Goal: Task Accomplishment & Management: Manage account settings

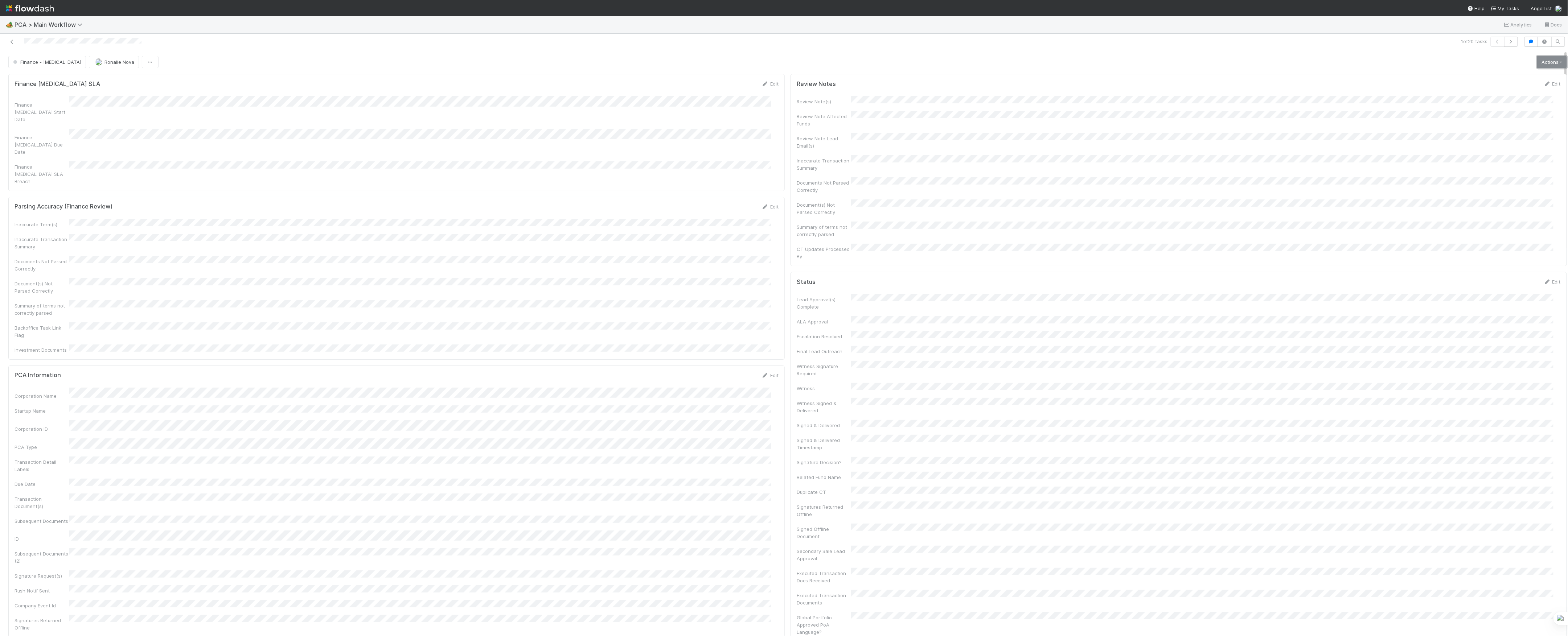
click at [1539, 58] on link "Actions" at bounding box center [1552, 62] width 30 height 12
click at [1476, 115] on button "Move to DCR Review" at bounding box center [1509, 118] width 117 height 10
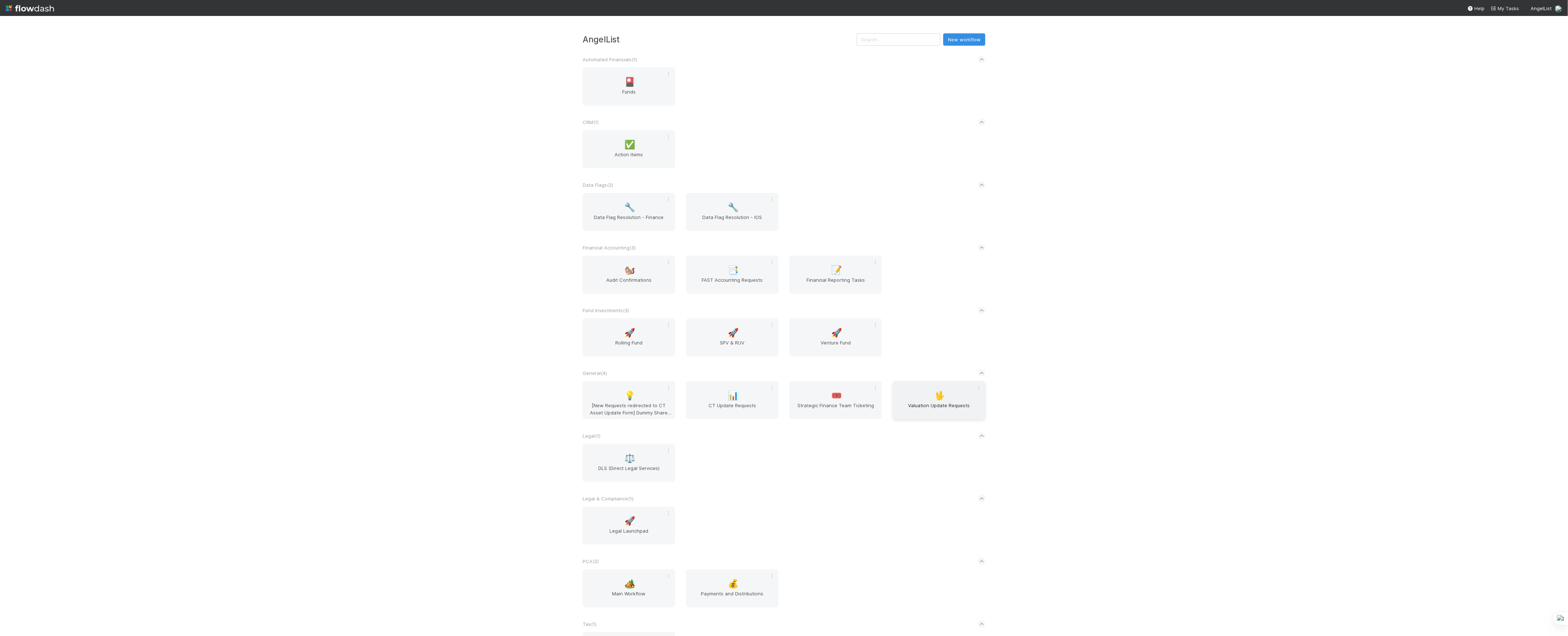
click at [893, 401] on div "🖖 Valuation Update Requests" at bounding box center [939, 400] width 92 height 38
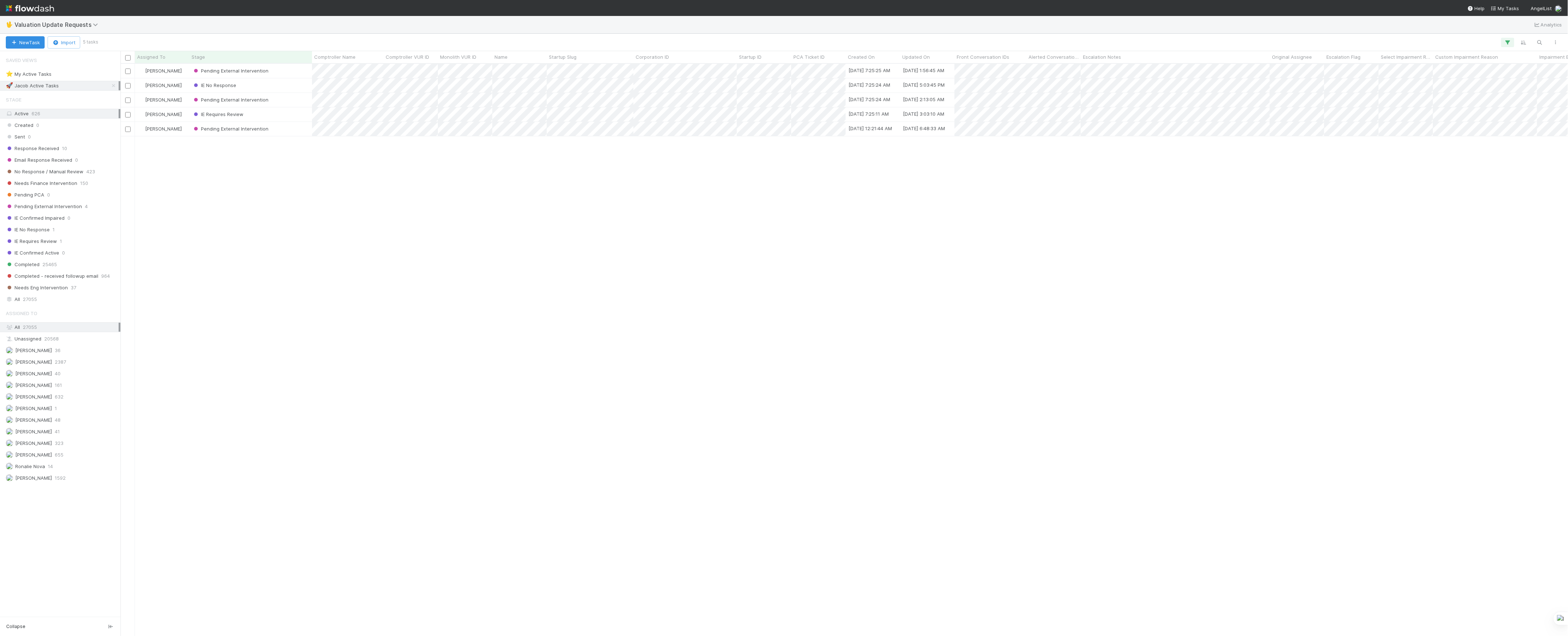
scroll to position [565, 1440]
click at [78, 447] on div "[PERSON_NAME] 323" at bounding box center [63, 443] width 113 height 9
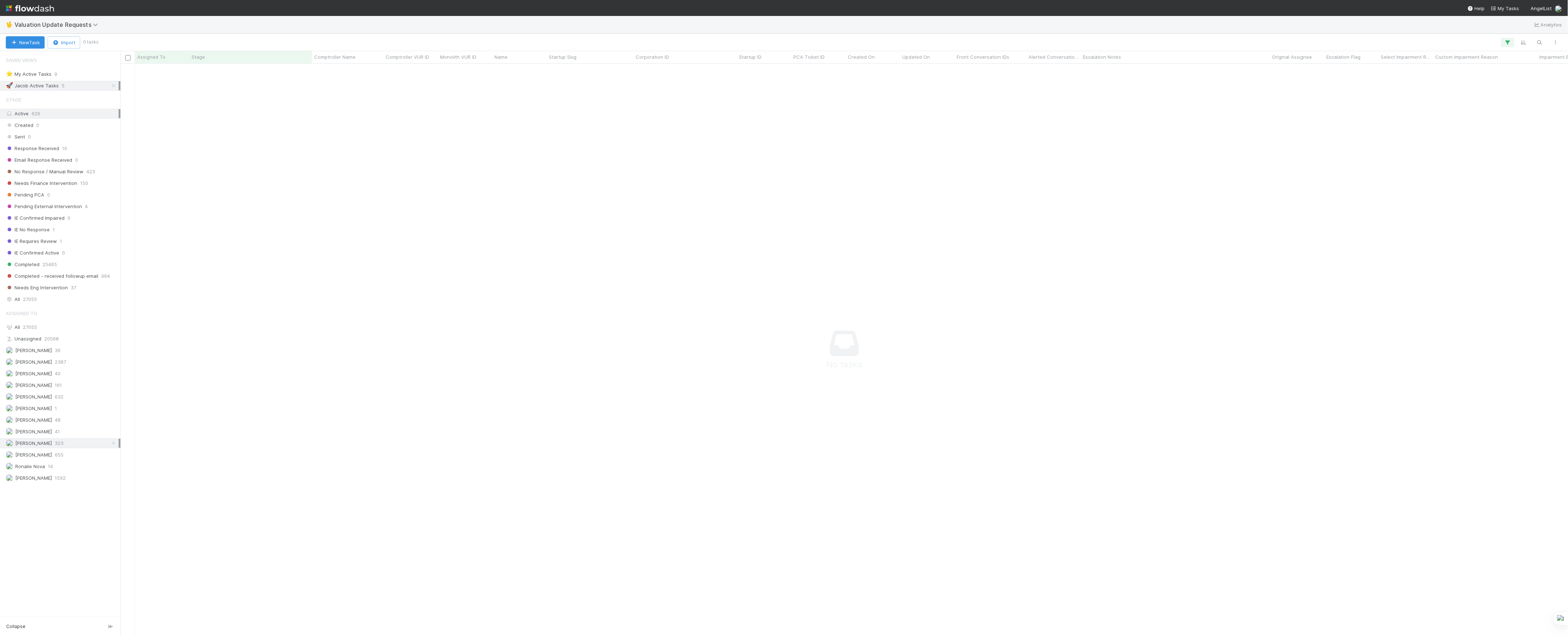
scroll to position [558, 1433]
click at [113, 89] on link at bounding box center [113, 85] width 7 height 9
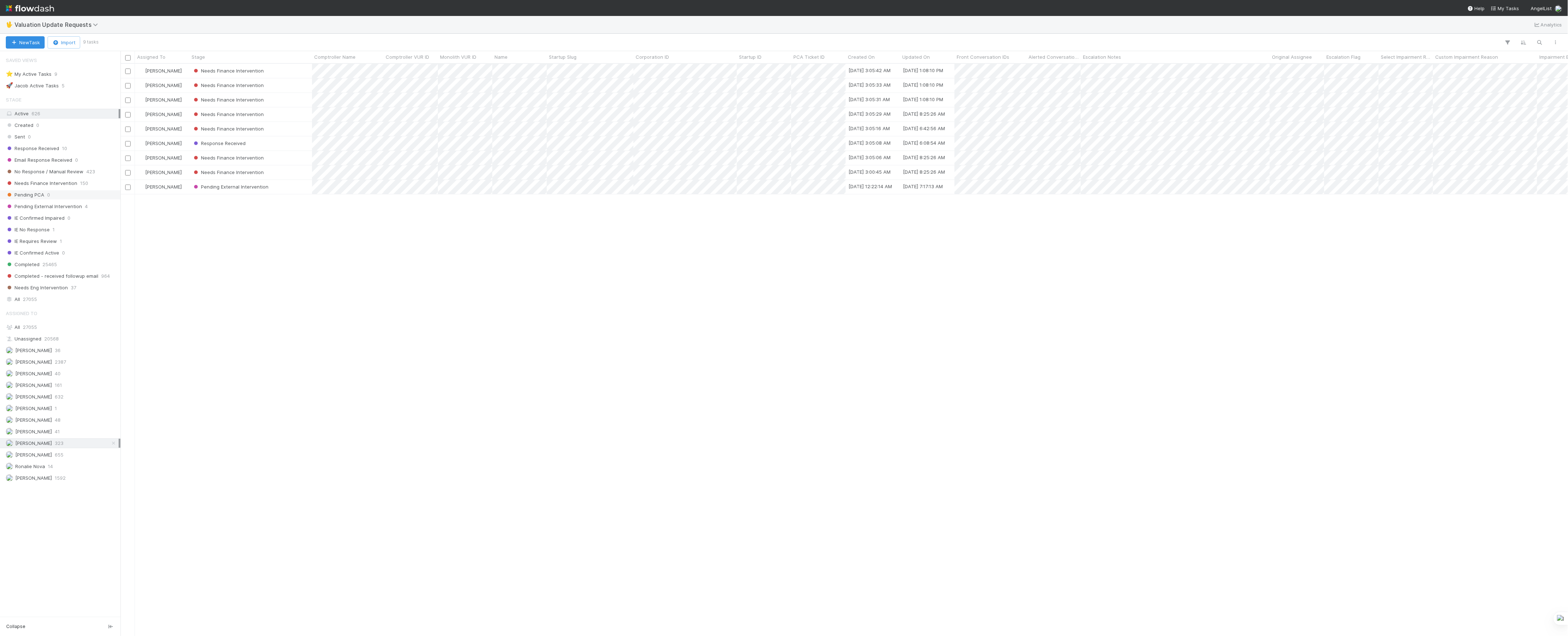
scroll to position [565, 1440]
click at [61, 188] on span "Needs Finance Intervention" at bounding box center [42, 183] width 71 height 9
click at [112, 445] on icon at bounding box center [113, 443] width 7 height 5
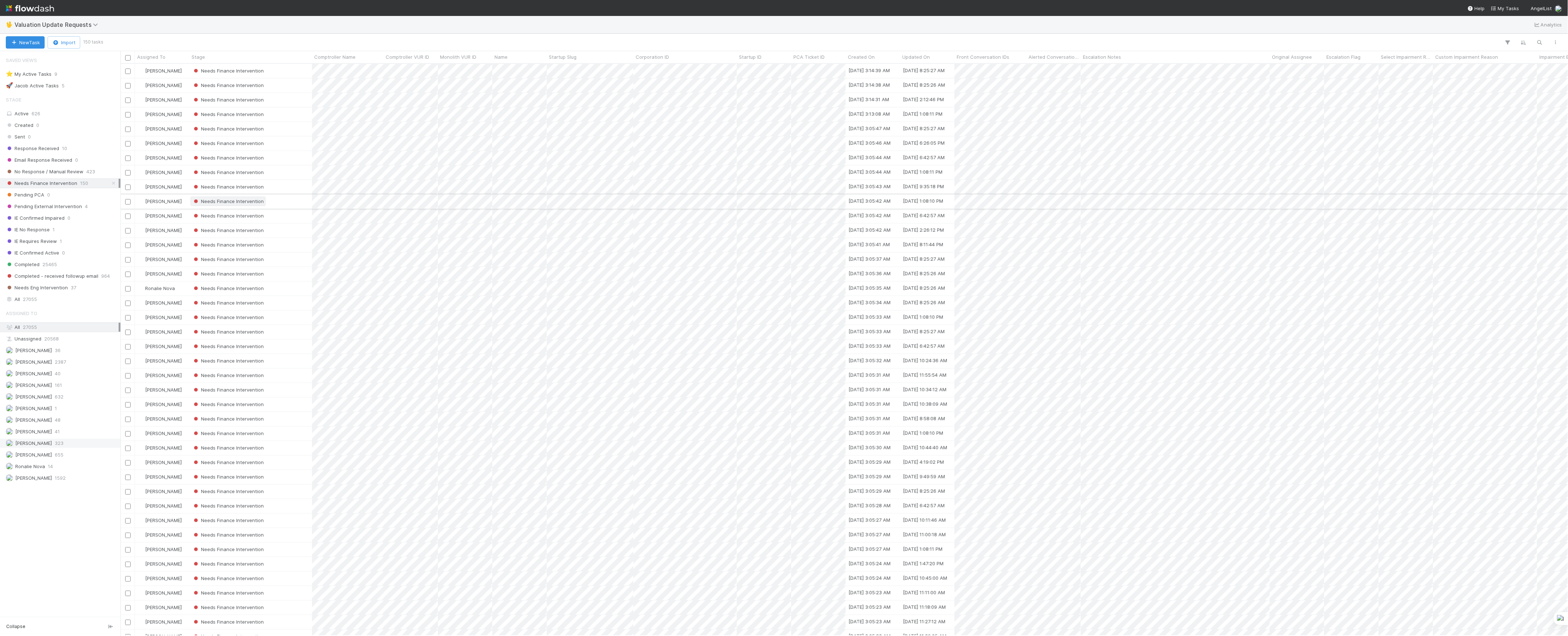
scroll to position [565, 1440]
click at [28, 446] on span "[PERSON_NAME]" at bounding box center [33, 444] width 37 height 6
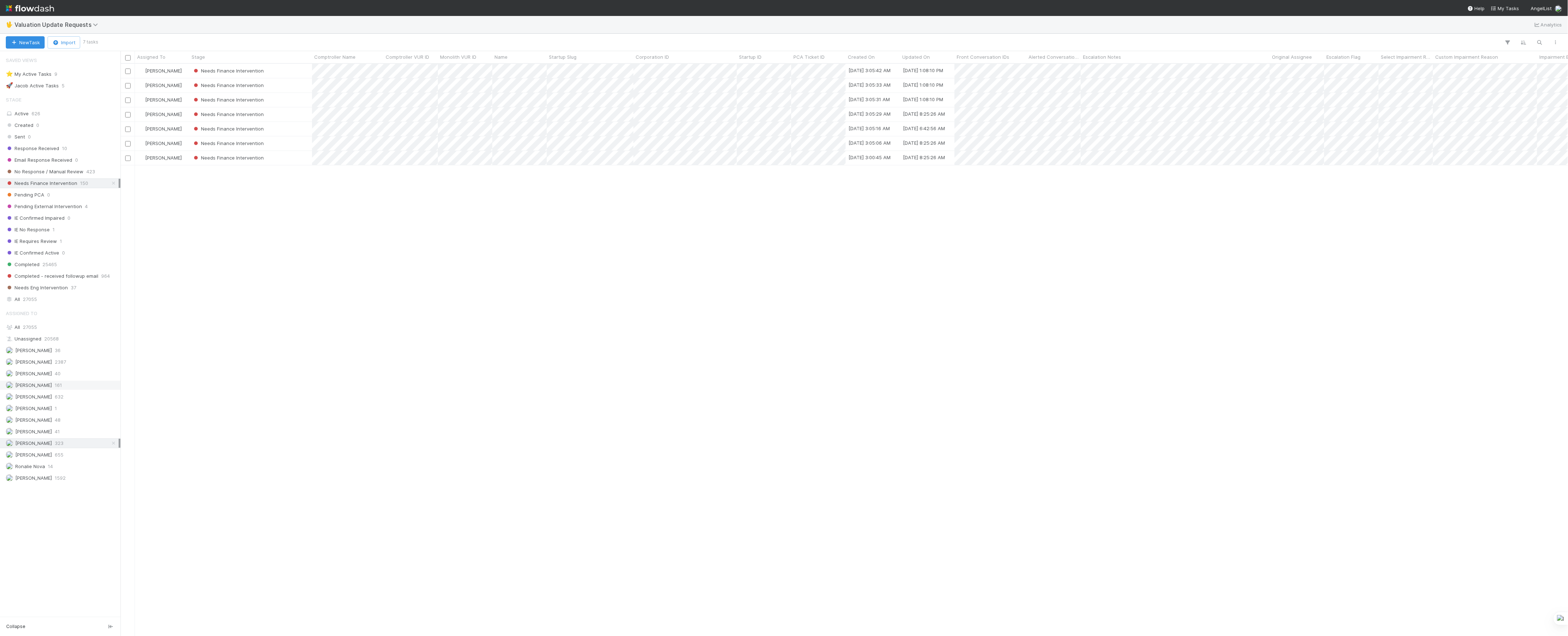
scroll to position [565, 1440]
click at [61, 174] on span "No Response / Manual Review" at bounding box center [45, 172] width 77 height 9
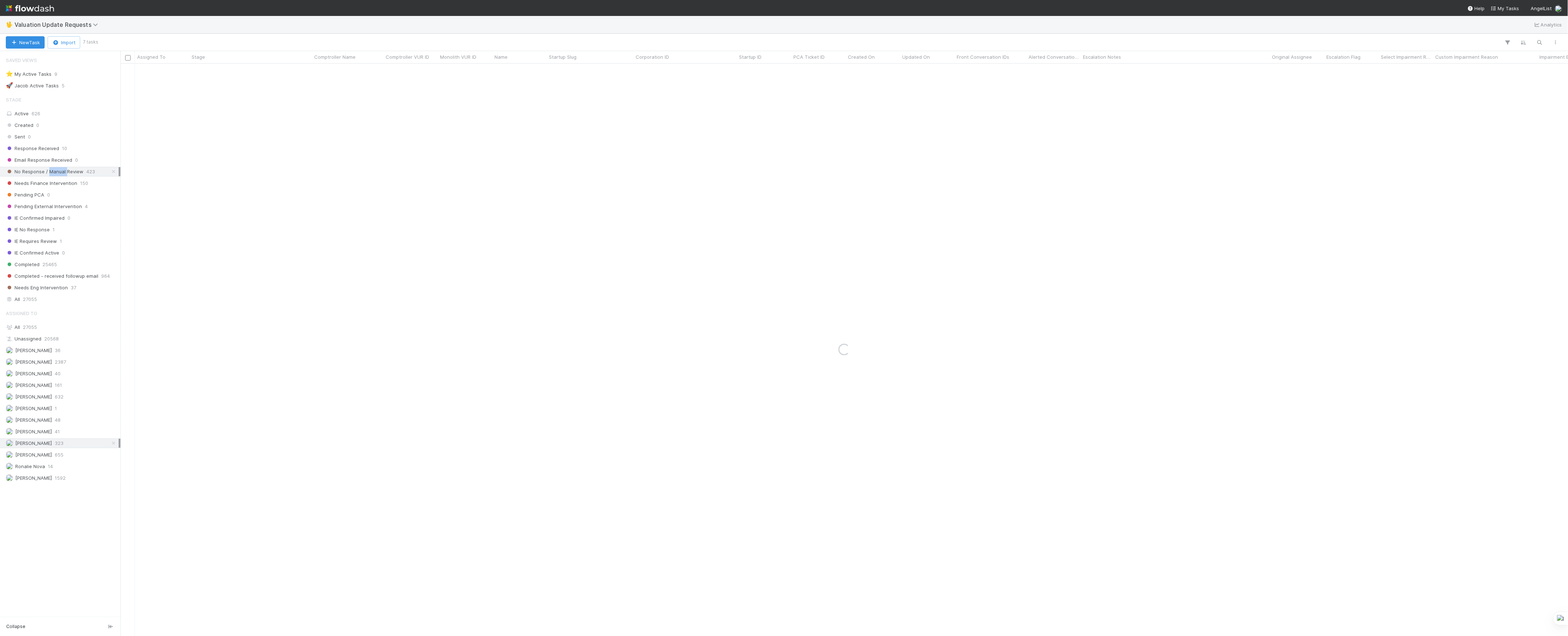
click at [61, 174] on span "No Response / Manual Review" at bounding box center [45, 172] width 77 height 9
click at [112, 445] on icon at bounding box center [113, 443] width 7 height 5
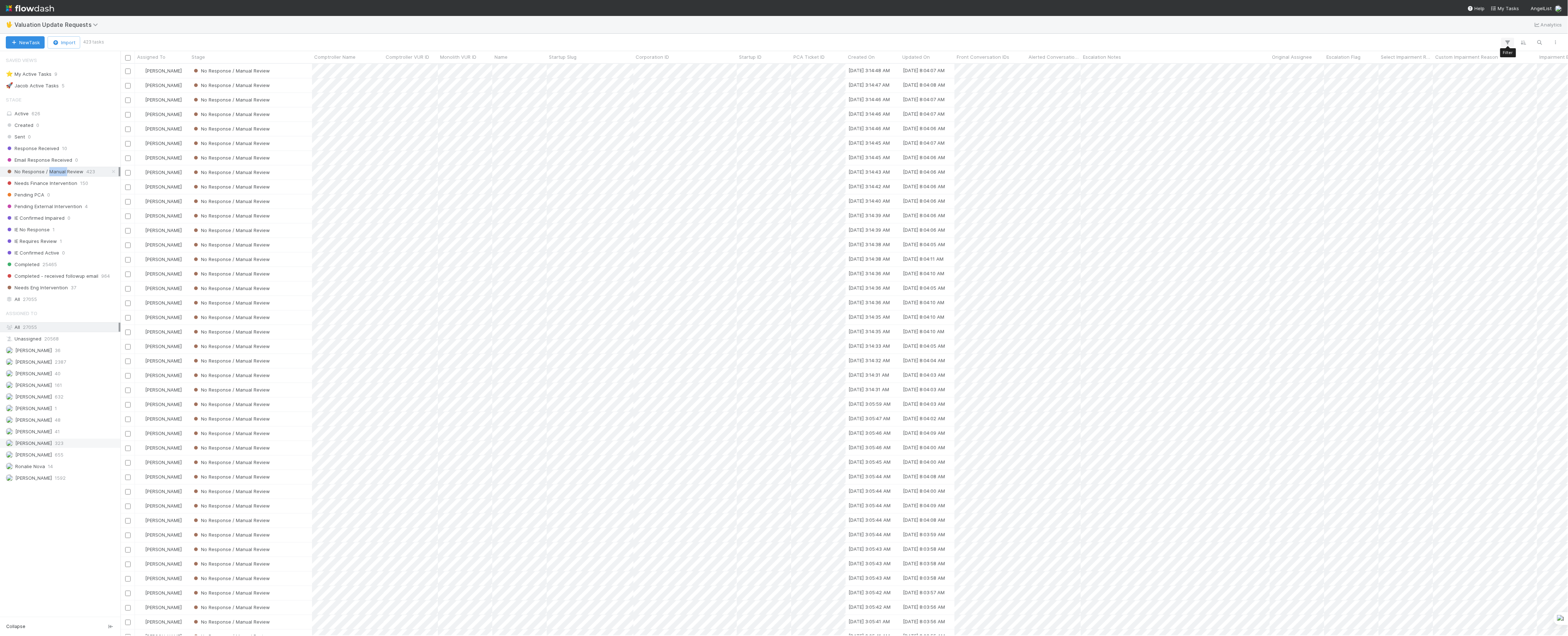
scroll to position [565, 1440]
click at [1506, 44] on icon "button" at bounding box center [1506, 42] width 7 height 7
click at [1393, 60] on button "Add Filter" at bounding box center [1395, 64] width 217 height 11
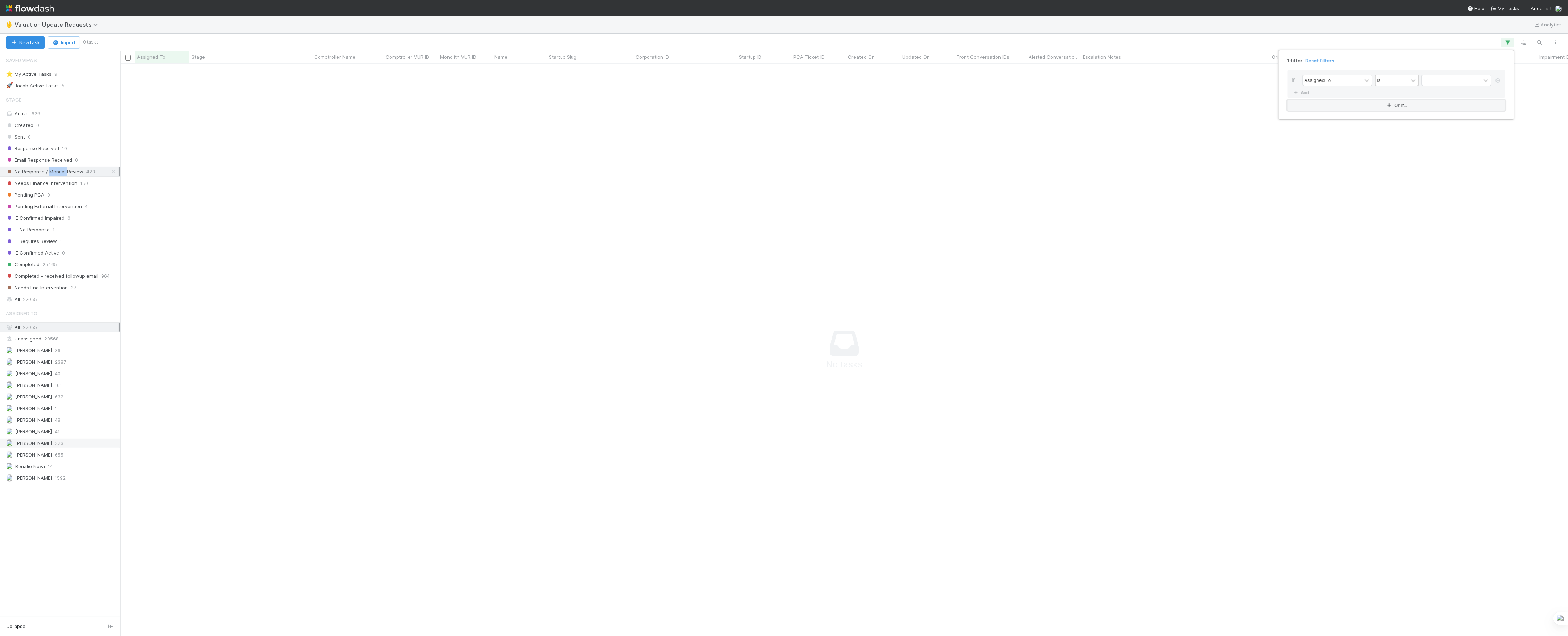
scroll to position [558, 1433]
click at [1390, 79] on div "is" at bounding box center [1391, 80] width 33 height 11
click at [1394, 108] on div "is not" at bounding box center [1397, 109] width 44 height 12
click at [1434, 79] on div at bounding box center [1451, 80] width 59 height 11
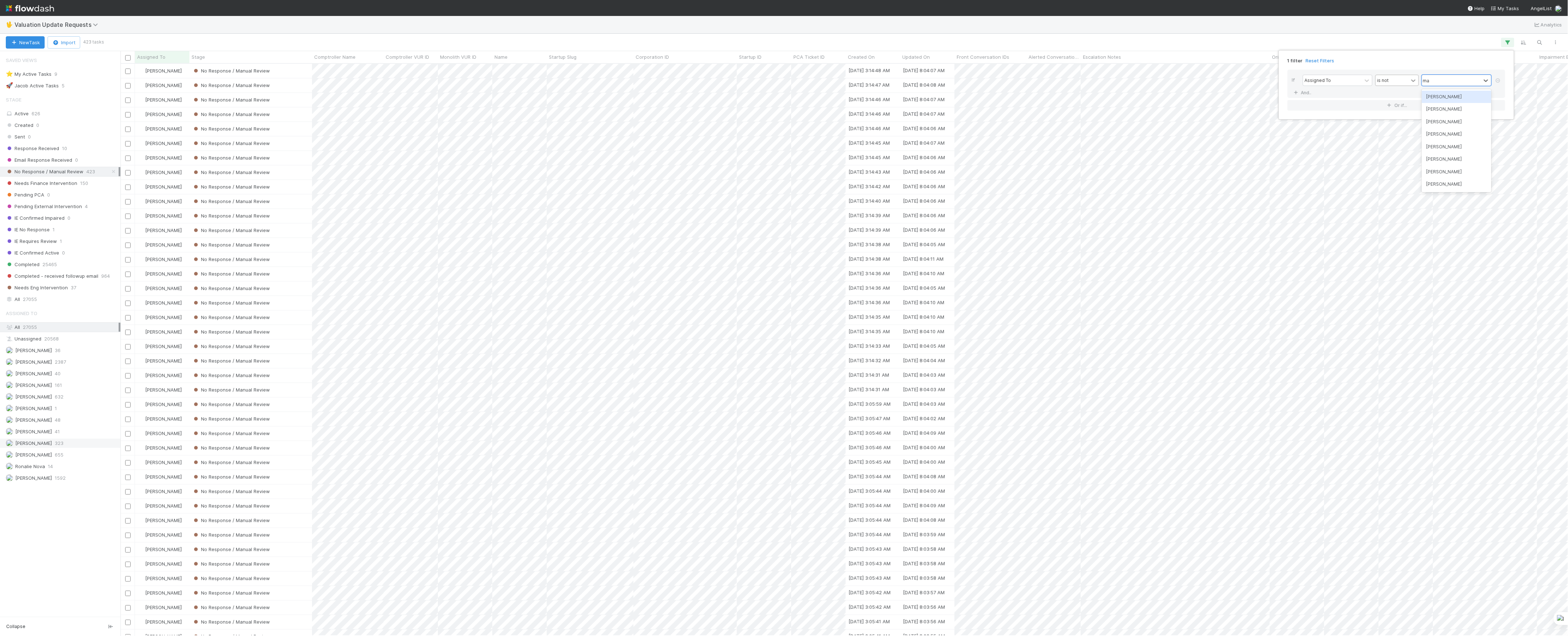
type input "mar"
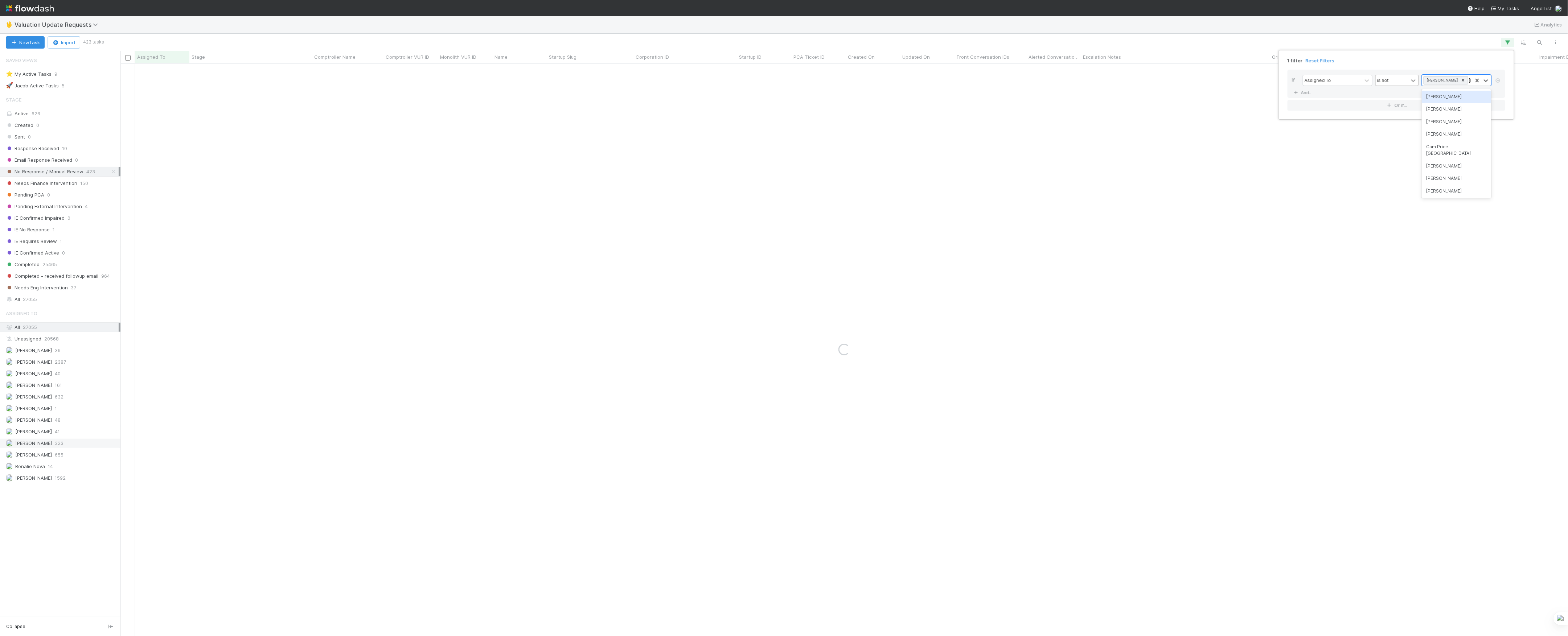
type input "ronalie"
type input "maren"
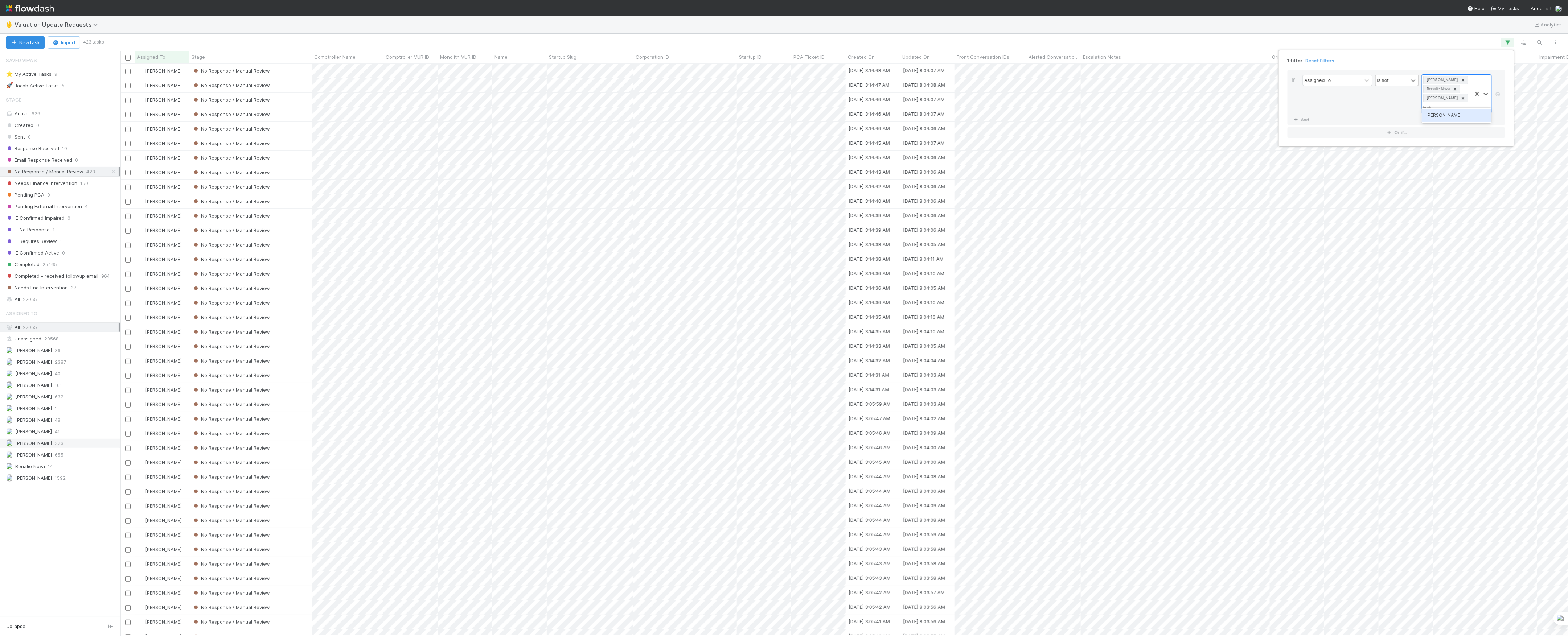
type input "janice"
type input "marlon"
click at [1368, 33] on div "1 filter Reset Filters If Assigned To is not Marvey Fuentes Ronalie Nova Marenz…" at bounding box center [784, 318] width 1568 height 636
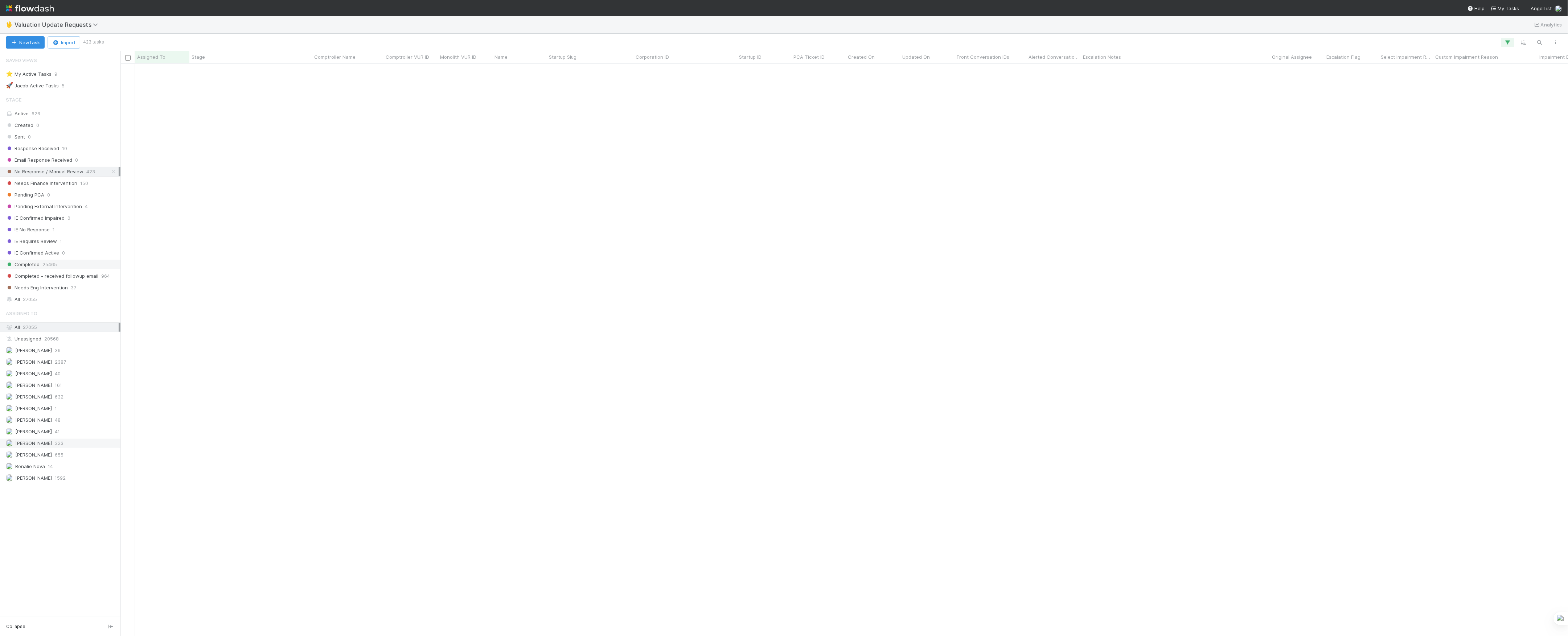
scroll to position [1902, 0]
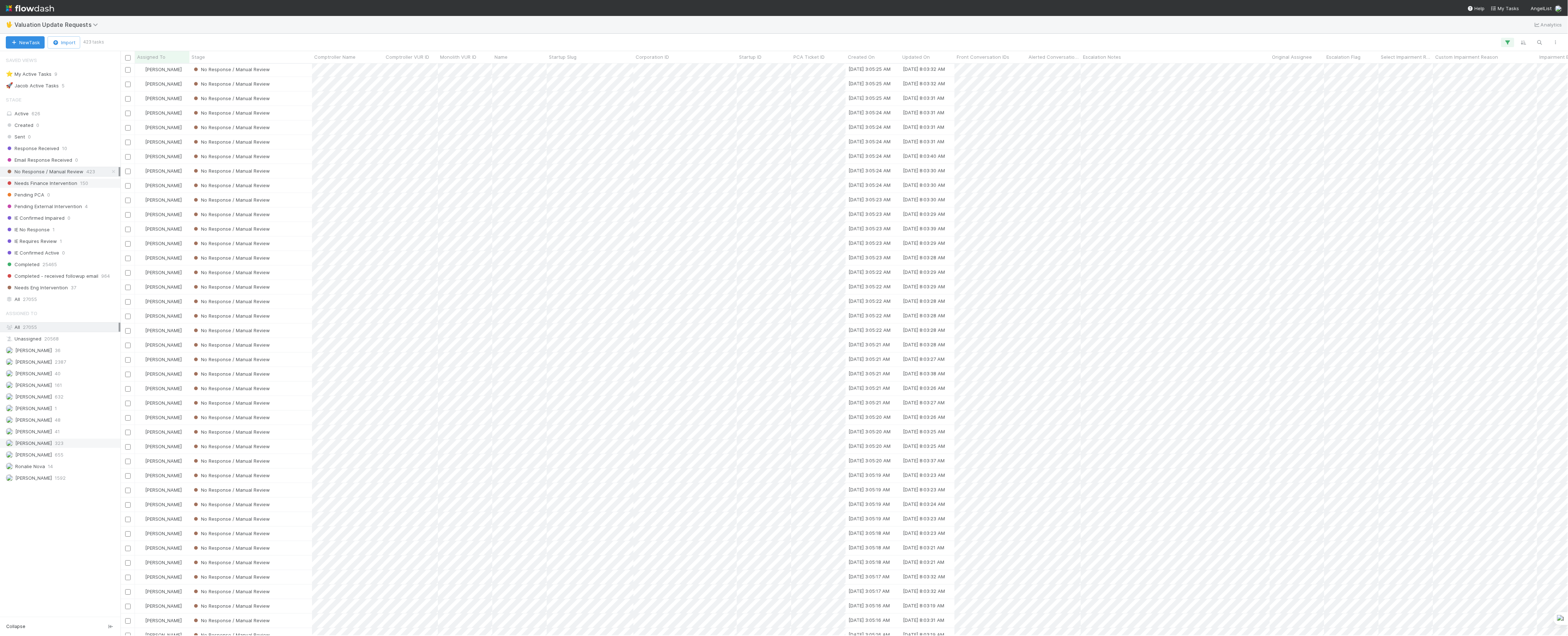
click at [44, 188] on span "Needs Finance Intervention" at bounding box center [42, 183] width 71 height 9
click at [126, 58] on input "checkbox" at bounding box center [127, 58] width 5 height 5
checkbox input "true"
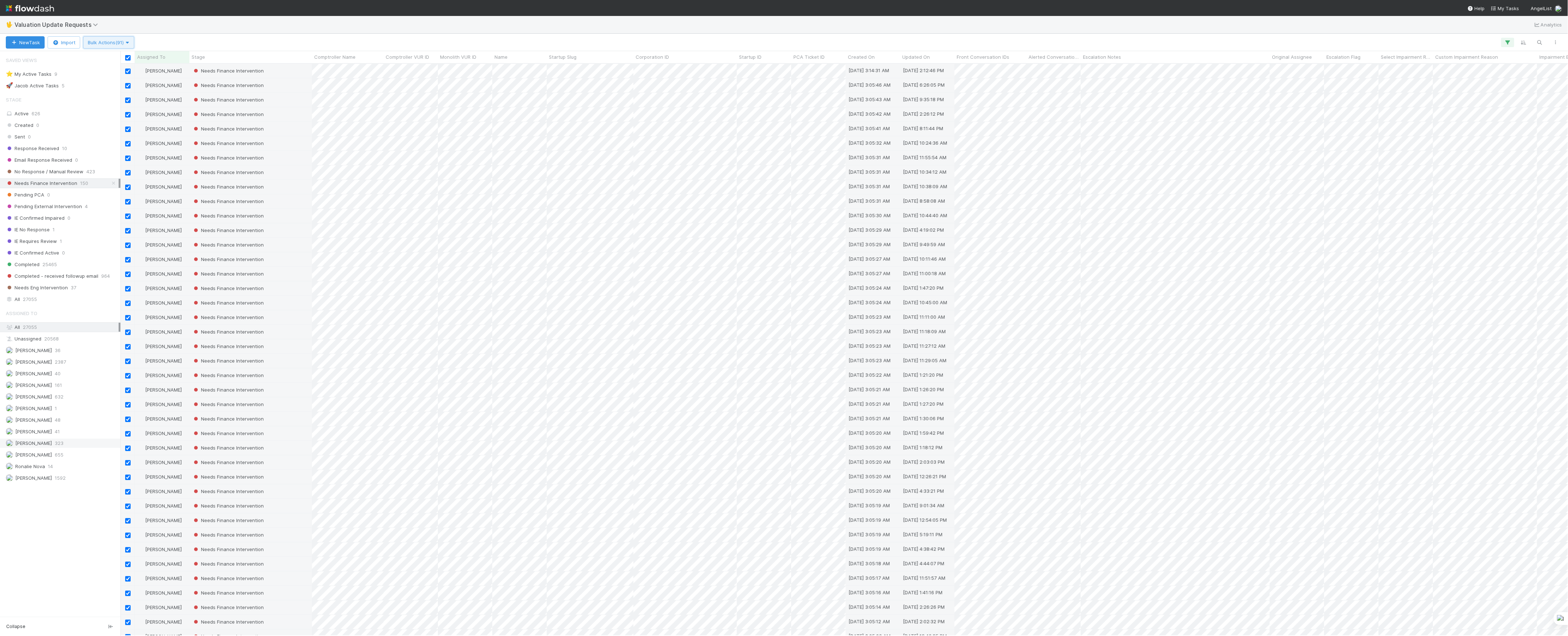
click at [129, 45] on icon "button" at bounding box center [127, 43] width 7 height 5
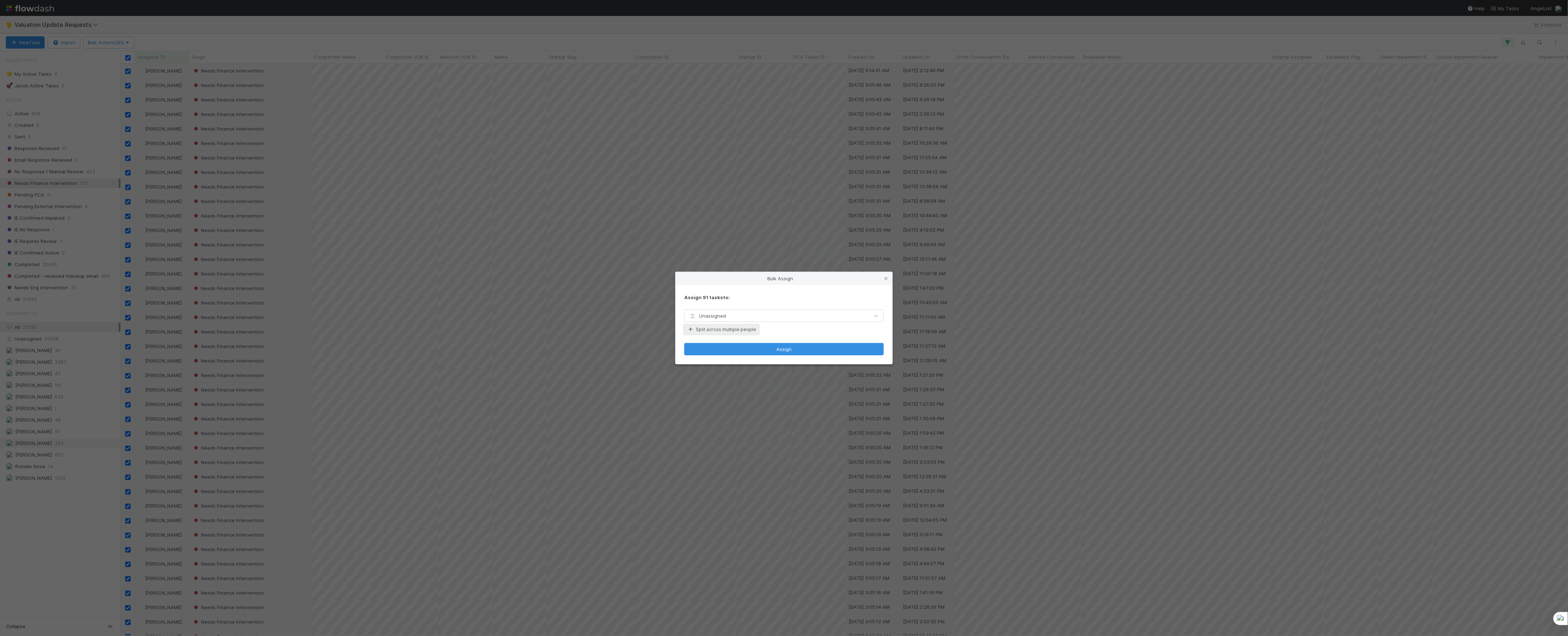
click at [736, 325] on button "Split across multiple people" at bounding box center [720, 330] width 74 height 10
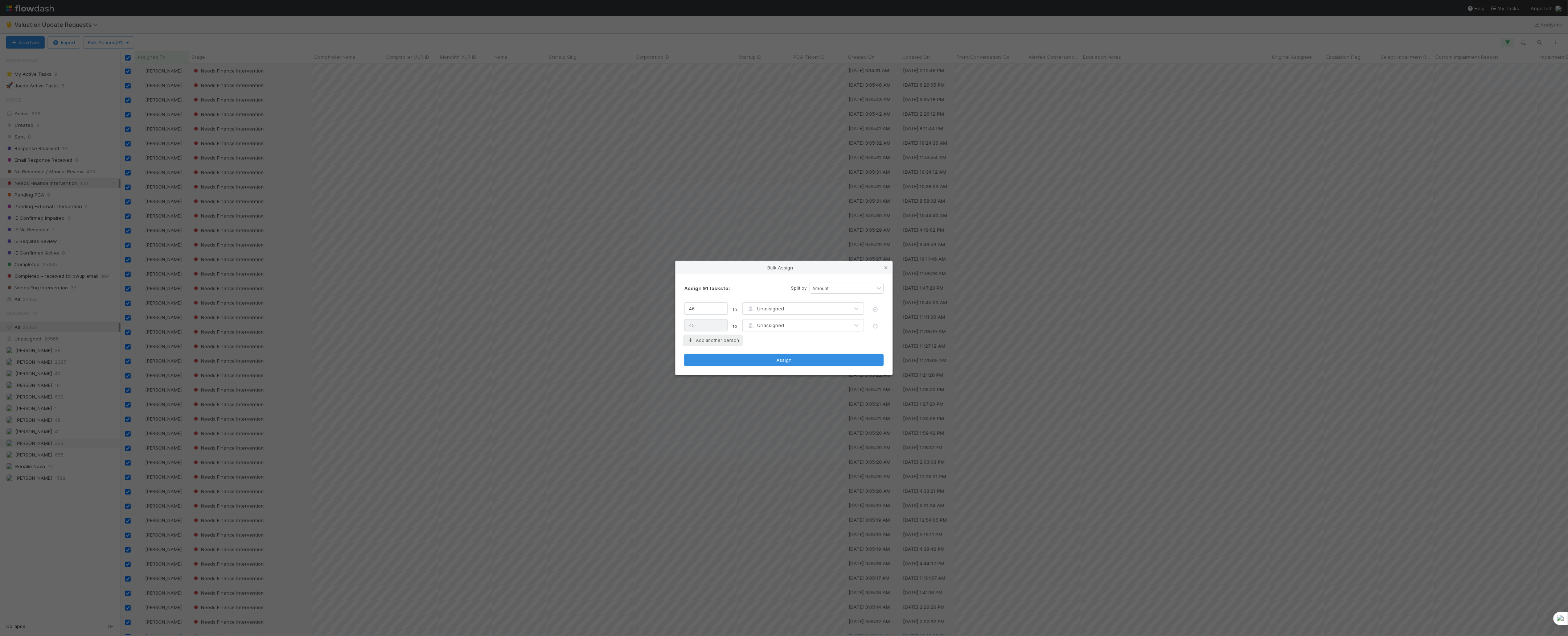
click at [725, 338] on button "Add another person" at bounding box center [713, 340] width 58 height 10
type input "31"
type input "30"
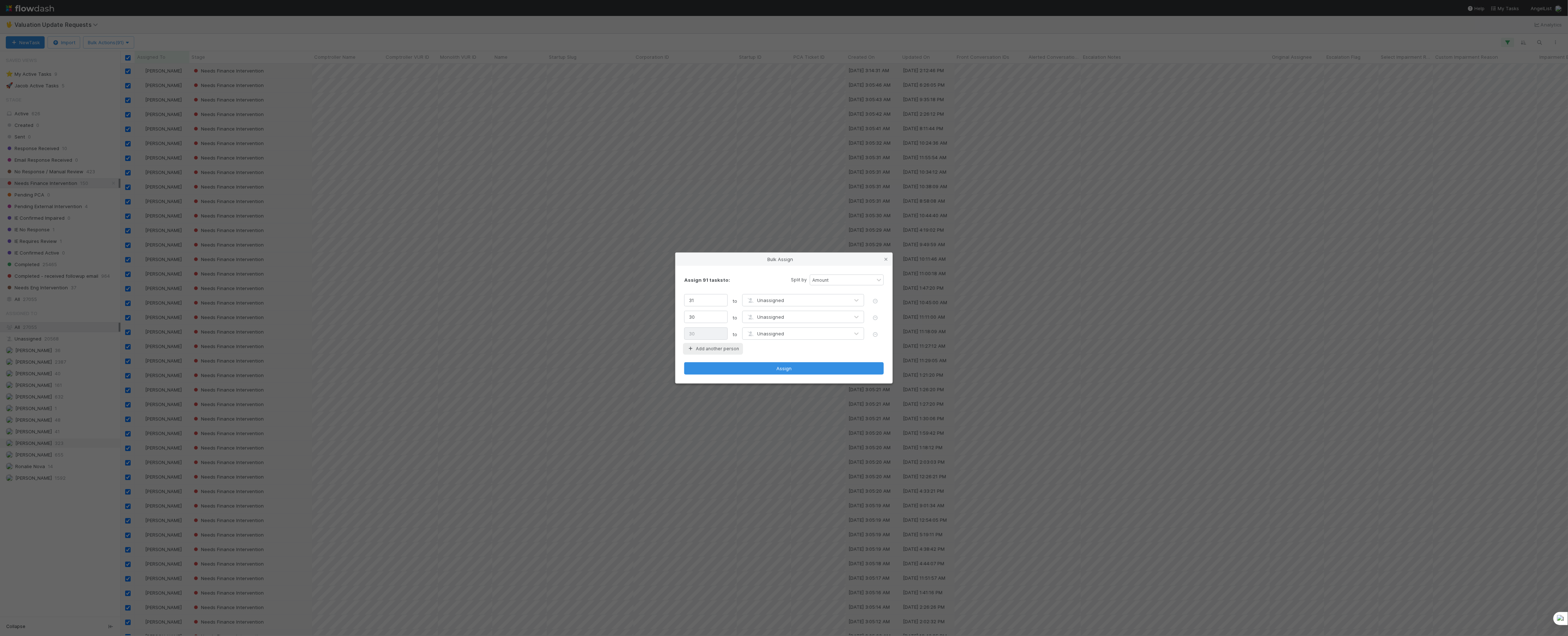
click at [728, 346] on button "Add another person" at bounding box center [713, 349] width 58 height 10
type input "23"
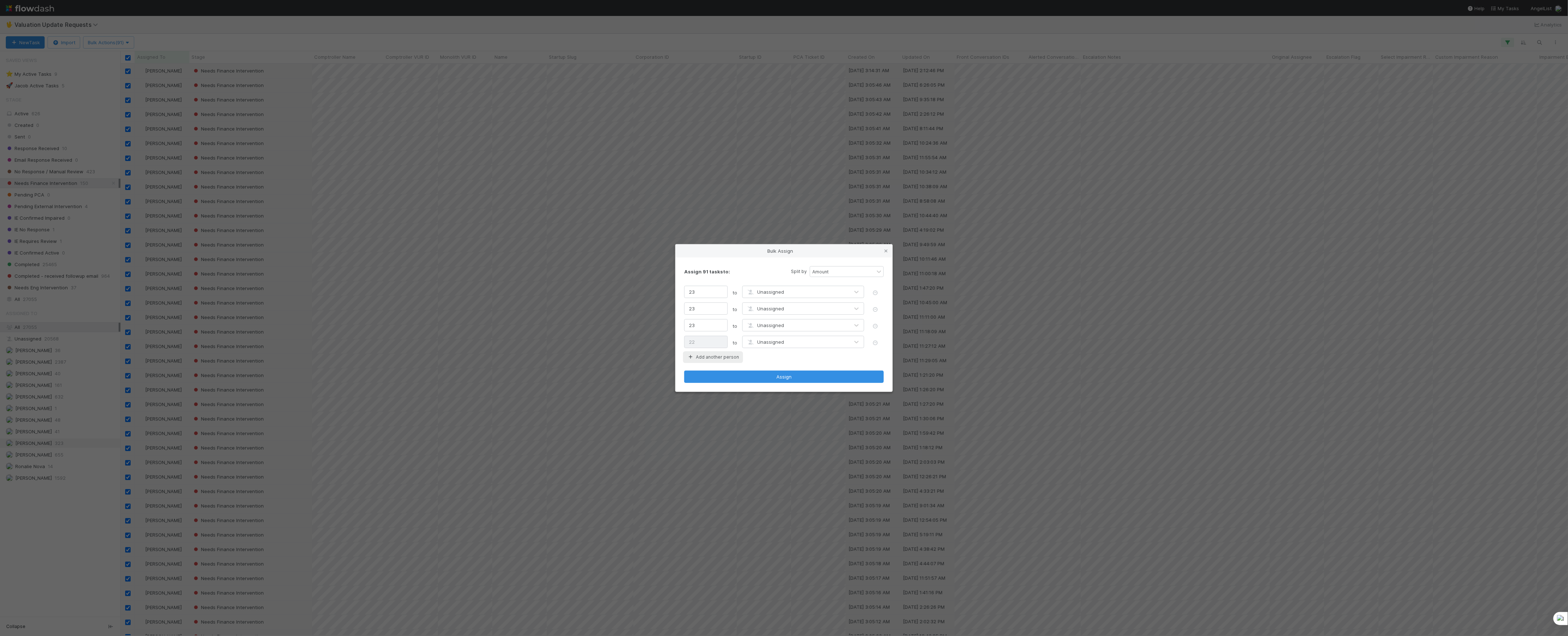
click at [729, 357] on button "Add another person" at bounding box center [713, 357] width 58 height 10
type input "19"
type input "18"
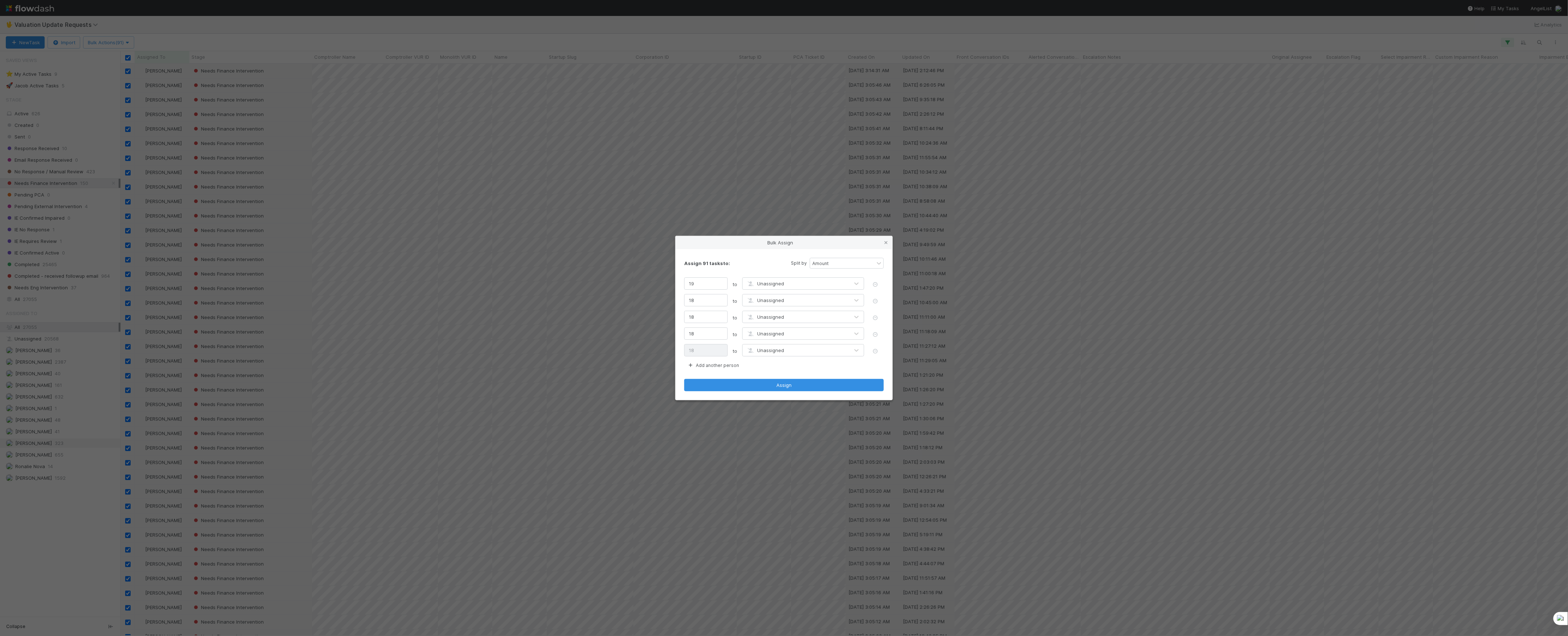
click at [777, 285] on span "Unassigned" at bounding box center [765, 284] width 38 height 6
type input "ronali"
click at [778, 285] on span "Ronalie Nova" at bounding box center [770, 284] width 30 height 6
type input "marv"
click at [774, 305] on div "Unassigned" at bounding box center [795, 301] width 106 height 12
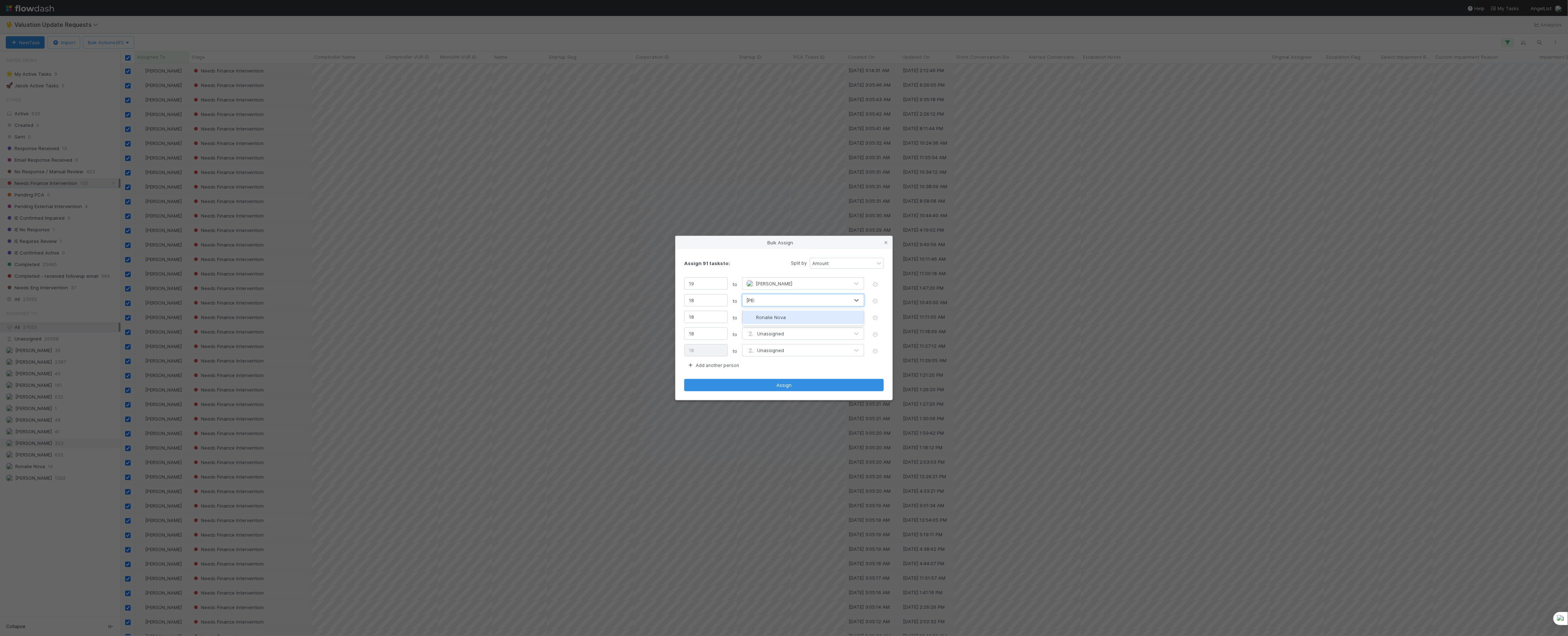
type input "rona"
click at [771, 317] on span "Unassigned" at bounding box center [765, 318] width 38 height 6
type input "janice"
click at [774, 334] on span "Unassigned" at bounding box center [765, 333] width 38 height 6
type input "maren"
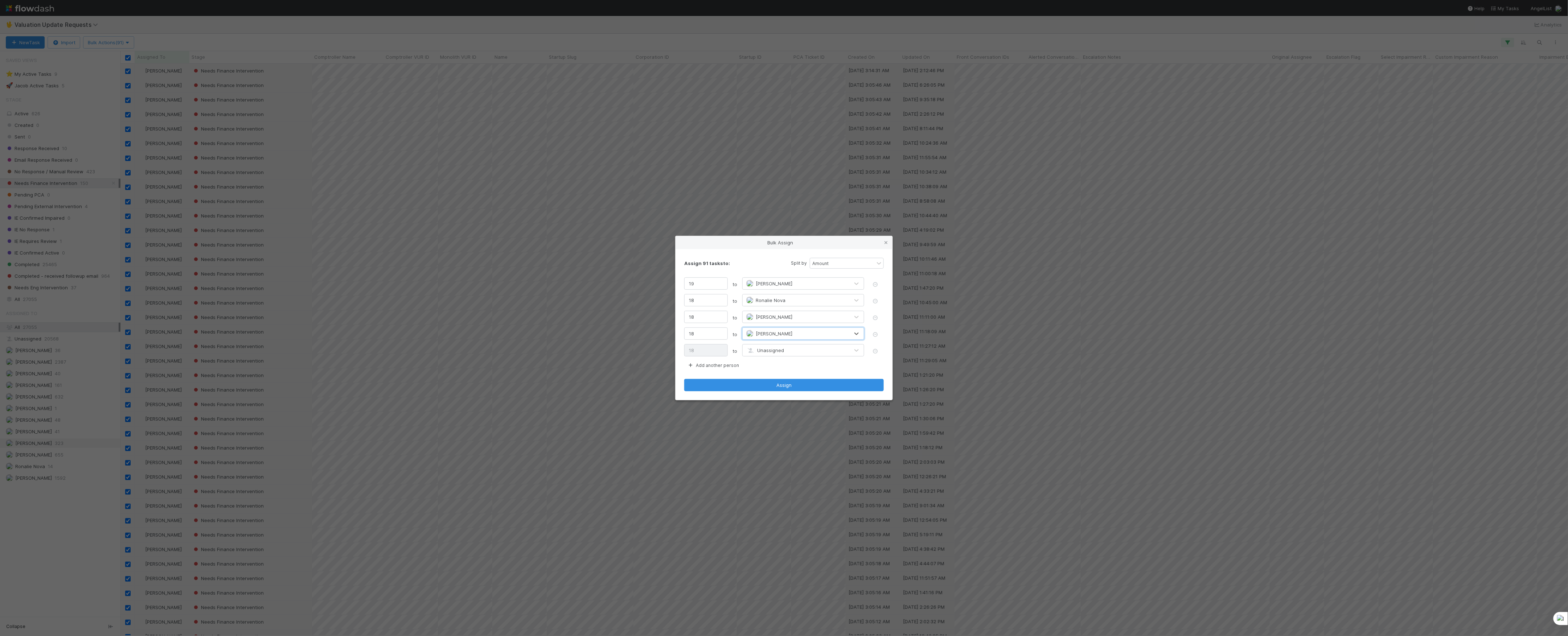
click at [775, 363] on div "Add another person" at bounding box center [783, 366] width 199 height 10
click at [779, 352] on span "Unassigned" at bounding box center [765, 350] width 38 height 6
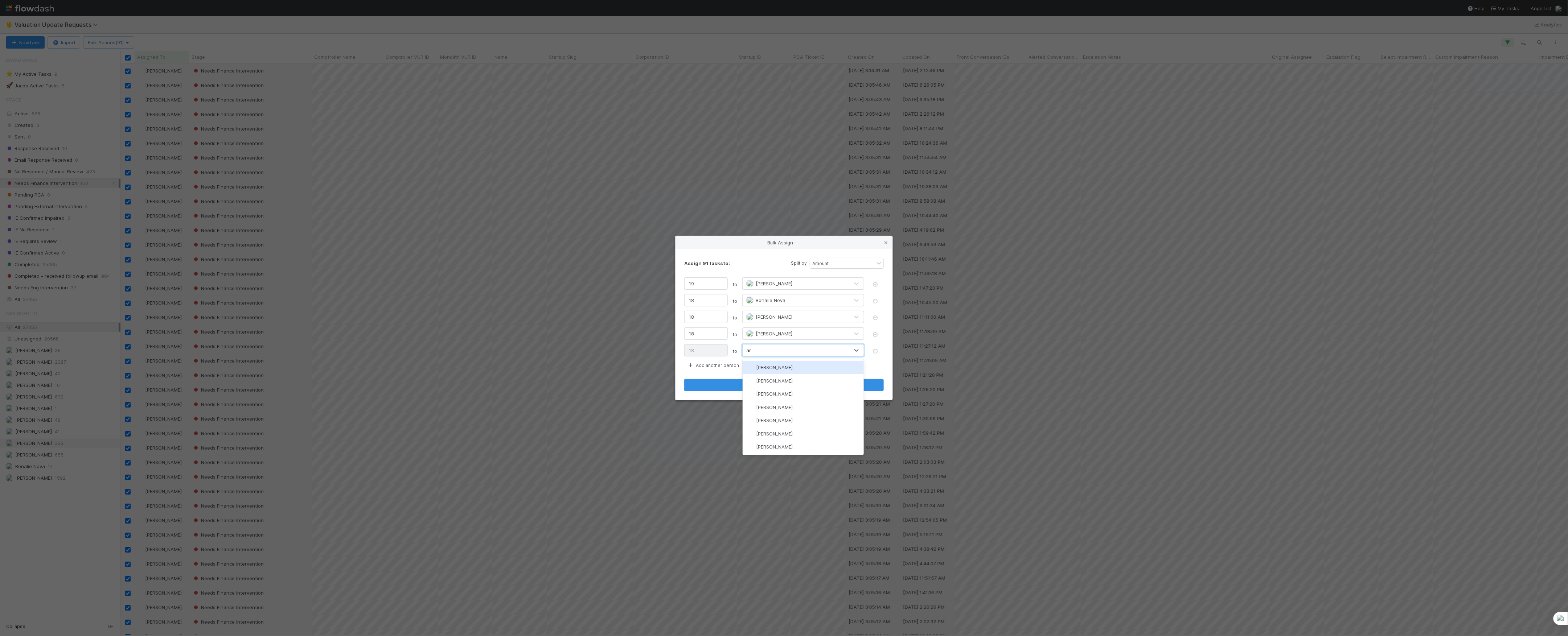
type input "a"
type input "marlon"
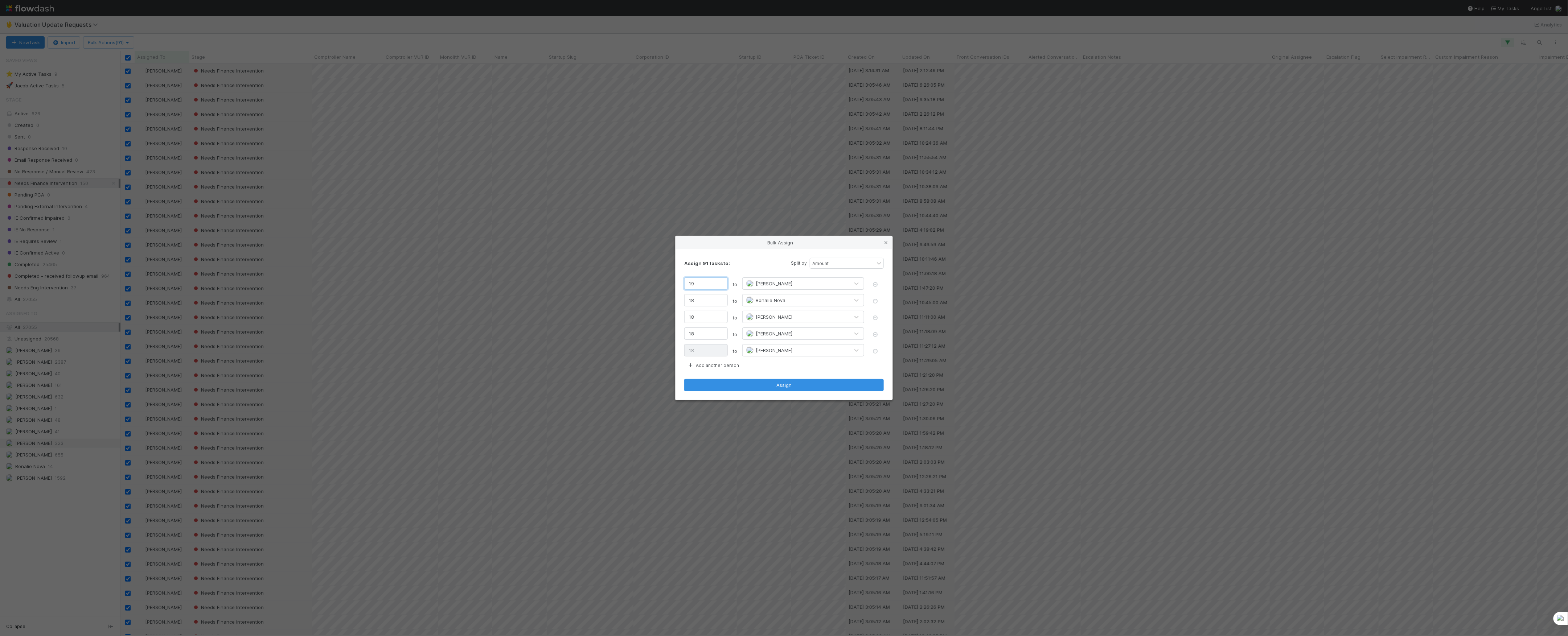
drag, startPoint x: 698, startPoint y: 284, endPoint x: 681, endPoint y: 284, distance: 17.0
click at [681, 284] on div "Assign 91 tasks to: Split by Amount 19 to Marvey Fuentes 18 to Ronalie Nova 18 …" at bounding box center [784, 324] width 217 height 151
type input "2"
type input "35"
type input "21"
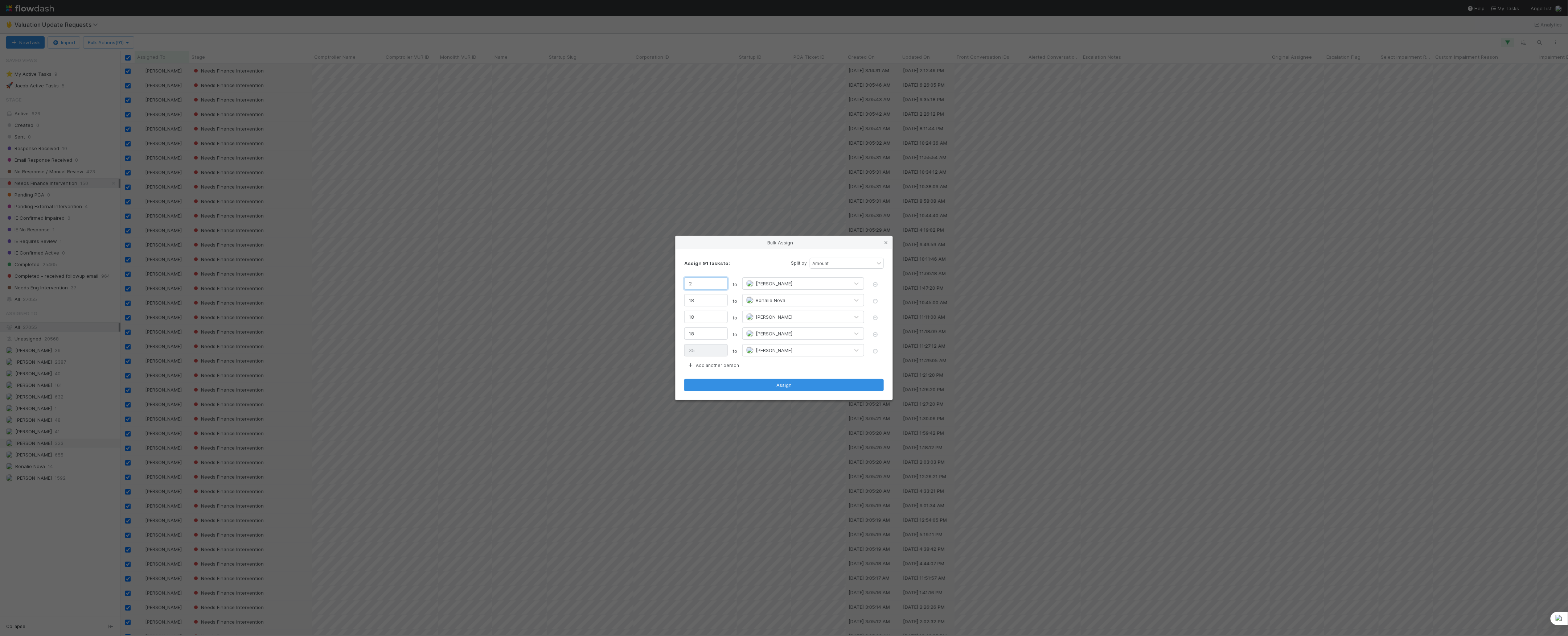
type input "16"
type input "21"
type input "2"
type input "32"
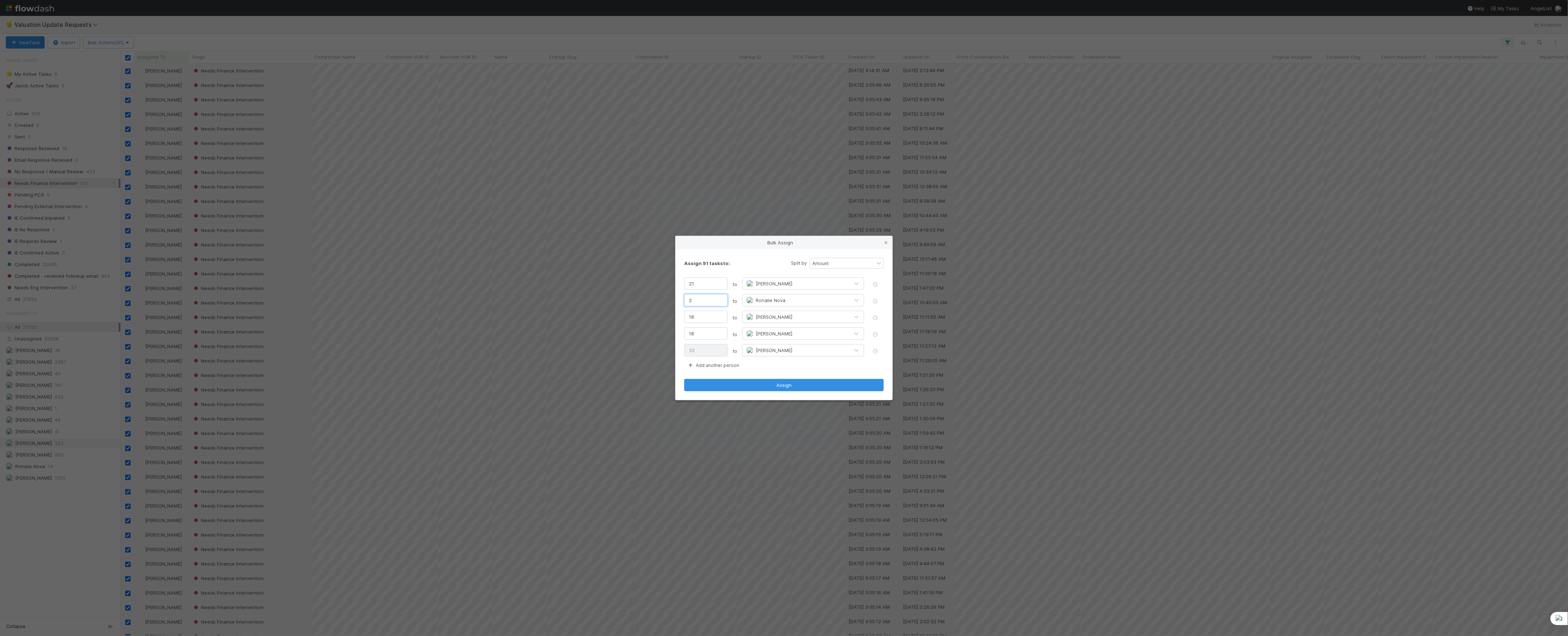
type input "20"
type input "14"
type input "20"
type input "1"
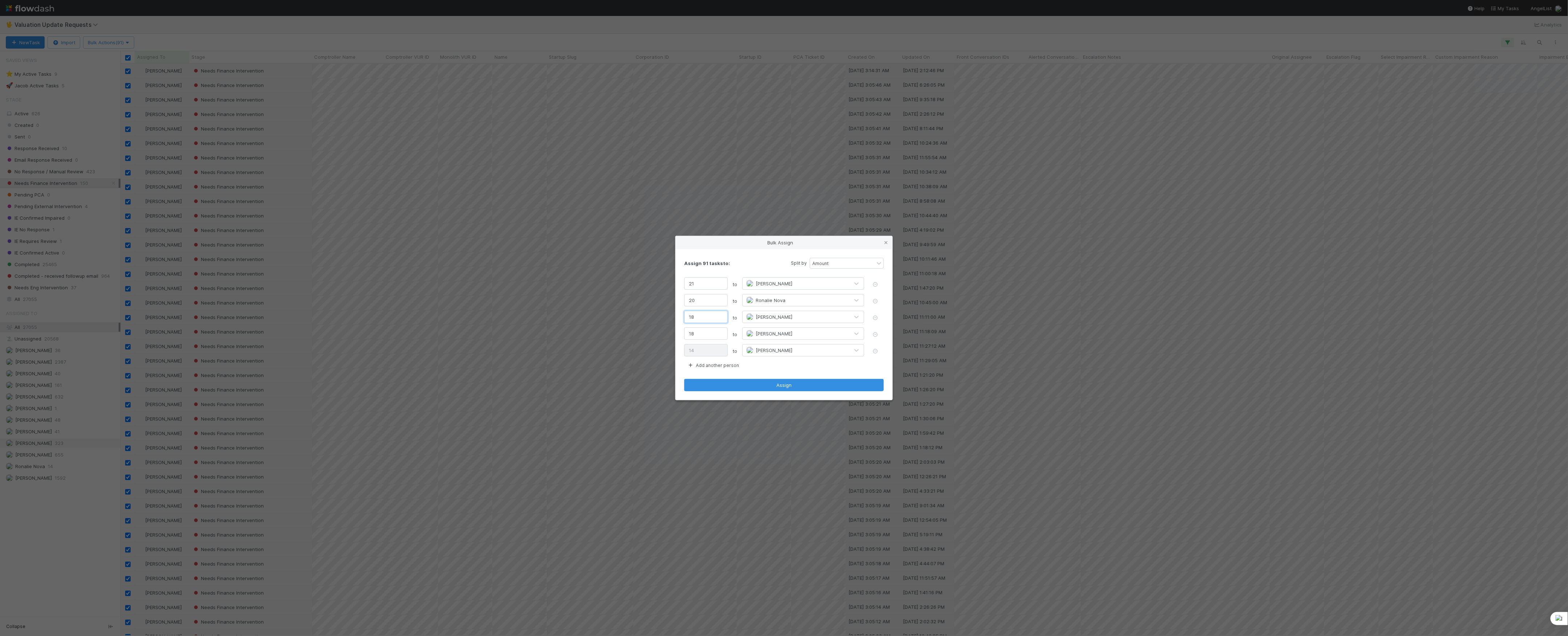
type input "31"
type input "10"
type input "22"
type input "10"
type input "2"
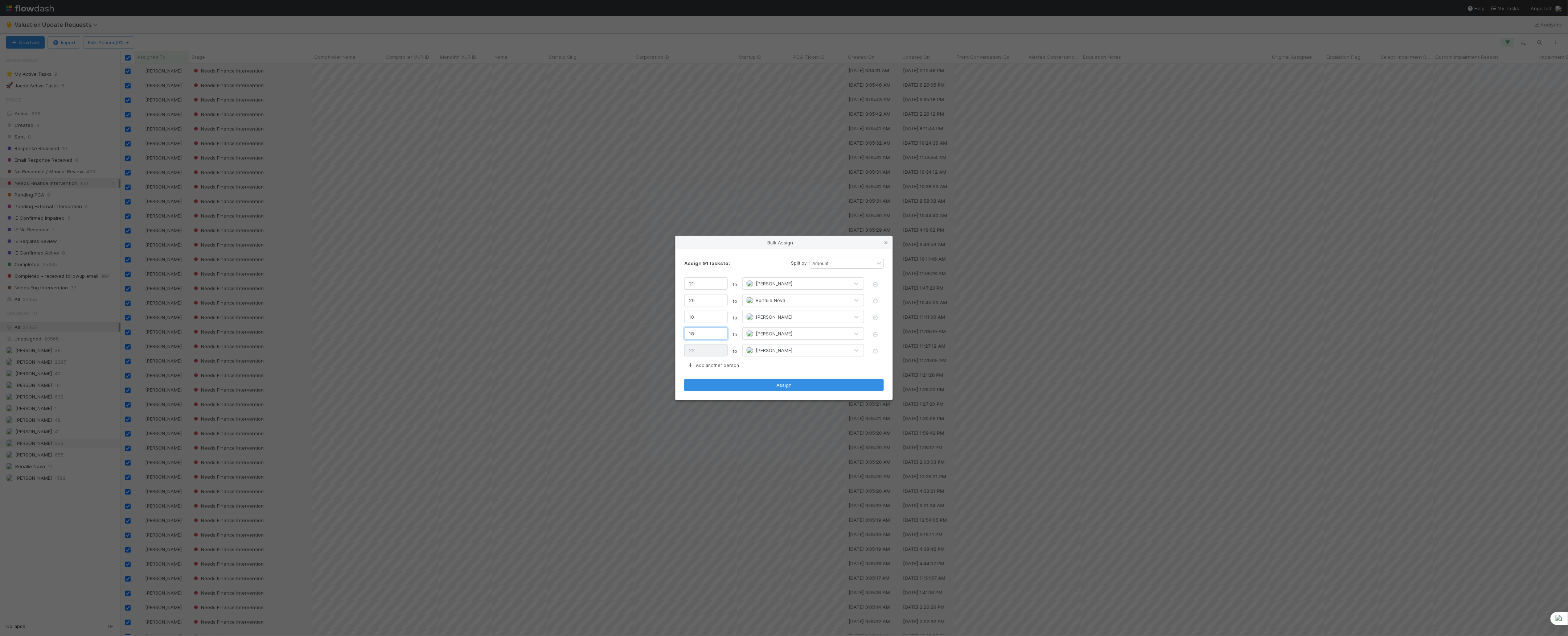
type input "38"
type input "20"
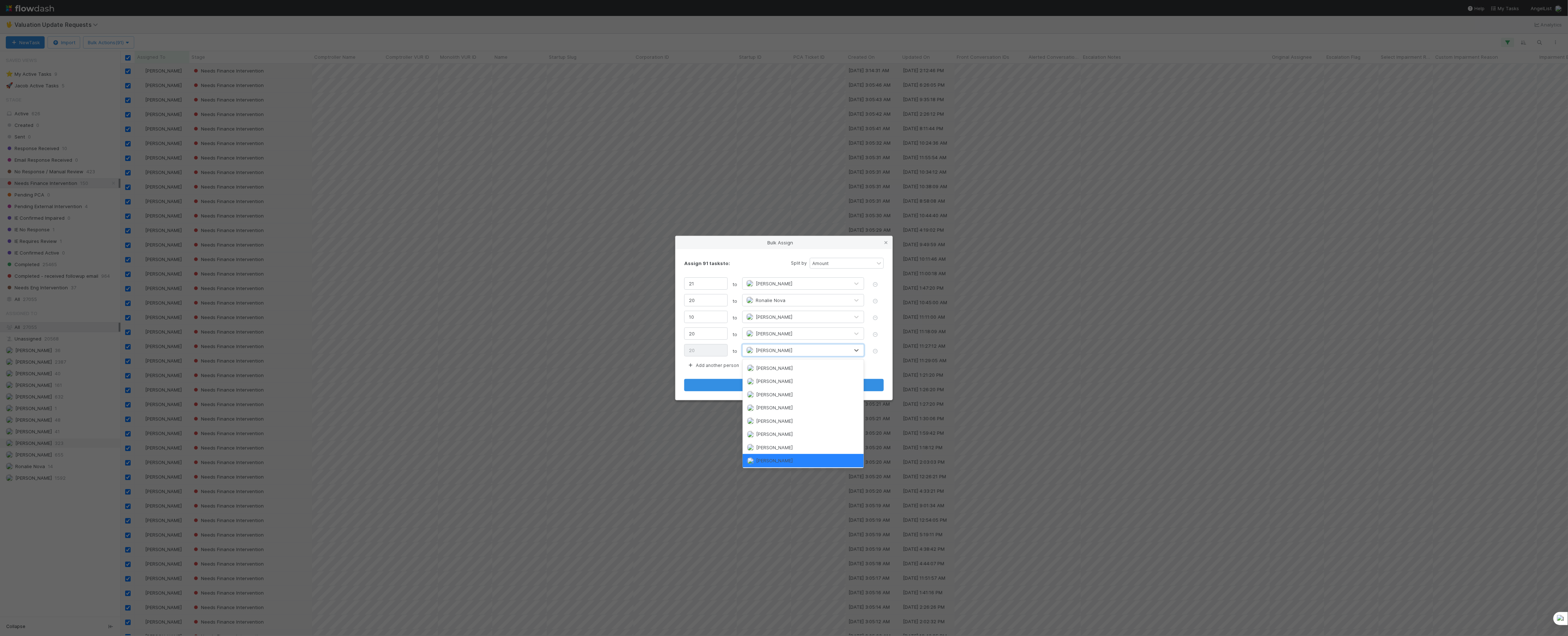
click at [772, 256] on div "Assign 91 tasks to: Split by Amount 21 to Marvey Fuentes 20 to Ronalie Nova 10 …" at bounding box center [784, 324] width 217 height 151
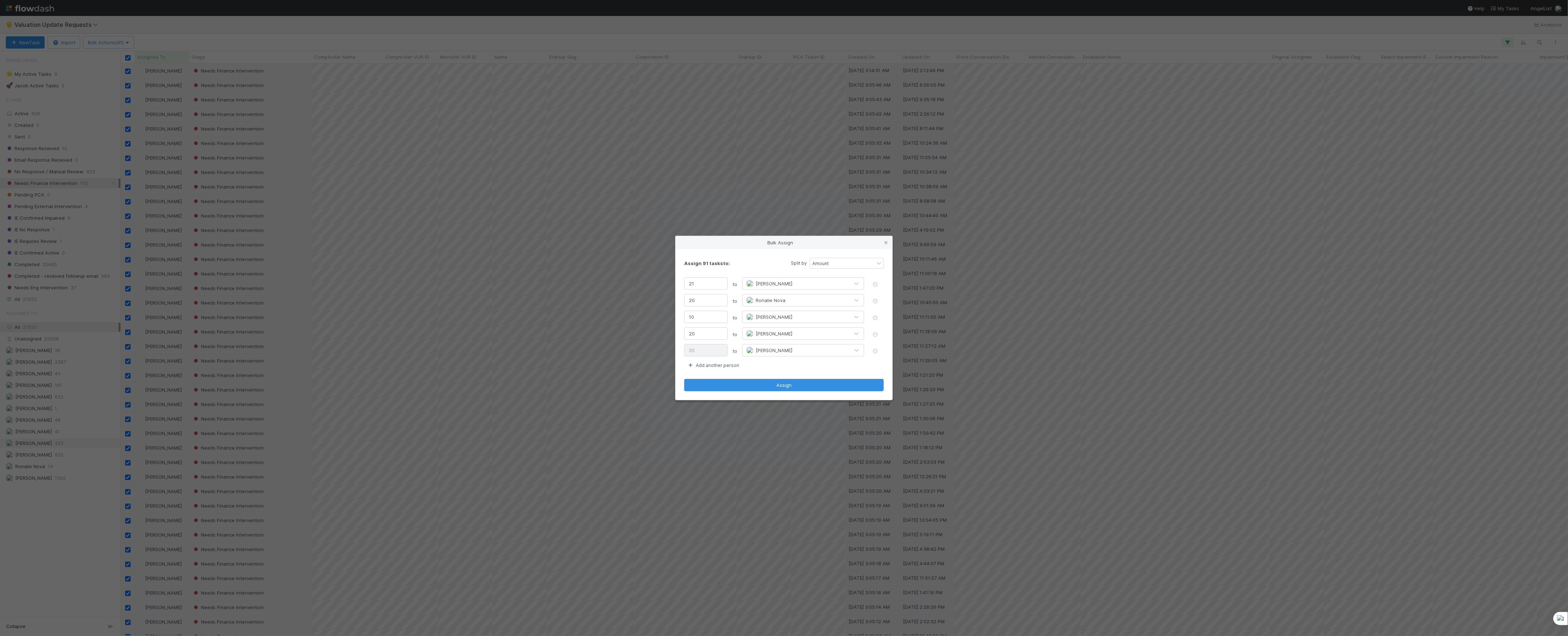
drag, startPoint x: 700, startPoint y: 277, endPoint x: 668, endPoint y: 276, distance: 32.0
click at [669, 276] on div "Bulk Assign Assign 91 tasks to: Split by Amount 21 to Marvey Fuentes 20 to Rona…" at bounding box center [784, 318] width 1568 height 636
click at [702, 290] on div "21" at bounding box center [706, 285] width 44 height 14
drag, startPoint x: 703, startPoint y: 285, endPoint x: 677, endPoint y: 280, distance: 26.5
click at [677, 280] on div "Assign 91 tasks to: Split by Amount 21 to Marvey Fuentes 20 to Ronalie Nova 10 …" at bounding box center [784, 324] width 217 height 151
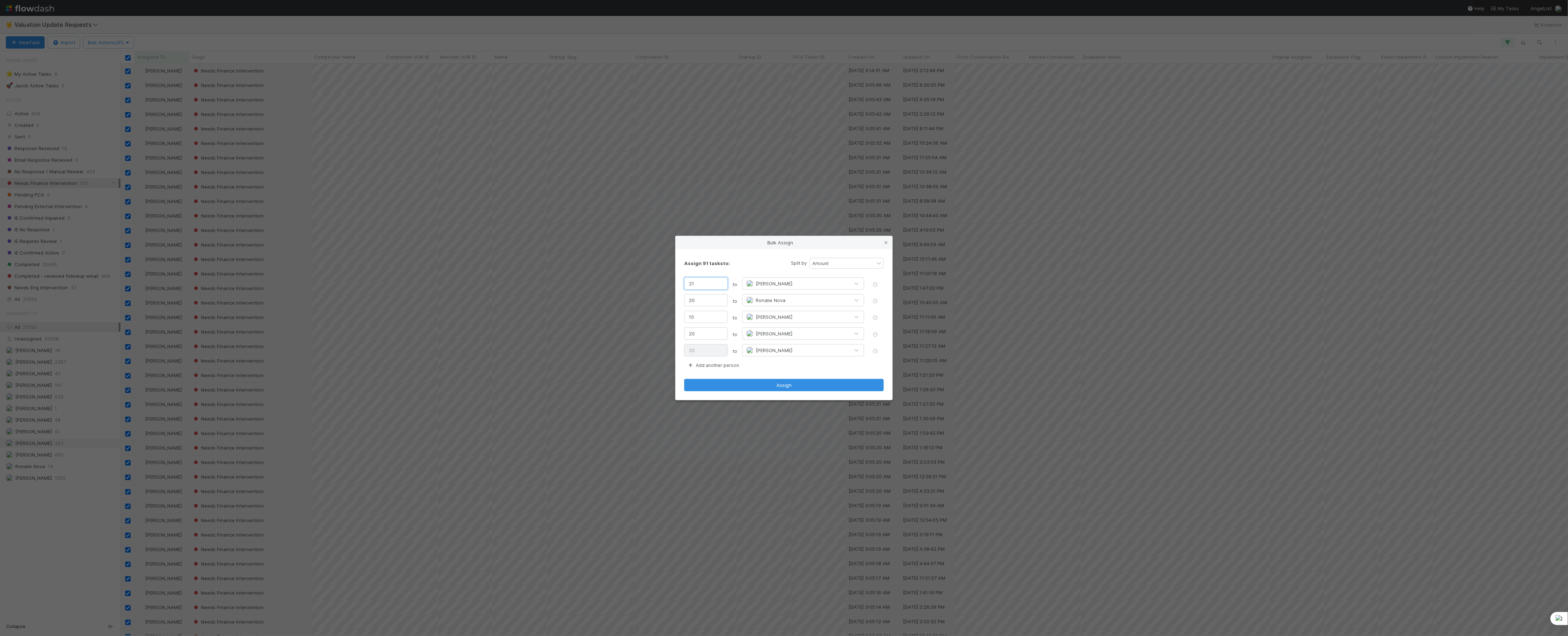
type input "2"
type input "39"
type input "20"
type input "21"
type input "20"
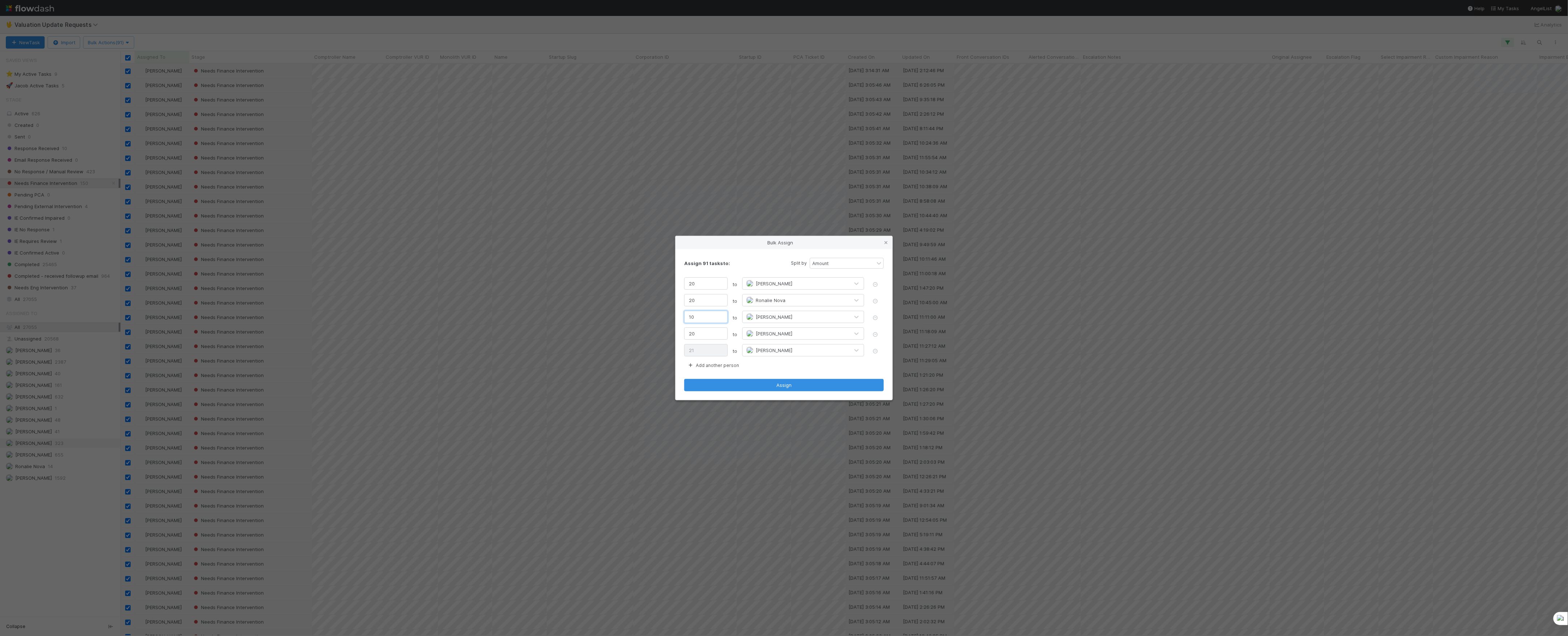
drag, startPoint x: 700, startPoint y: 316, endPoint x: 669, endPoint y: 316, distance: 31.0
click at [669, 316] on div "Bulk Assign Assign 91 tasks to: Split by Amount 20 to Marvey Fuentes 20 to Rona…" at bounding box center [784, 318] width 1568 height 636
type input "1"
type input "30"
type input "11"
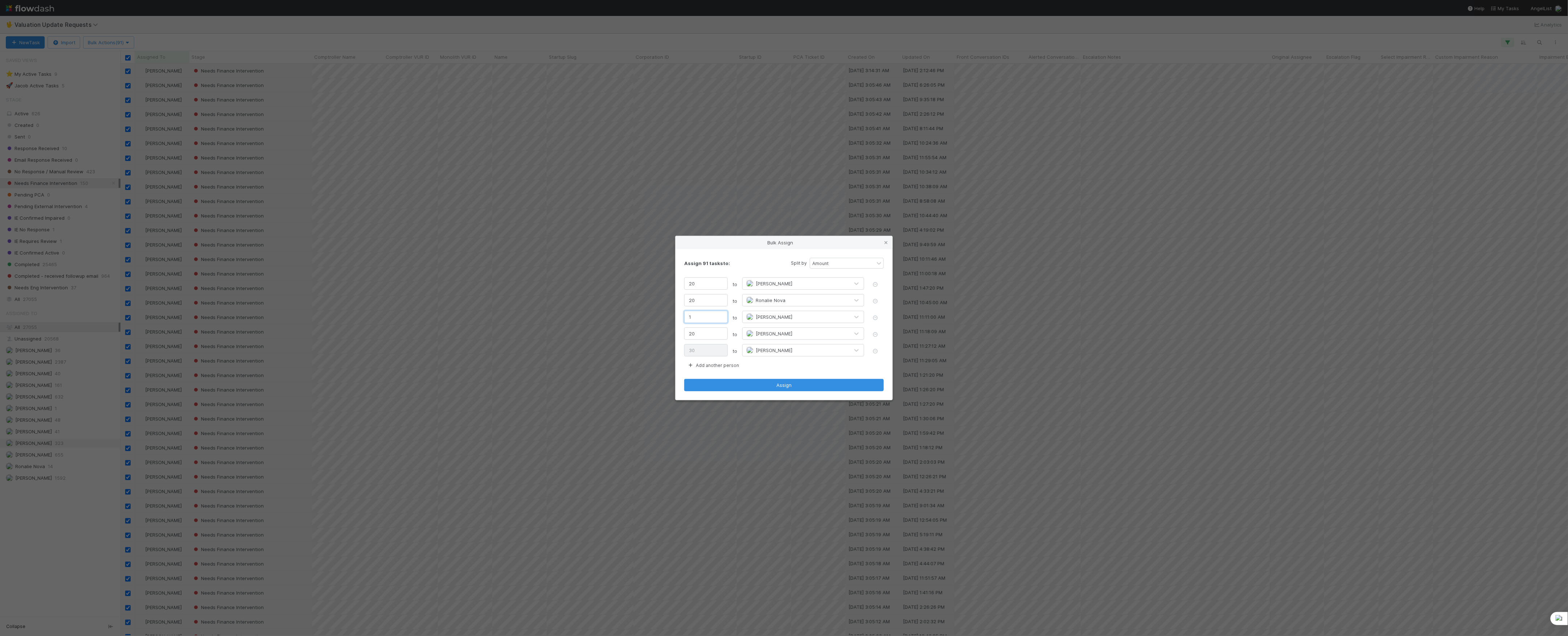
type input "20"
type input "11"
click at [752, 268] on div "Assign 91 tasks to: Split by Amount" at bounding box center [783, 263] width 199 height 11
click at [778, 382] on button "Assign" at bounding box center [783, 385] width 199 height 12
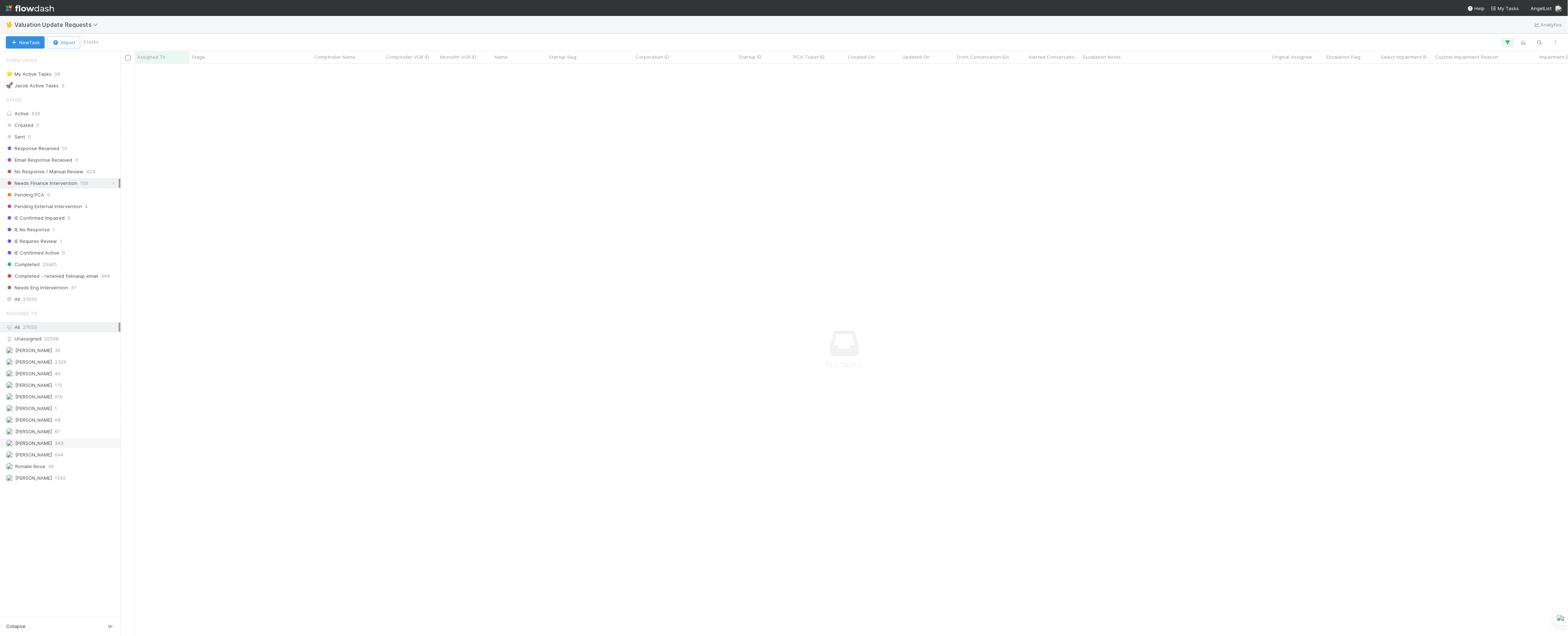
scroll to position [558, 1433]
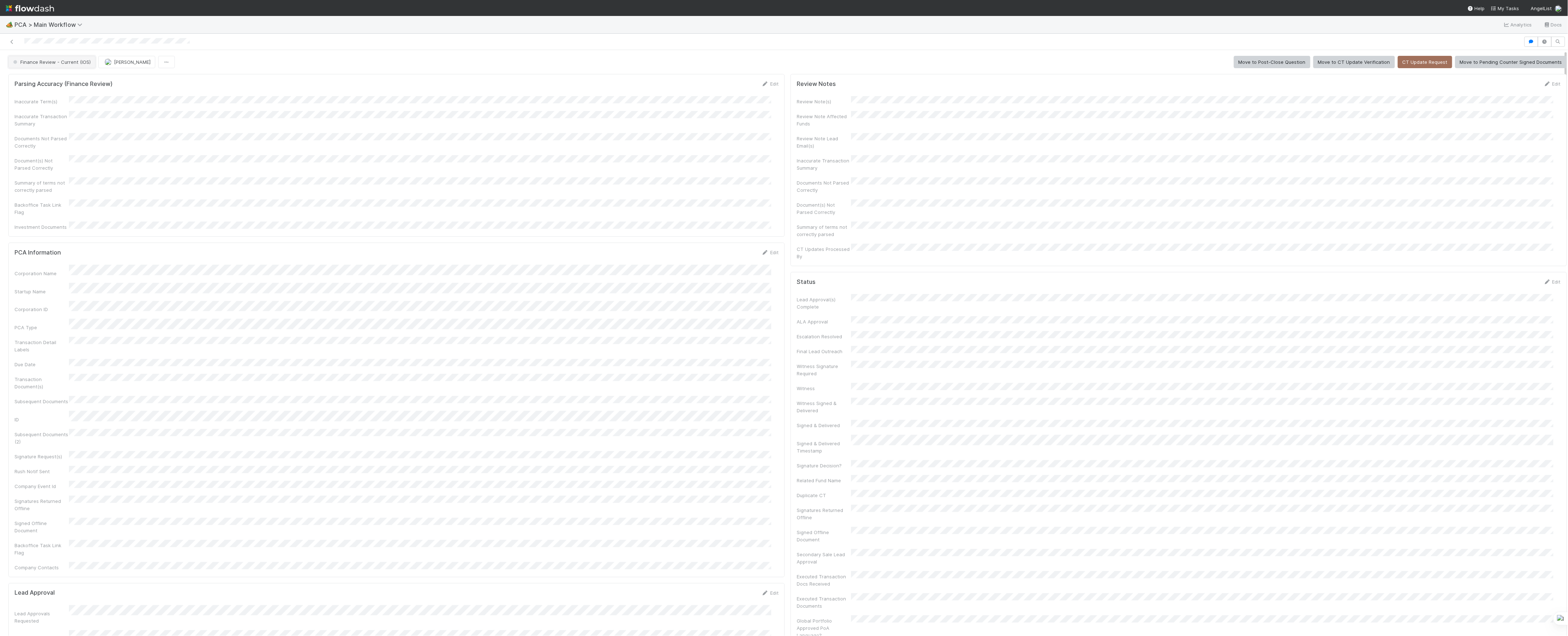
click at [73, 59] on button "Finance Review - Current (IOS)" at bounding box center [52, 62] width 87 height 12
click at [139, 65] on button "[PERSON_NAME]" at bounding box center [126, 62] width 57 height 12
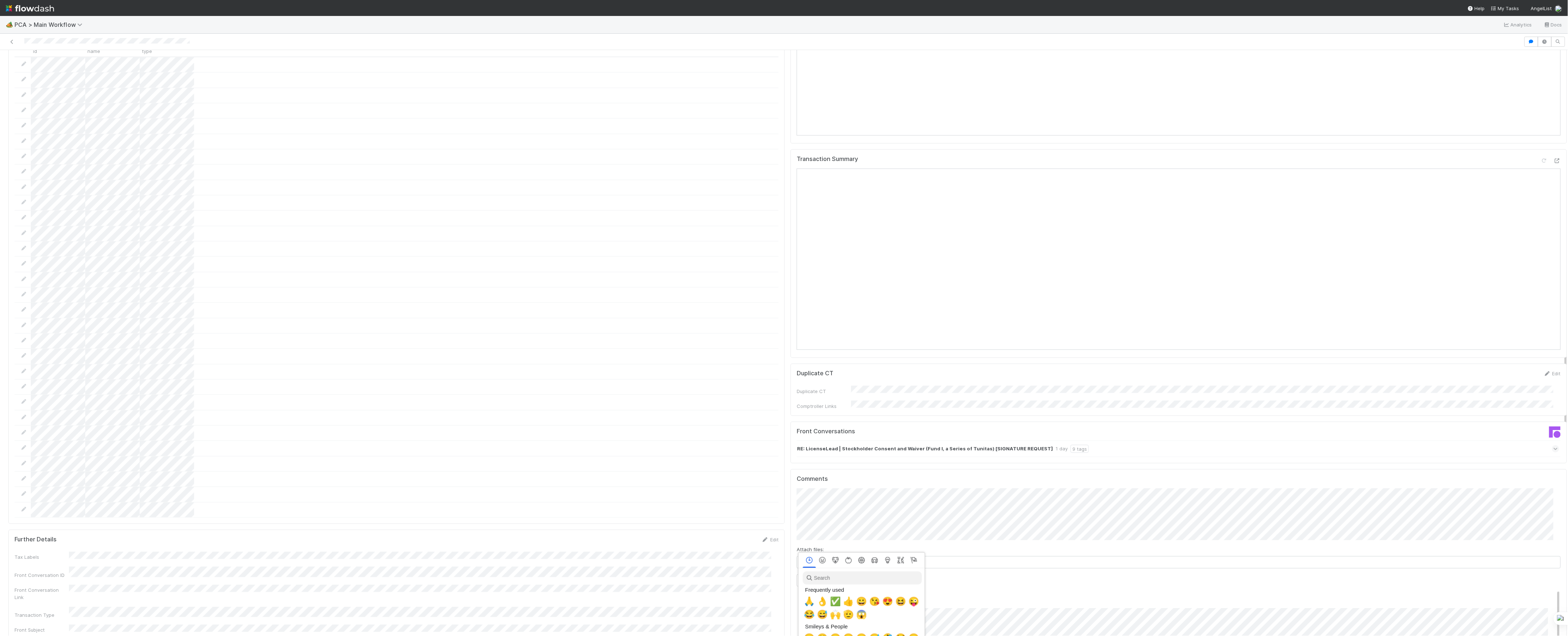
scroll to position [0, 4]
click at [835, 485] on div at bounding box center [784, 318] width 1568 height 636
click at [813, 574] on button "Add Comment" at bounding box center [818, 580] width 42 height 12
click at [810, 602] on span "🙏" at bounding box center [808, 601] width 11 height 10
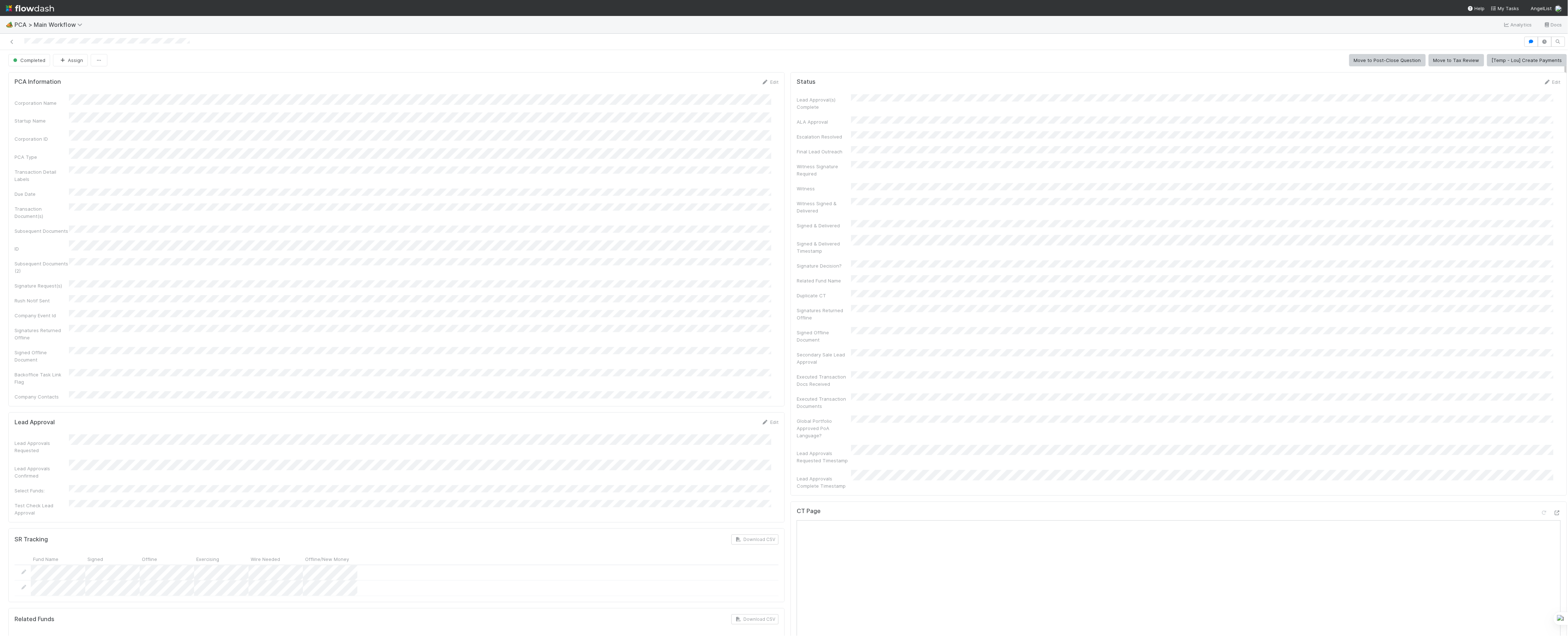
scroll to position [0, 0]
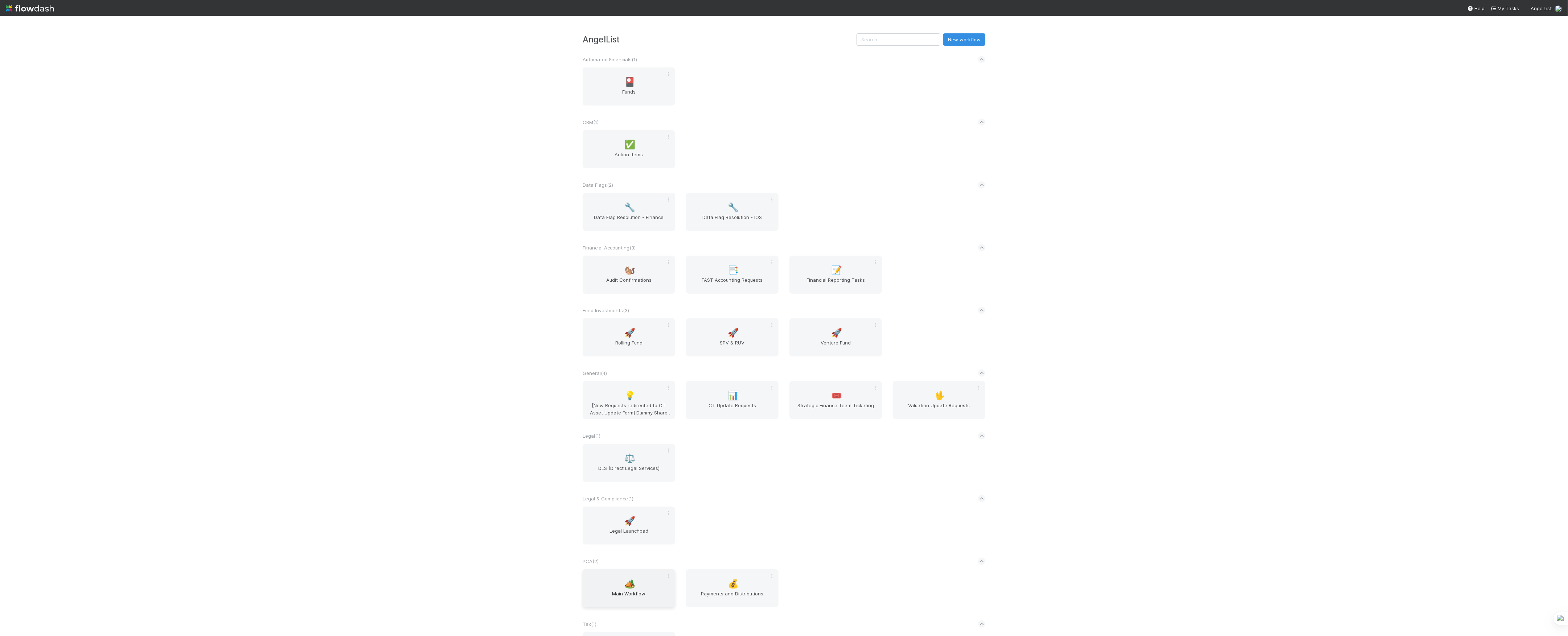
click at [626, 597] on span "Main Workflow" at bounding box center [628, 597] width 86 height 15
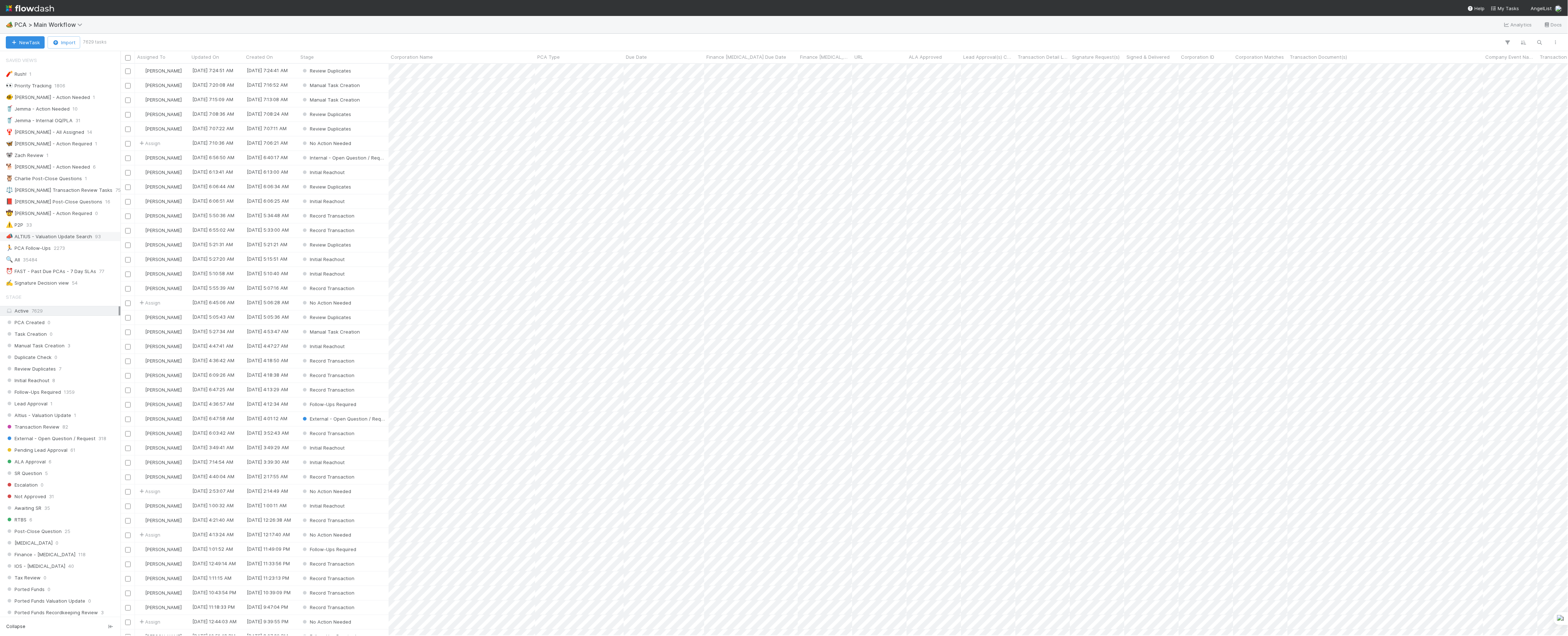
scroll to position [565, 1440]
click at [64, 264] on div "🔍 All 35484" at bounding box center [63, 259] width 113 height 9
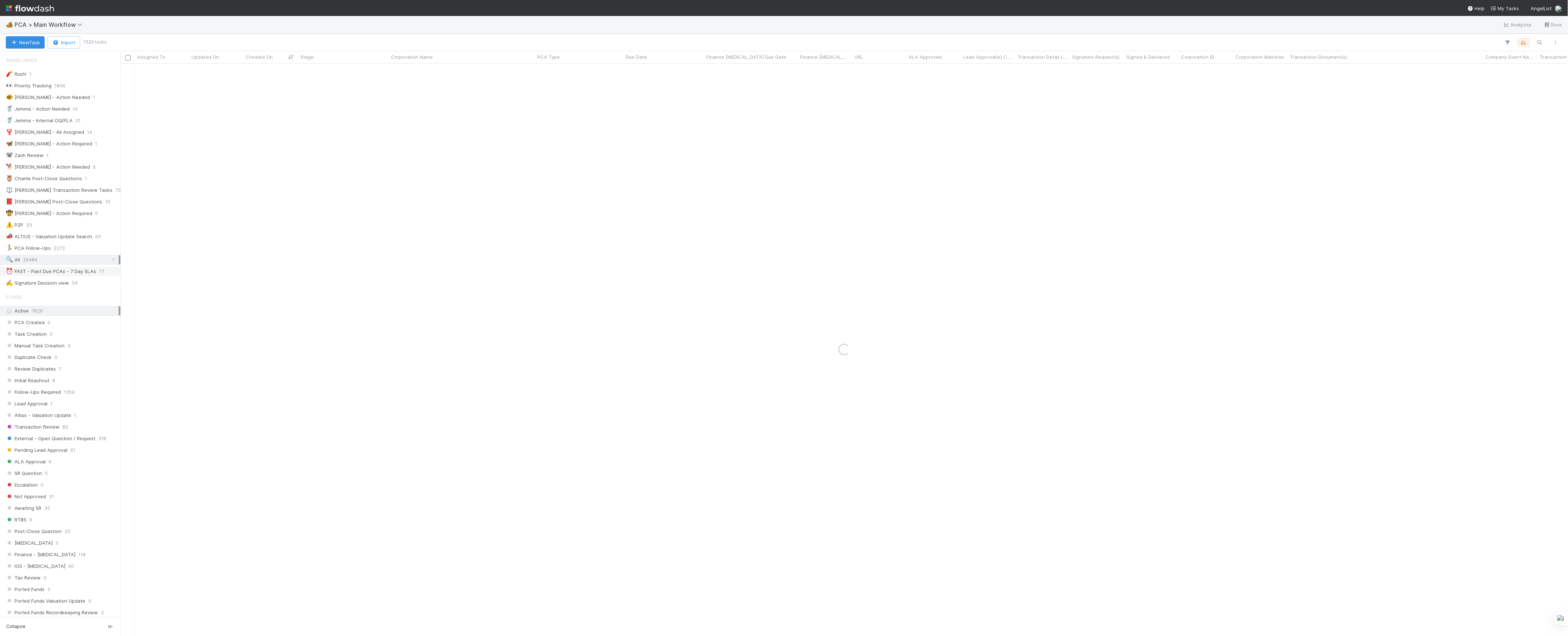
click at [72, 276] on div "⏰ FAST - Past Due PCAs - 7 Day SLAs" at bounding box center [51, 271] width 90 height 9
click at [44, 560] on span "Finance - [MEDICAL_DATA]" at bounding box center [41, 554] width 69 height 9
click at [43, 535] on span "[PERSON_NAME]" at bounding box center [33, 533] width 37 height 6
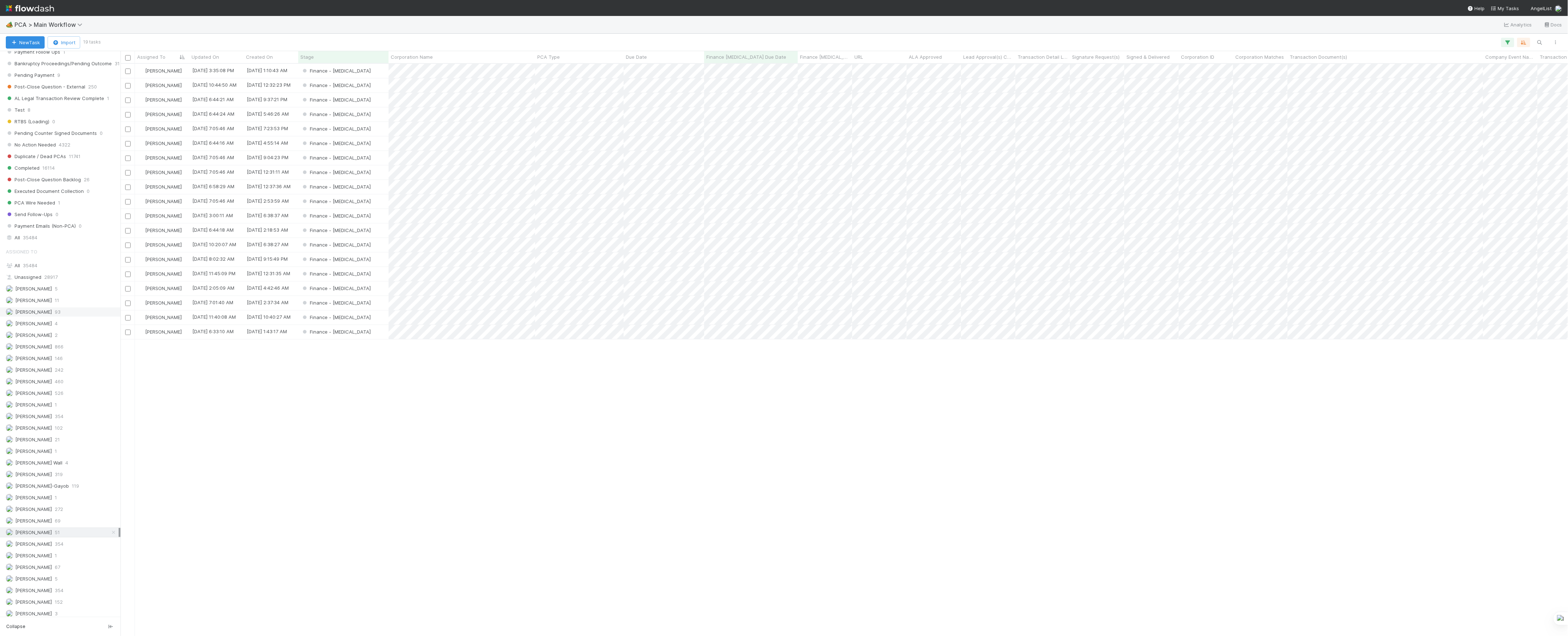
scroll to position [565, 1440]
click at [432, 54] on span "Corporation Name" at bounding box center [412, 57] width 42 height 7
click at [430, 67] on div "Sort A → Z" at bounding box center [432, 70] width 82 height 11
click at [378, 68] on div "Finance - [MEDICAL_DATA]" at bounding box center [342, 70] width 90 height 14
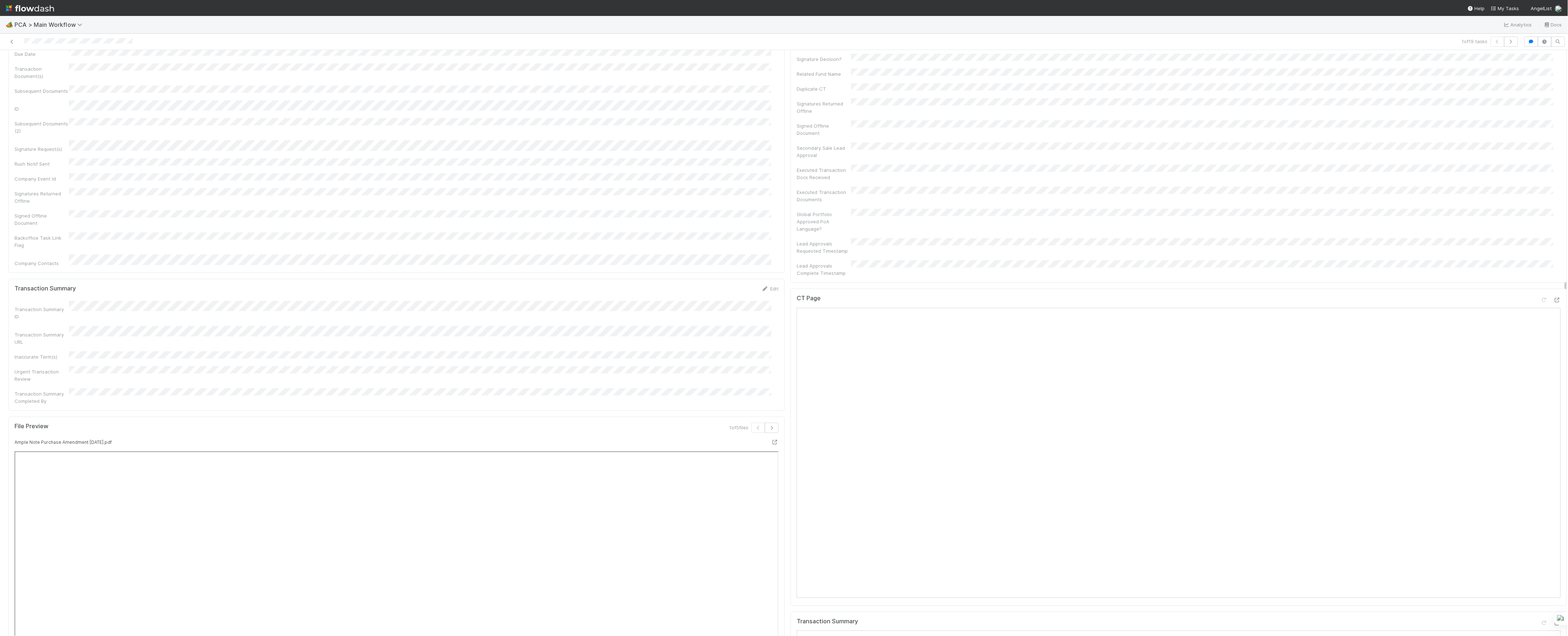
scroll to position [436, 0]
click at [1553, 302] on icon at bounding box center [1556, 304] width 7 height 5
click at [1541, 622] on div "Transaction Summary" at bounding box center [1179, 628] width 764 height 13
click at [1553, 625] on icon at bounding box center [1556, 627] width 7 height 5
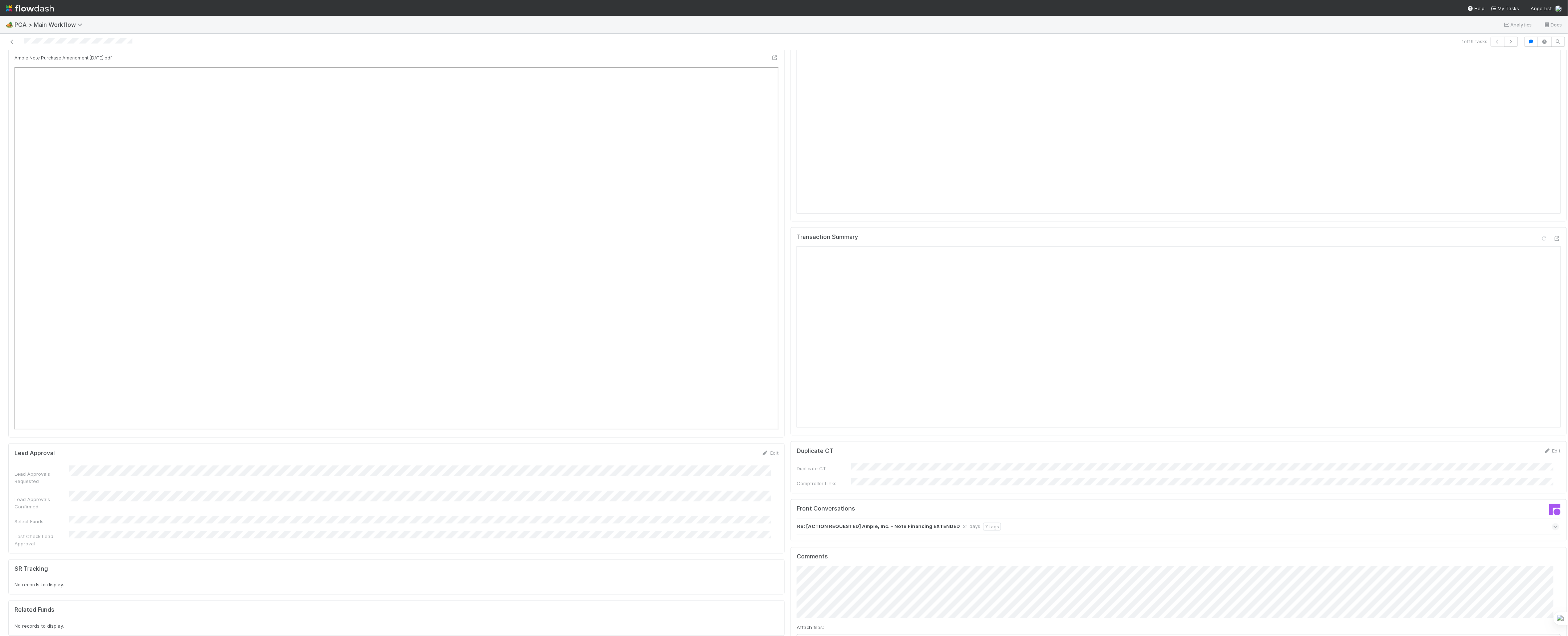
scroll to position [822, 0]
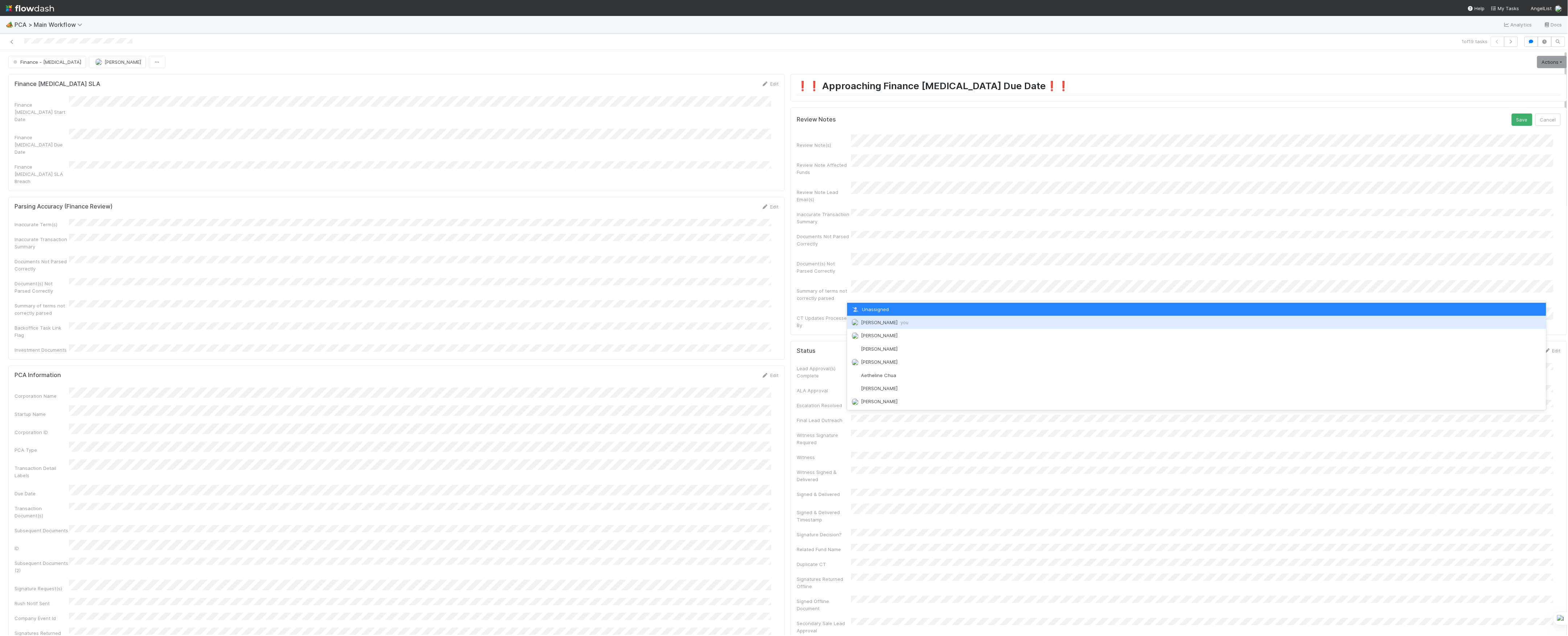
click at [874, 320] on span "[PERSON_NAME] you" at bounding box center [884, 322] width 48 height 6
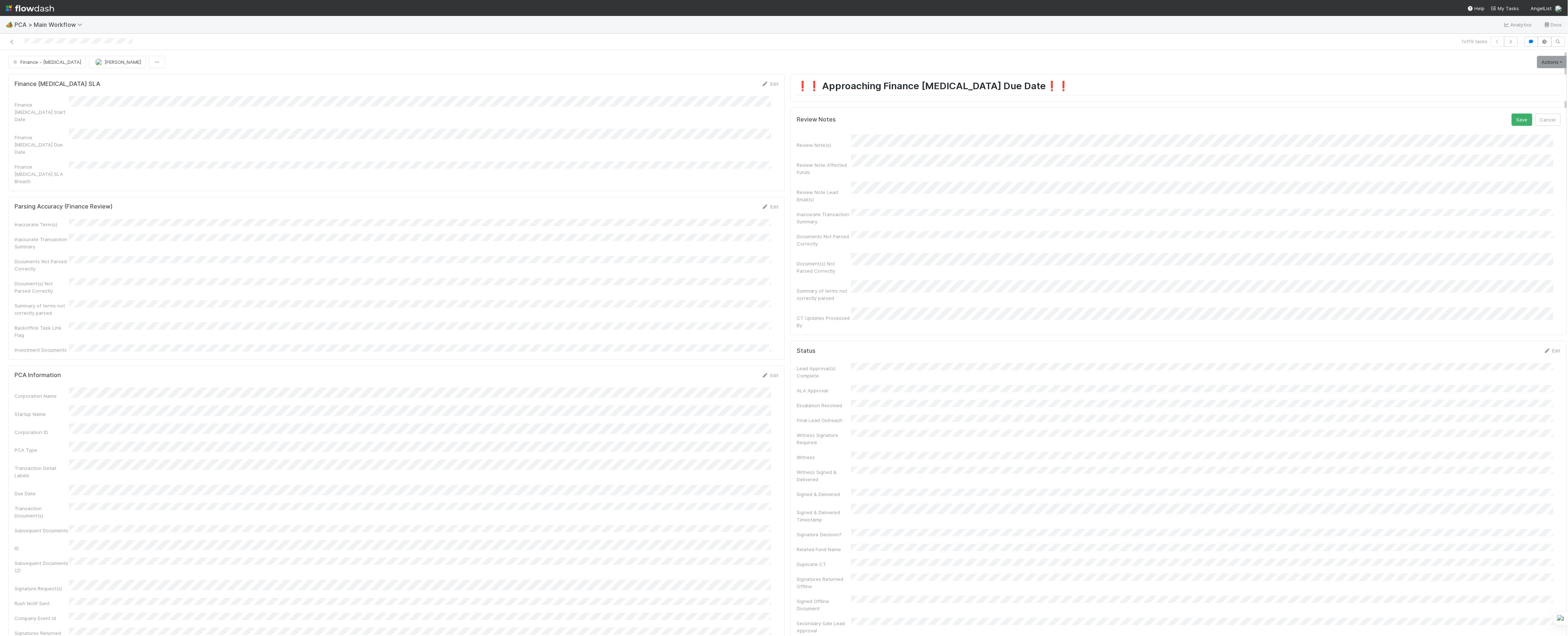
click at [1511, 113] on button "Save" at bounding box center [1521, 119] width 21 height 12
click at [1537, 62] on link "Actions" at bounding box center [1552, 62] width 30 height 12
click at [1485, 97] on button "Move to Finance Review" at bounding box center [1509, 97] width 117 height 10
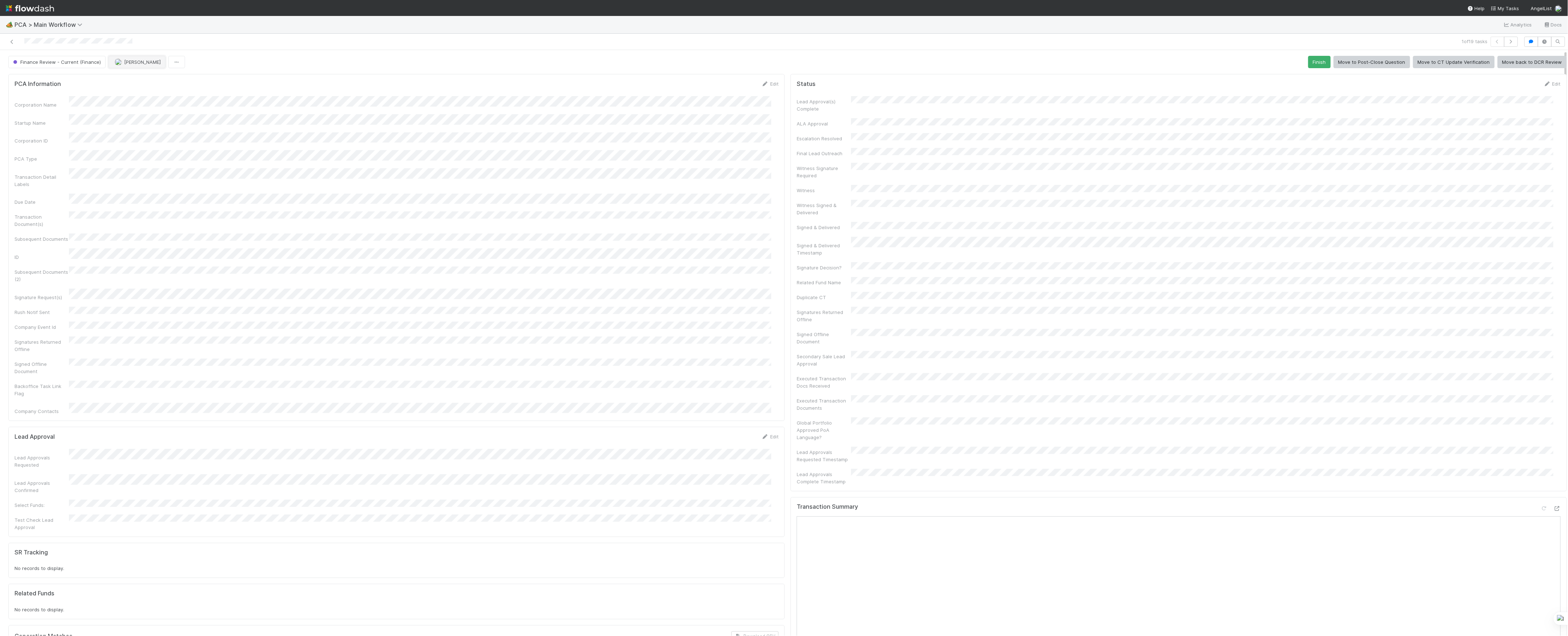
click at [121, 64] on span "[PERSON_NAME]" at bounding box center [138, 63] width 46 height 6
click at [10, 42] on icon at bounding box center [11, 42] width 7 height 5
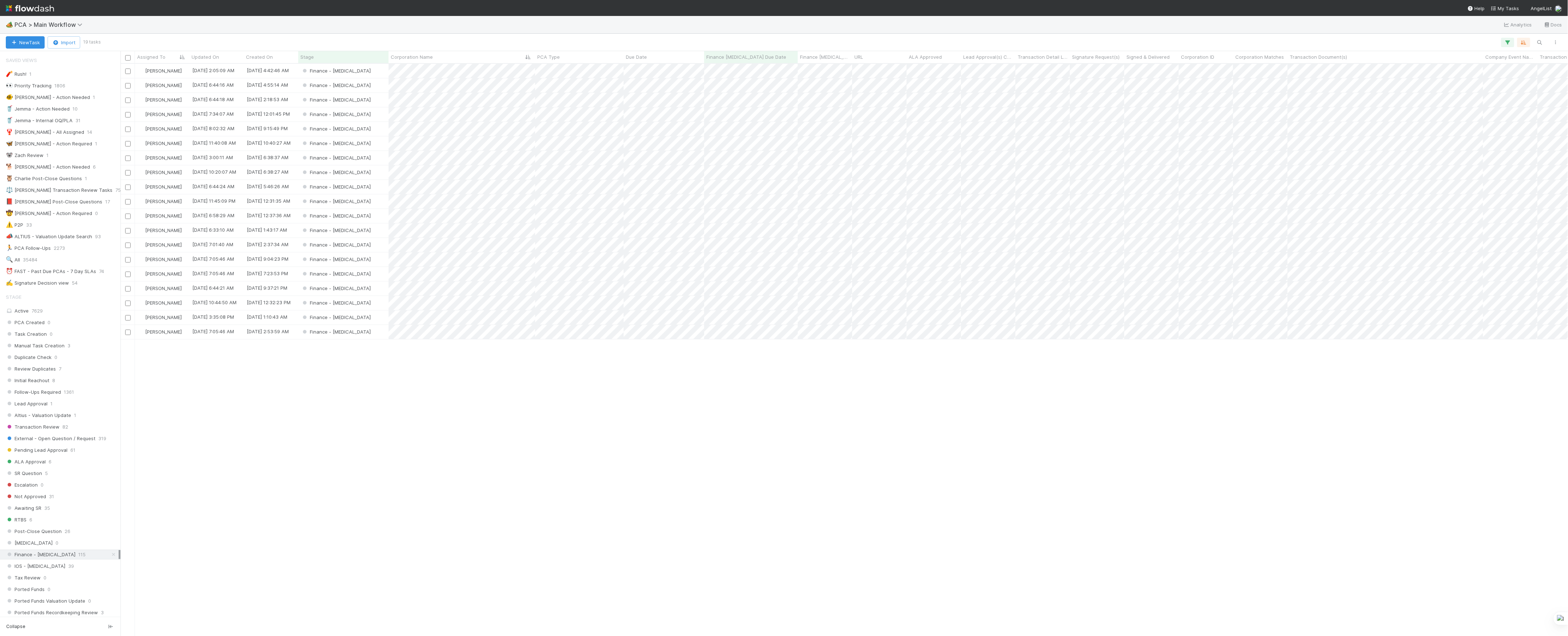
scroll to position [565, 1440]
click at [373, 85] on div "Finance - [MEDICAL_DATA]" at bounding box center [342, 85] width 90 height 14
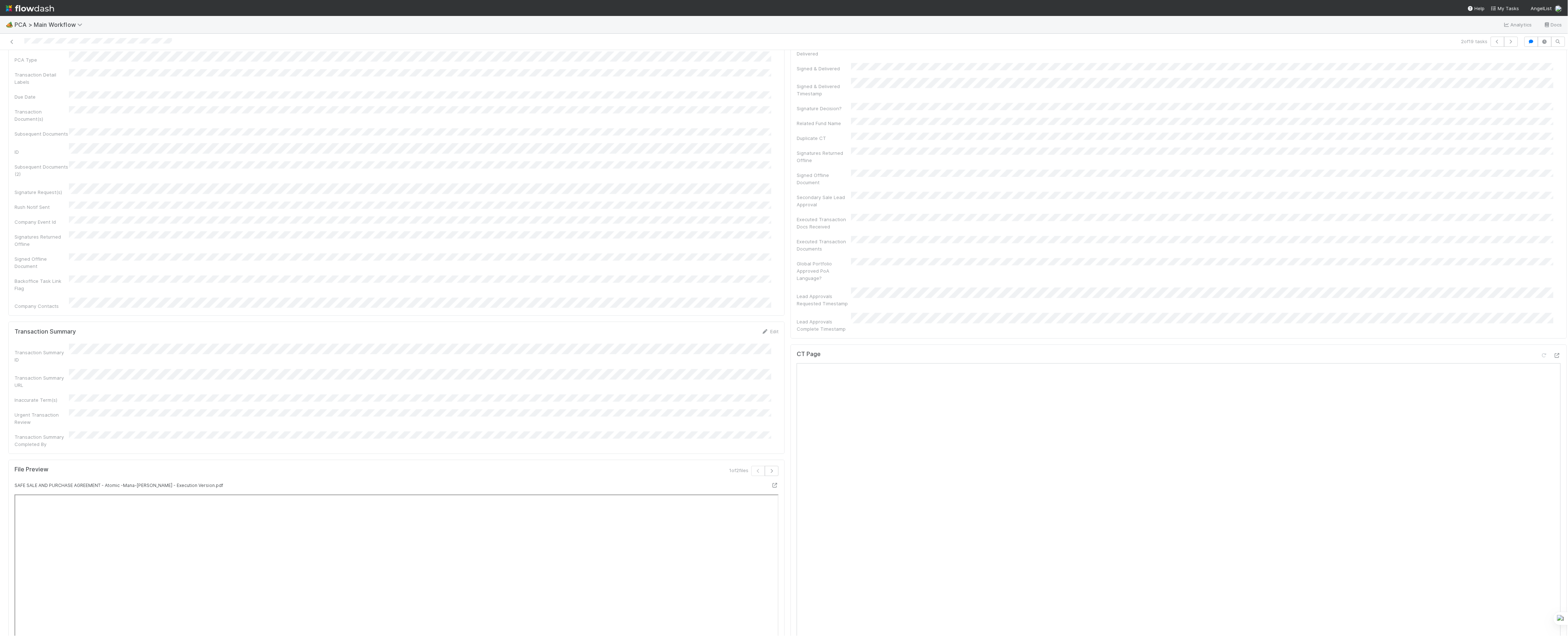
scroll to position [387, 0]
click at [1540, 355] on div at bounding box center [1550, 360] width 20 height 10
click at [1553, 357] on icon at bounding box center [1556, 359] width 7 height 5
click at [1553, 439] on icon at bounding box center [1556, 441] width 7 height 5
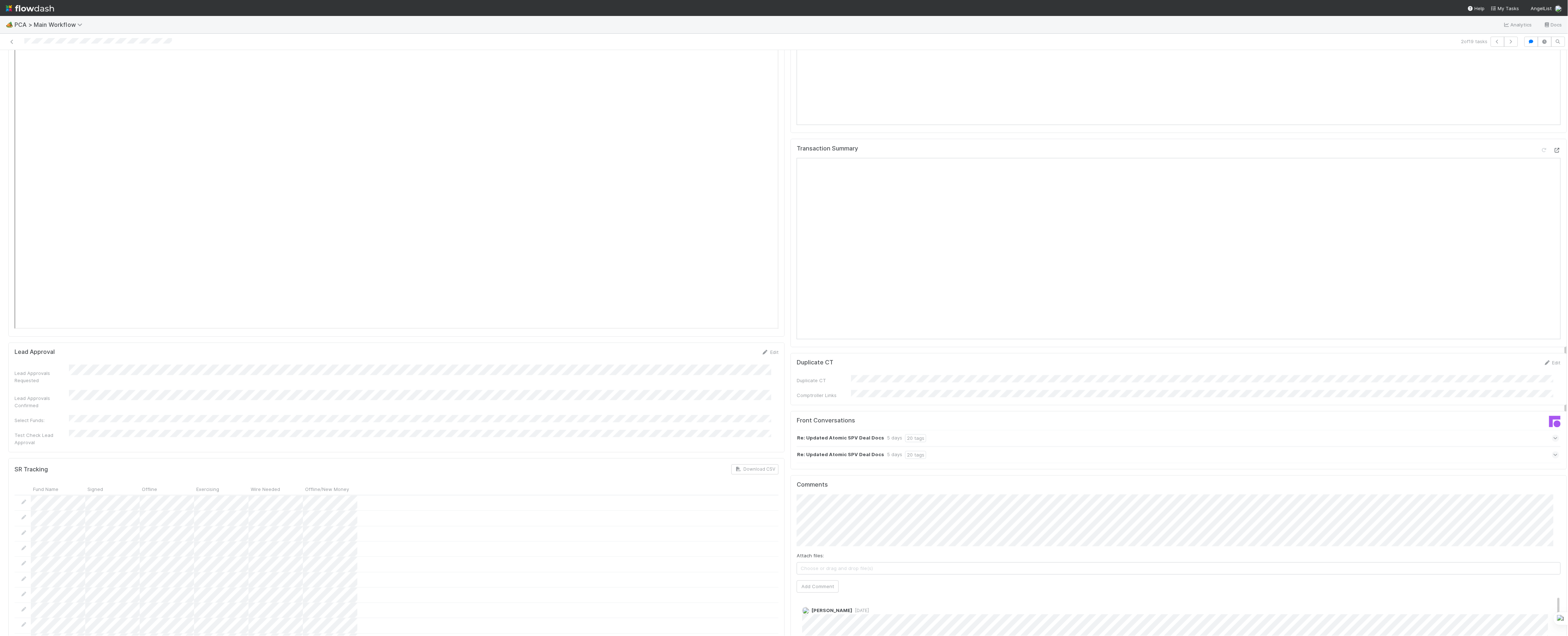
scroll to position [966, 0]
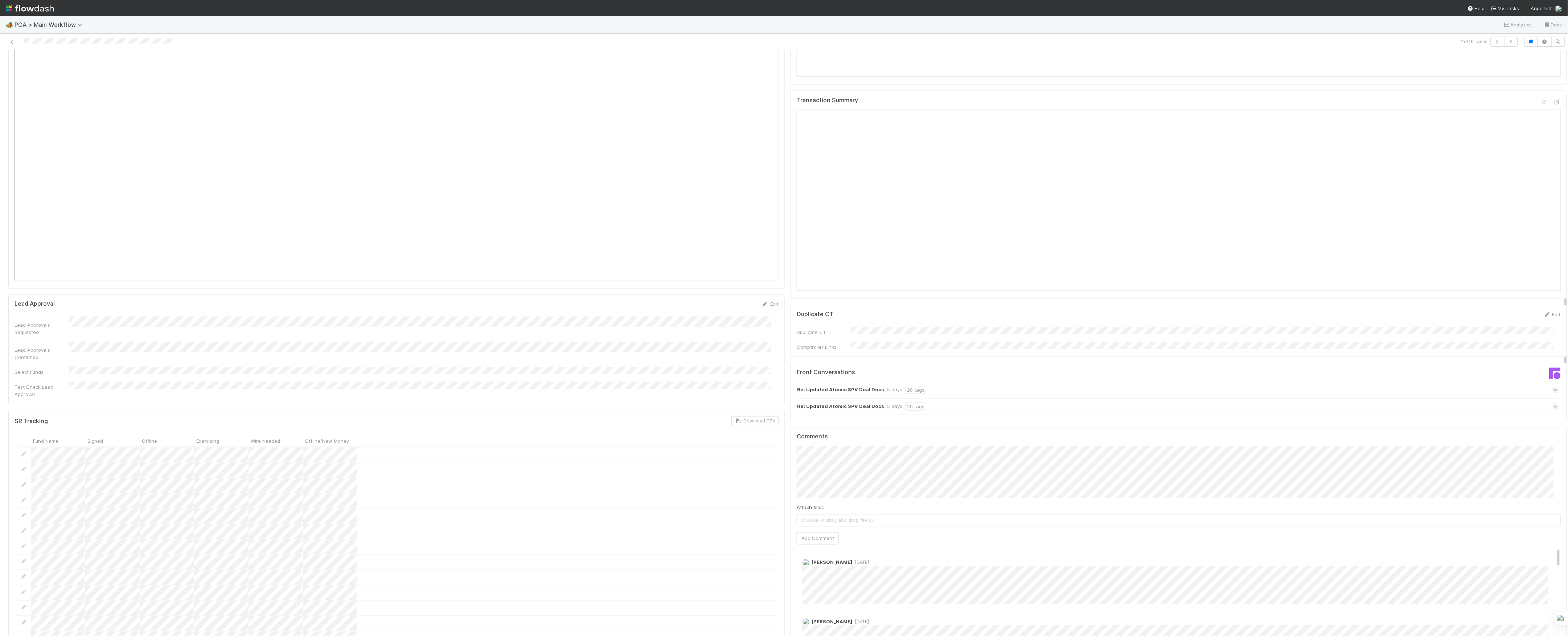
click at [852, 560] on span "[DATE]" at bounding box center [860, 562] width 17 height 5
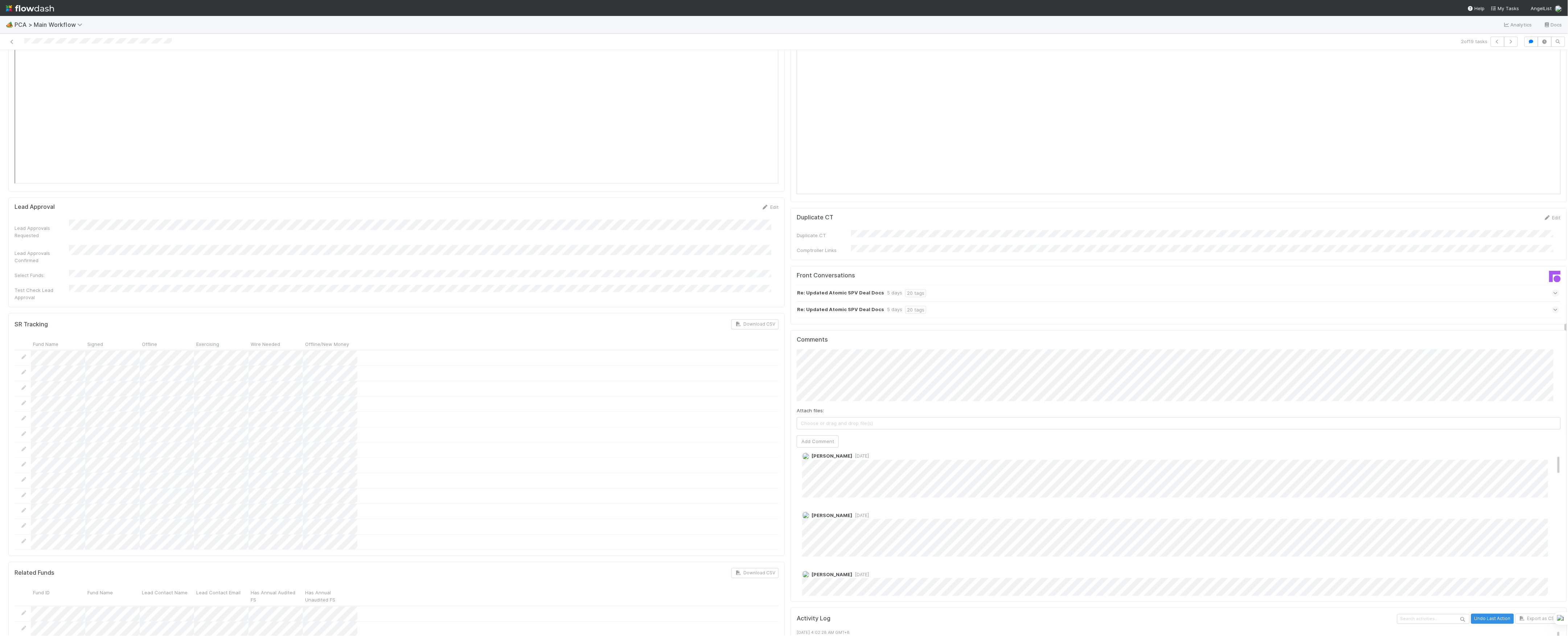
scroll to position [0, 0]
click at [852, 463] on span "[DATE]" at bounding box center [860, 465] width 17 height 5
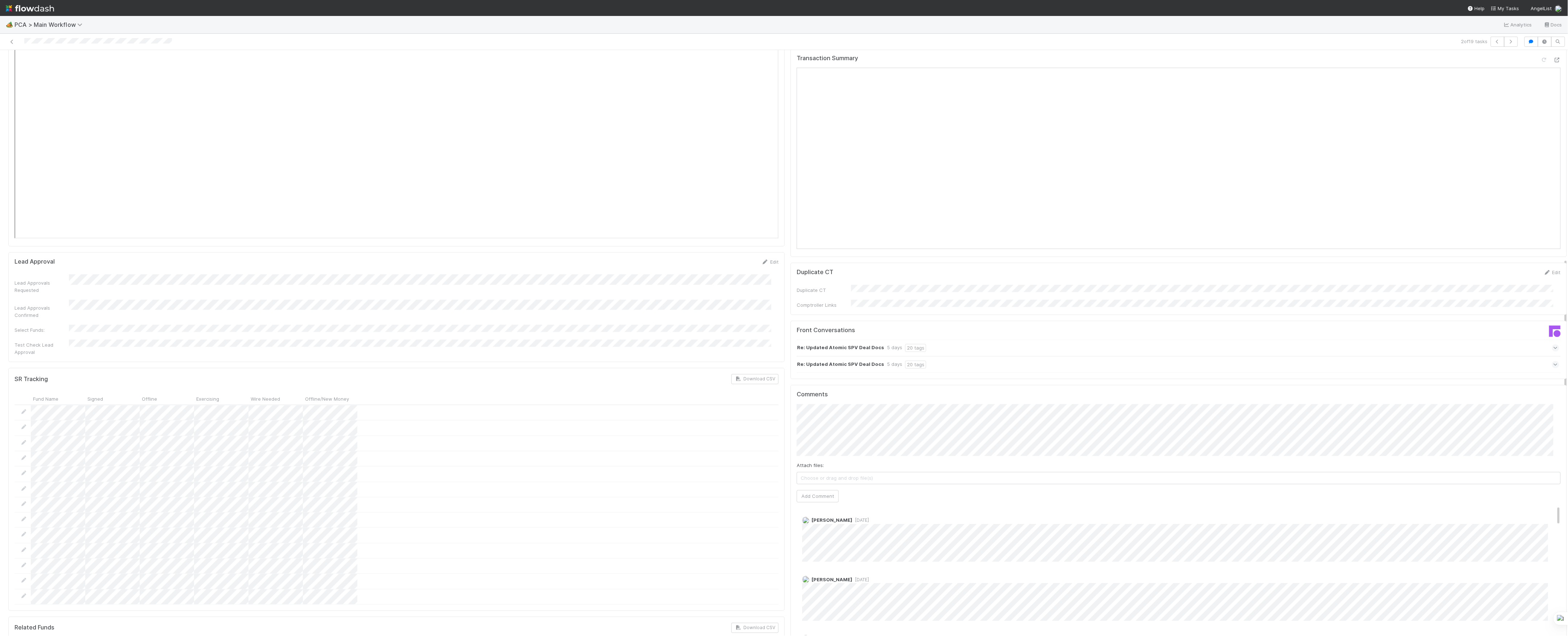
scroll to position [1015, 0]
click at [820, 383] on span "[PERSON_NAME]" at bounding box center [827, 384] width 37 height 6
click at [778, 376] on div "Finance [MEDICAL_DATA] SLA Edit Finance [MEDICAL_DATA] Start Date Finance [MEDI…" at bounding box center [787, 377] width 1564 height 2643
click at [818, 484] on button "Add Comment" at bounding box center [818, 490] width 42 height 12
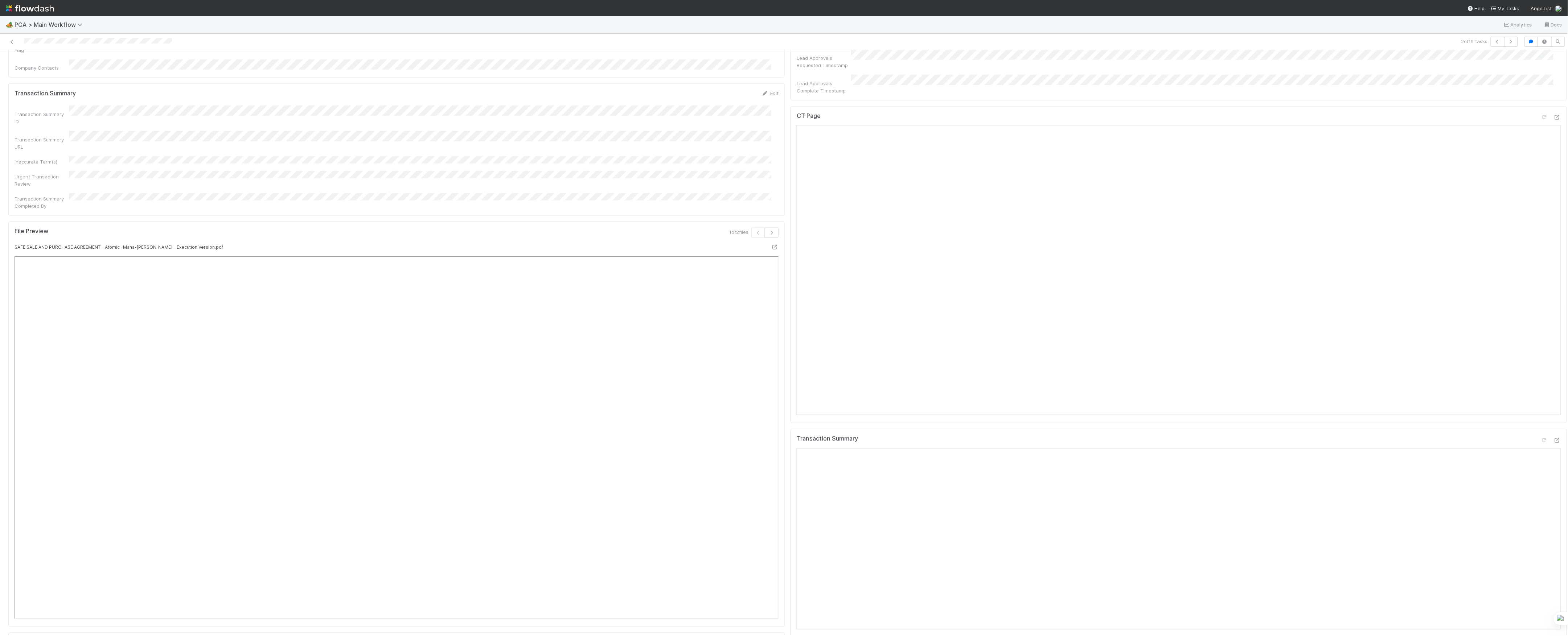
scroll to position [0, 0]
click at [1534, 62] on div "Actions Finish Move to Post-Close Question Move to Finance Review Move to CT Up…" at bounding box center [1550, 62] width 33 height 12
click at [1537, 61] on link "Actions" at bounding box center [1552, 62] width 30 height 12
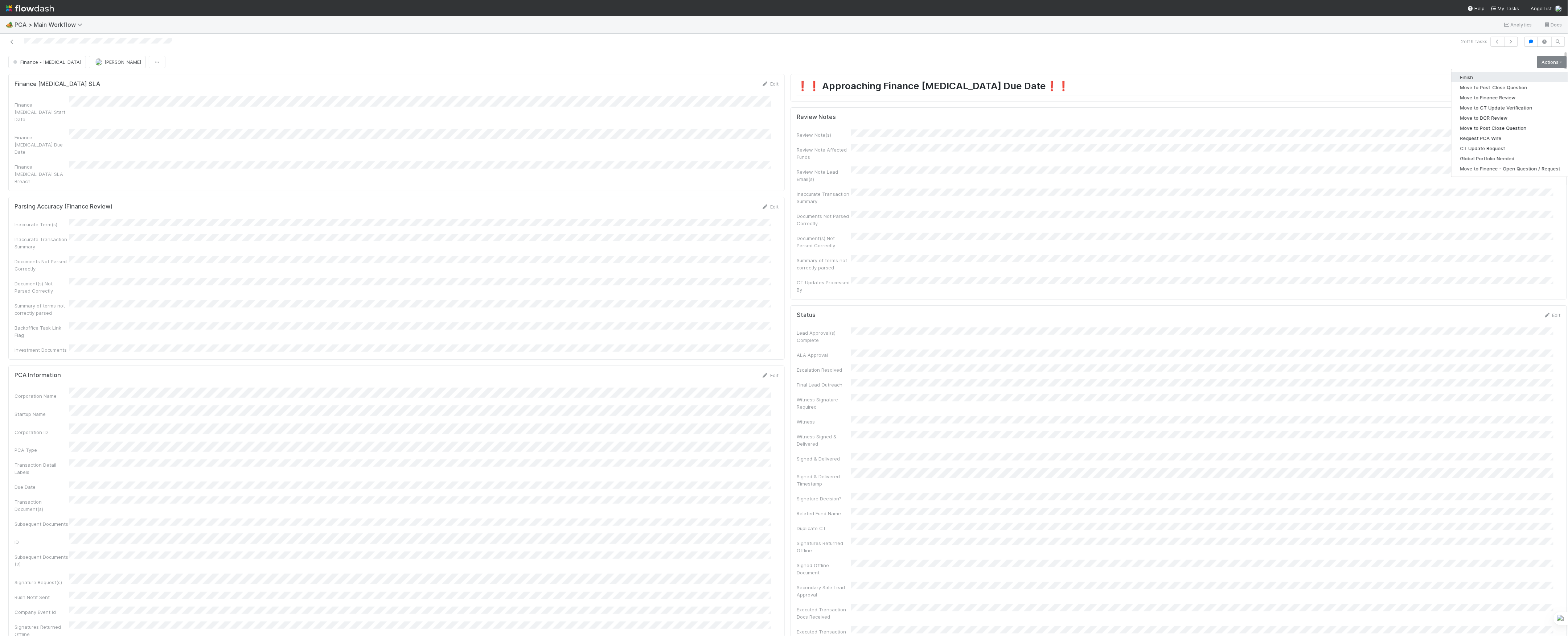
click at [1478, 76] on button "Finish" at bounding box center [1509, 77] width 117 height 10
click at [89, 66] on button "[PERSON_NAME]" at bounding box center [117, 62] width 57 height 12
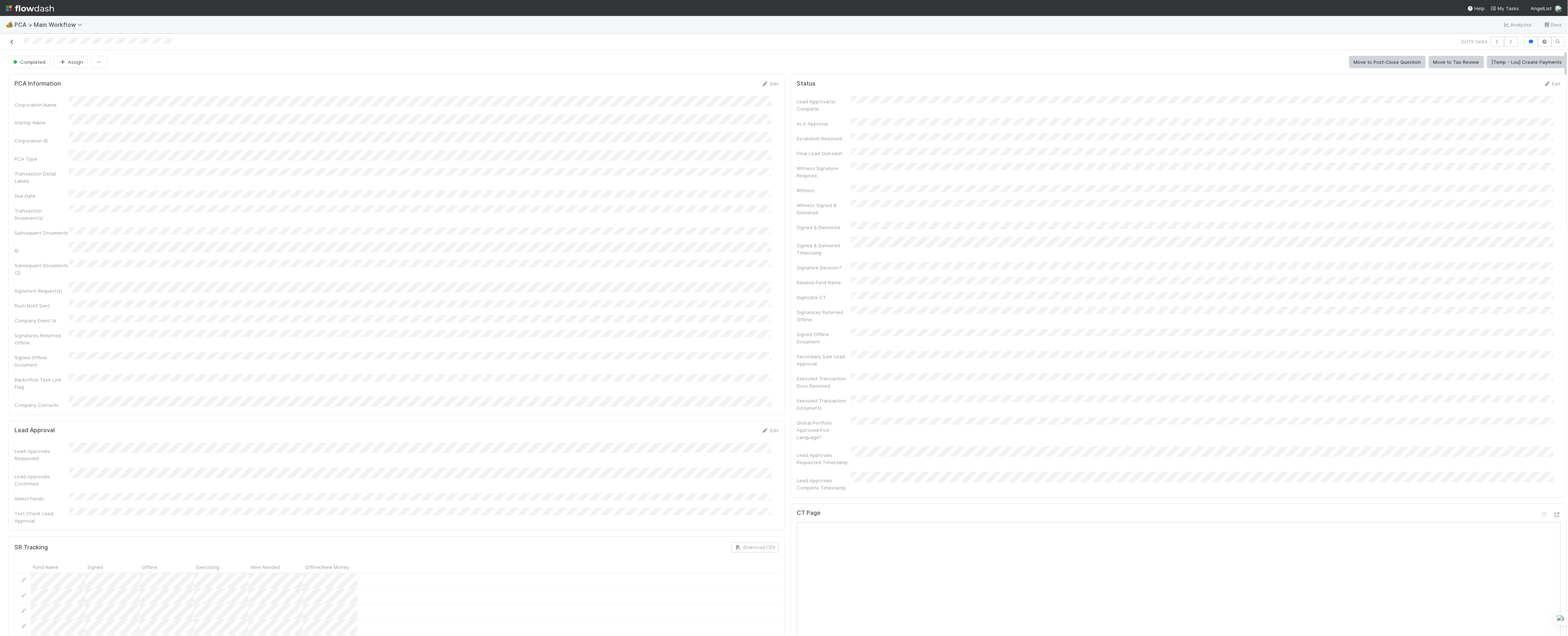
click at [9, 40] on link at bounding box center [11, 41] width 7 height 7
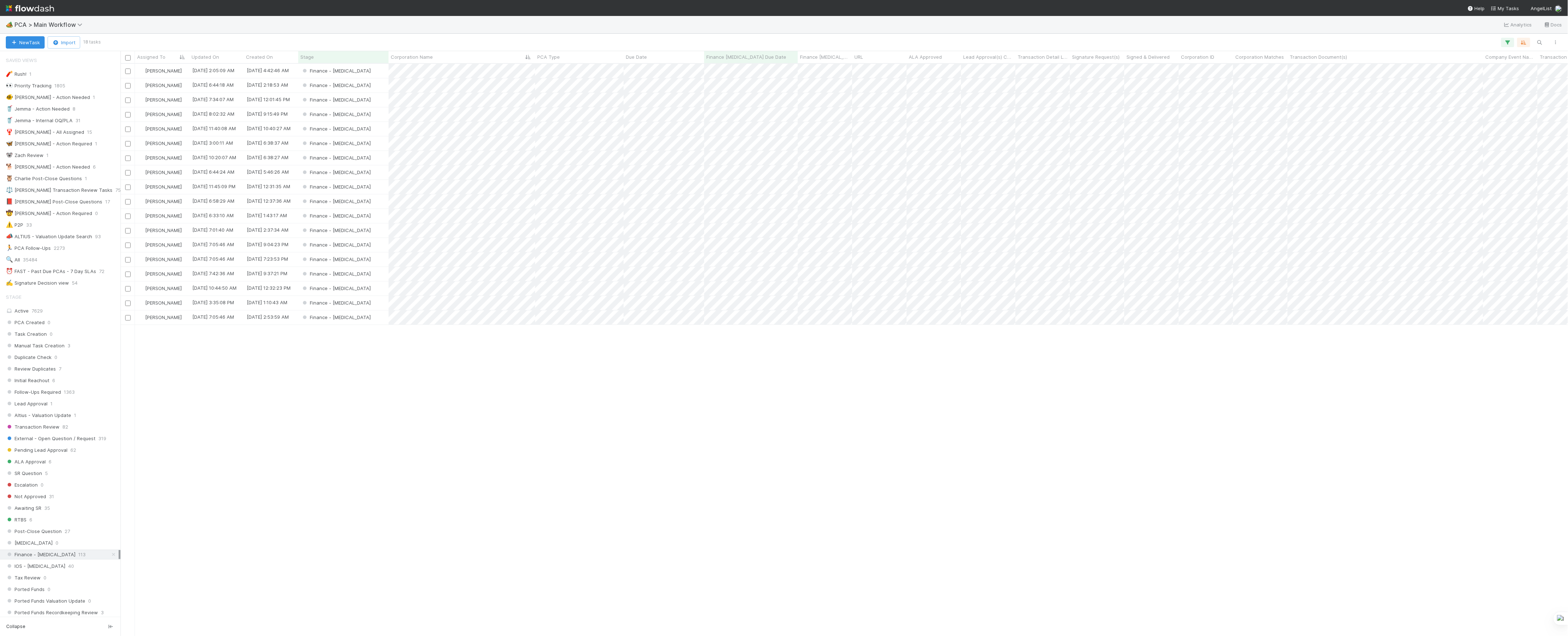
scroll to position [565, 1440]
click at [383, 90] on div "Finance - [MEDICAL_DATA]" at bounding box center [342, 85] width 90 height 14
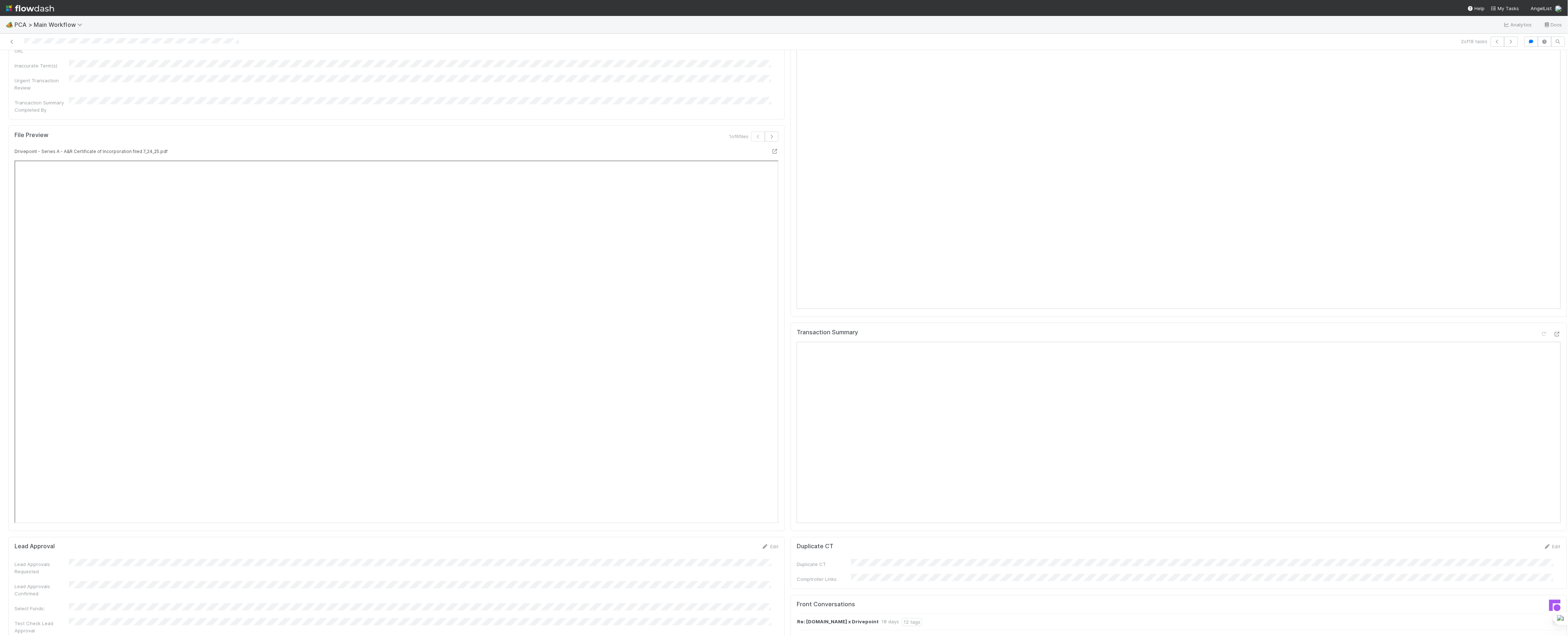
scroll to position [436, 0]
click at [1553, 300] on icon at bounding box center [1556, 302] width 7 height 5
click at [1553, 380] on icon at bounding box center [1556, 382] width 7 height 5
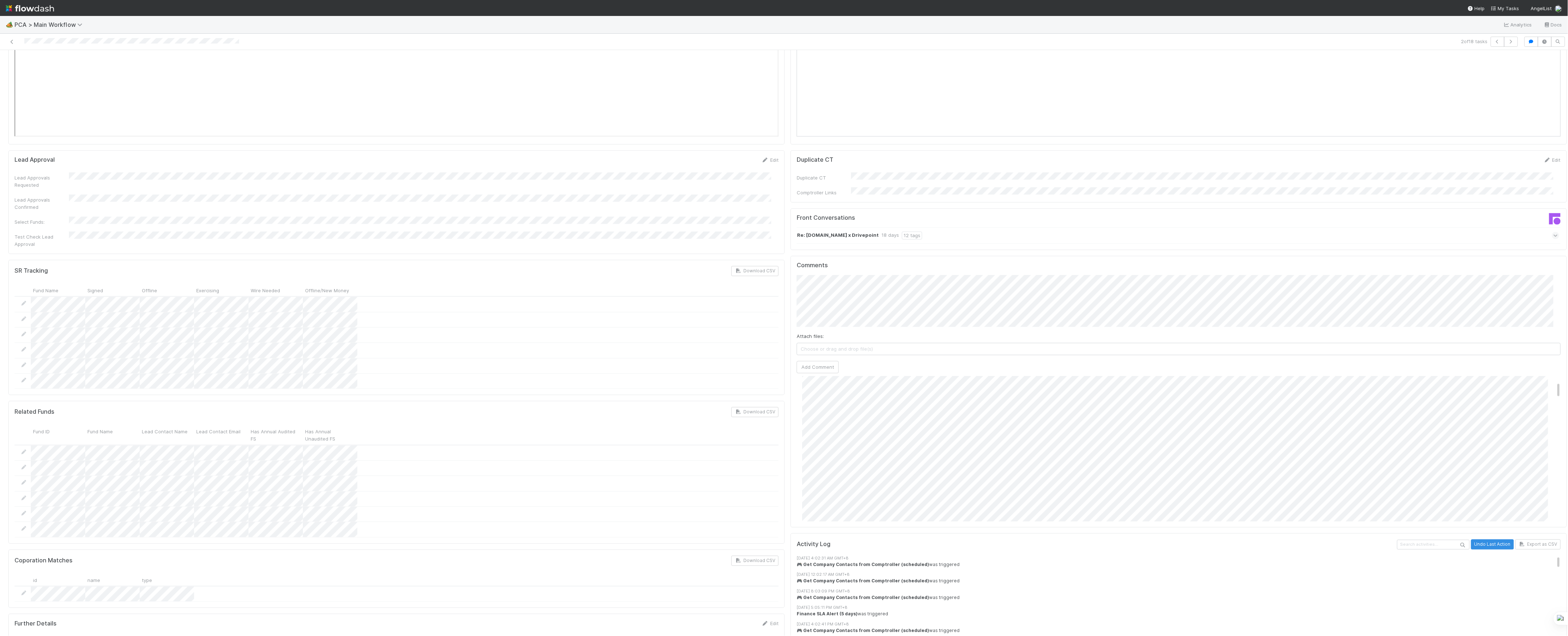
scroll to position [0, 0]
click at [905, 281] on div "Attach files: Choose or drag and drop file(s) Add Comment" at bounding box center [1179, 323] width 764 height 98
click at [825, 273] on span "[PERSON_NAME]" at bounding box center [827, 273] width 37 height 6
click button "Ok" at bounding box center [942, 246] width 16 height 12
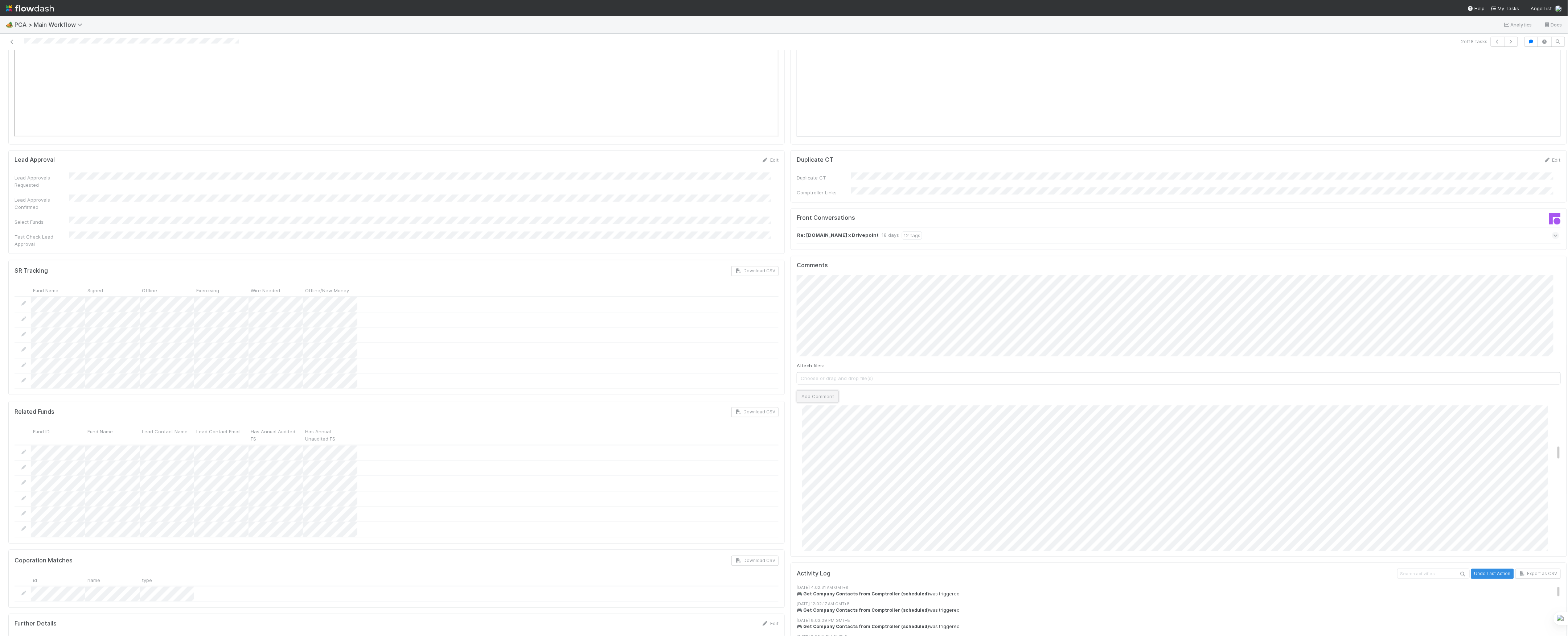
click at [819, 391] on button "Add Comment" at bounding box center [818, 397] width 42 height 12
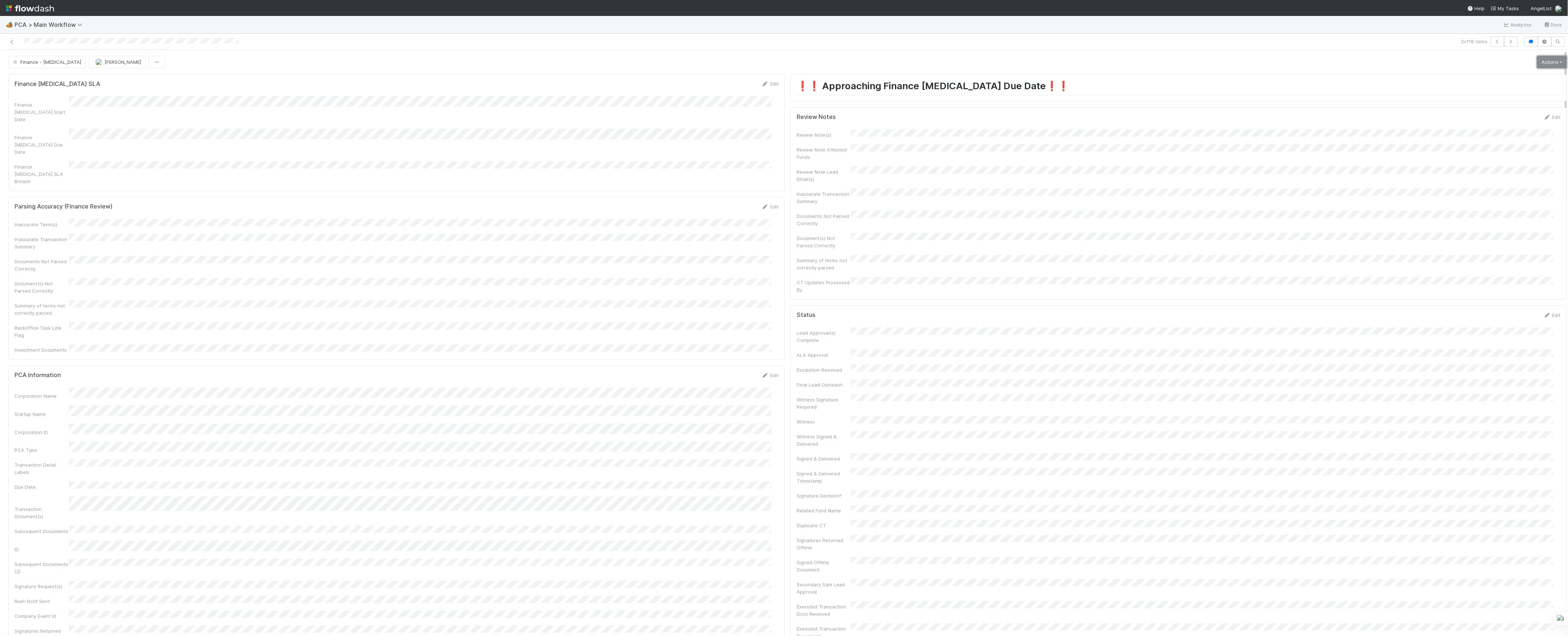
click at [1537, 64] on link "Actions" at bounding box center [1552, 62] width 30 height 12
click at [1459, 99] on button "Move to Finance Review" at bounding box center [1509, 97] width 117 height 10
click at [89, 65] on button "[PERSON_NAME]" at bounding box center [117, 62] width 57 height 12
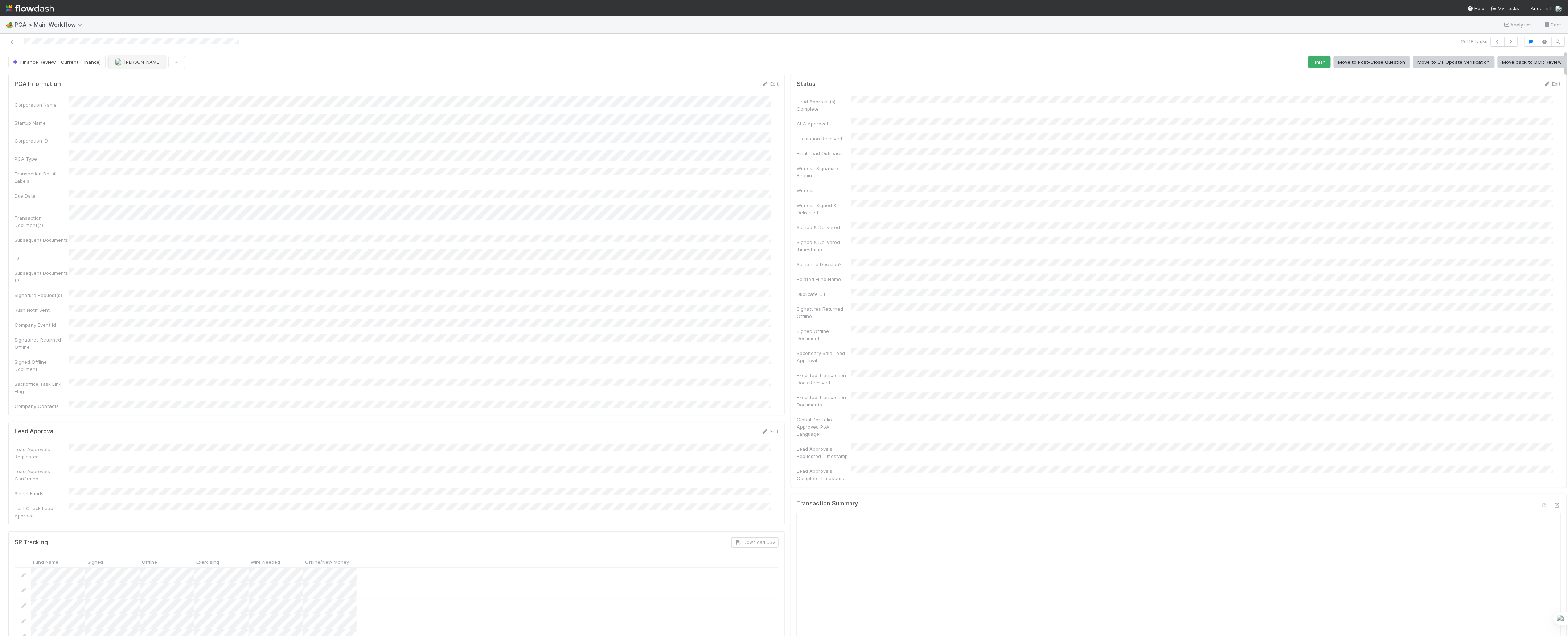
click at [139, 63] on span "[PERSON_NAME]" at bounding box center [142, 63] width 37 height 6
click at [135, 64] on span "[PERSON_NAME]" at bounding box center [142, 63] width 37 height 6
click at [327, 174] on div at bounding box center [784, 318] width 1568 height 636
click at [15, 42] on icon at bounding box center [11, 42] width 7 height 5
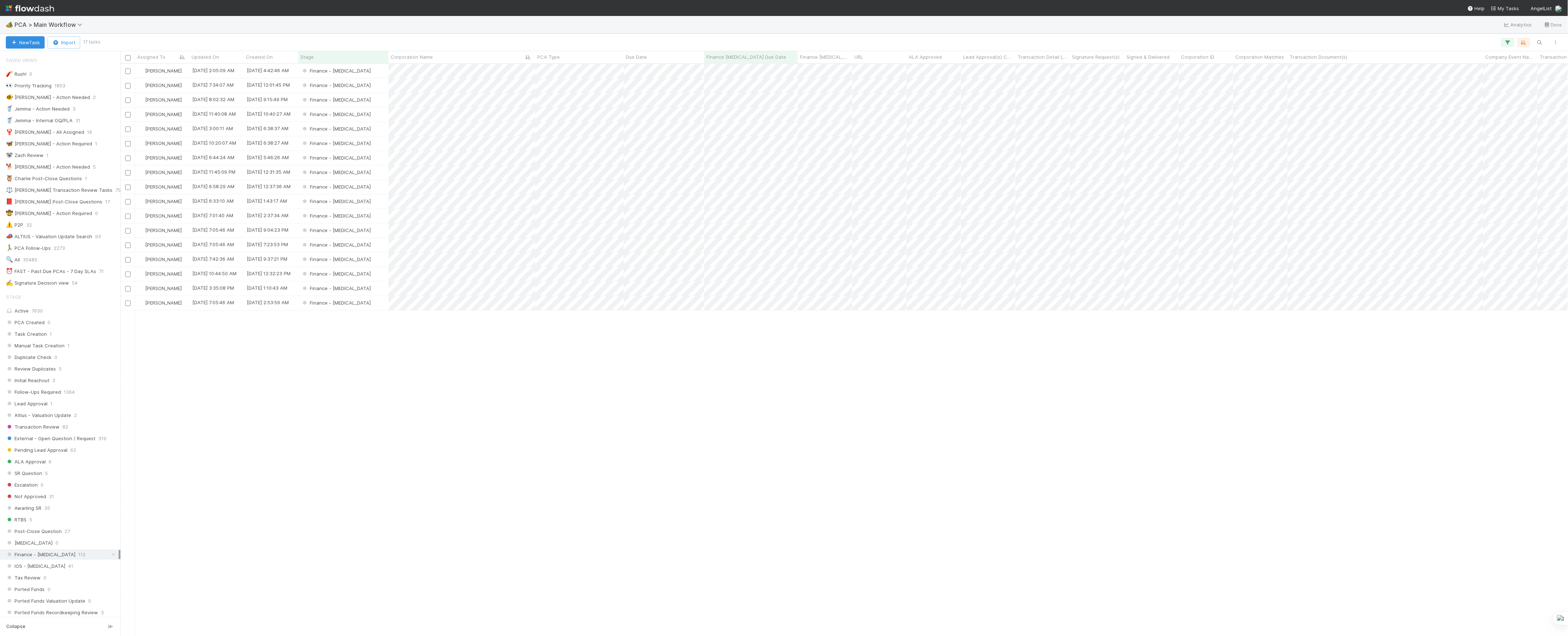
scroll to position [565, 1440]
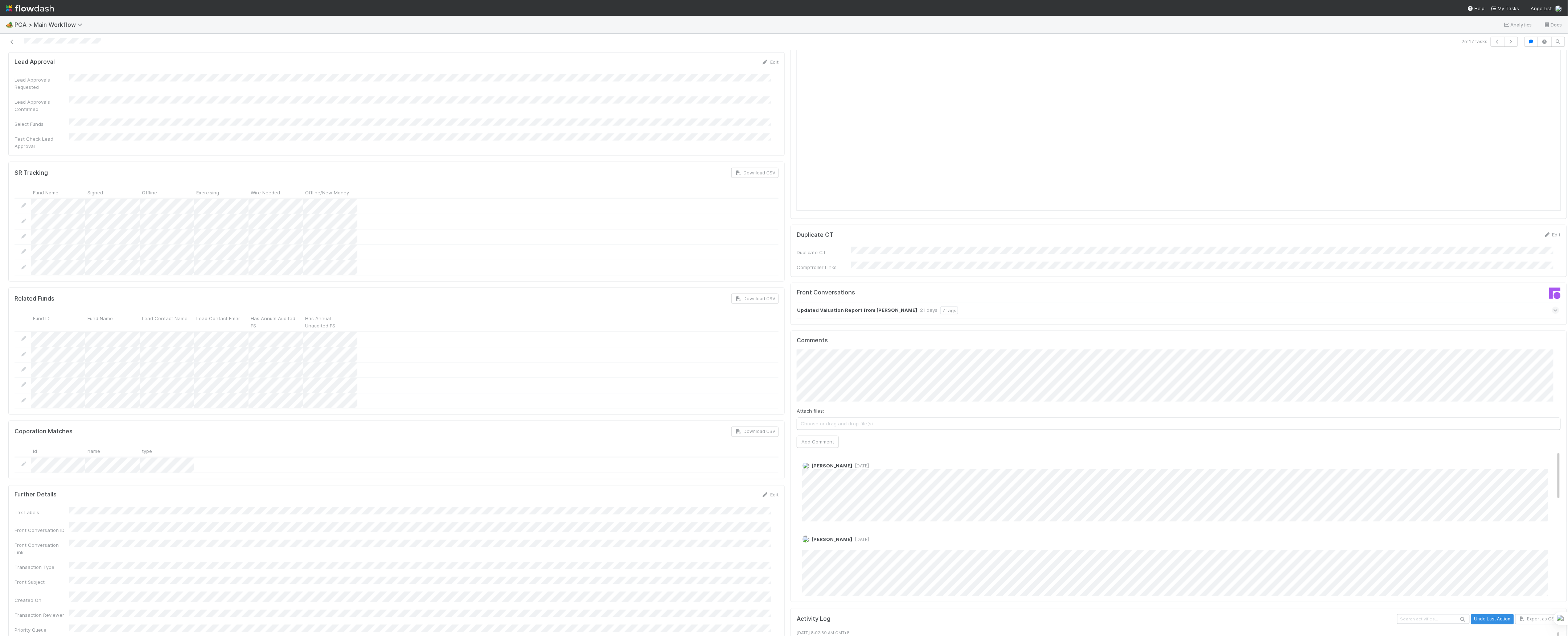
scroll to position [822, 0]
click at [871, 308] on strong "Updated Valuation Report from [PERSON_NAME]" at bounding box center [856, 312] width 120 height 8
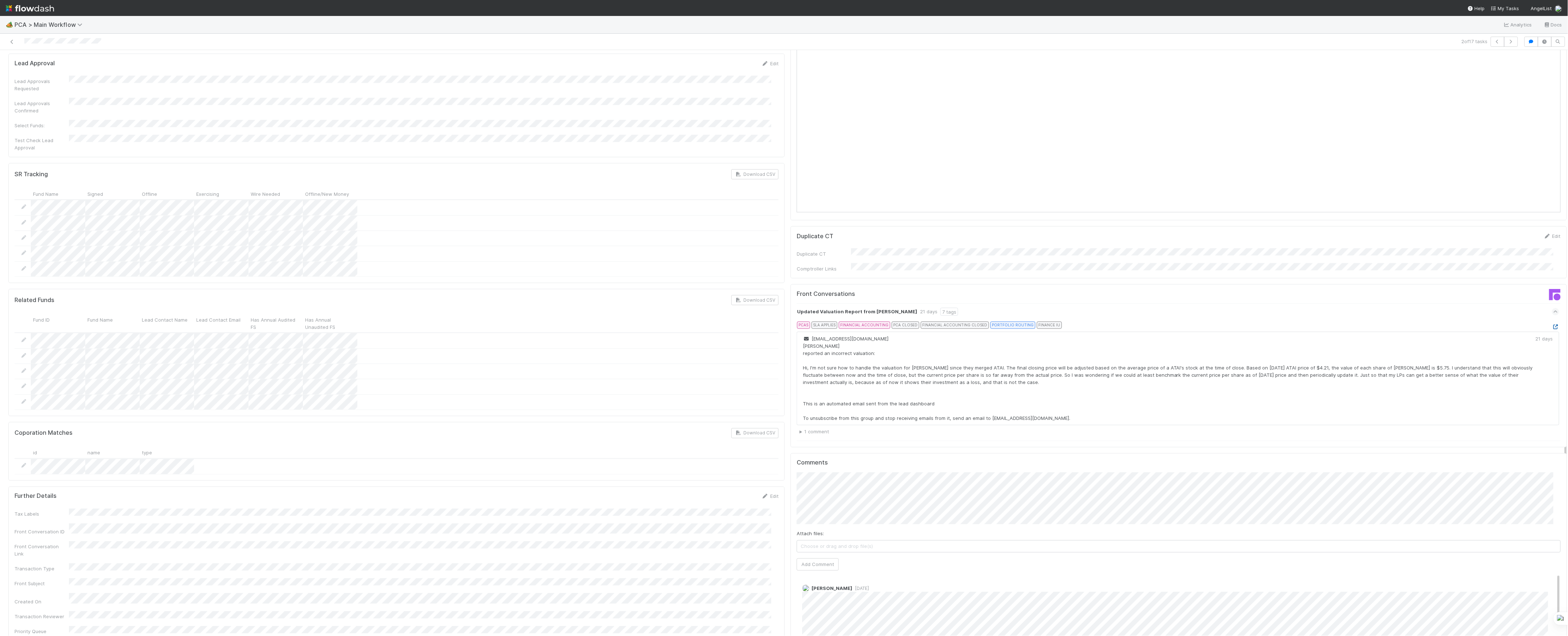
click at [1552, 324] on icon at bounding box center [1555, 326] width 7 height 5
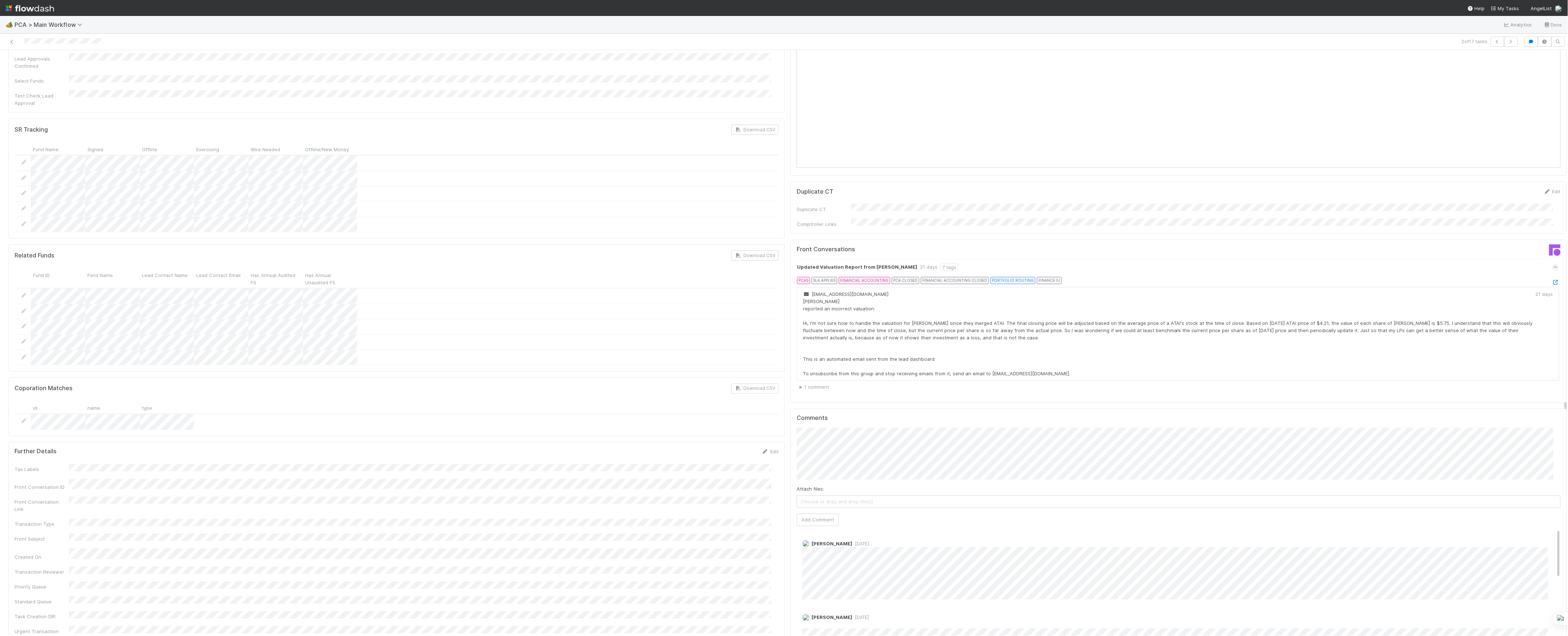
scroll to position [870, 0]
drag, startPoint x: 719, startPoint y: 457, endPoint x: 803, endPoint y: 429, distance: 88.5
click at [720, 460] on div "Tax Labels Front Conversation ID Front Conversation Link Transaction Type Front…" at bounding box center [397, 572] width 764 height 222
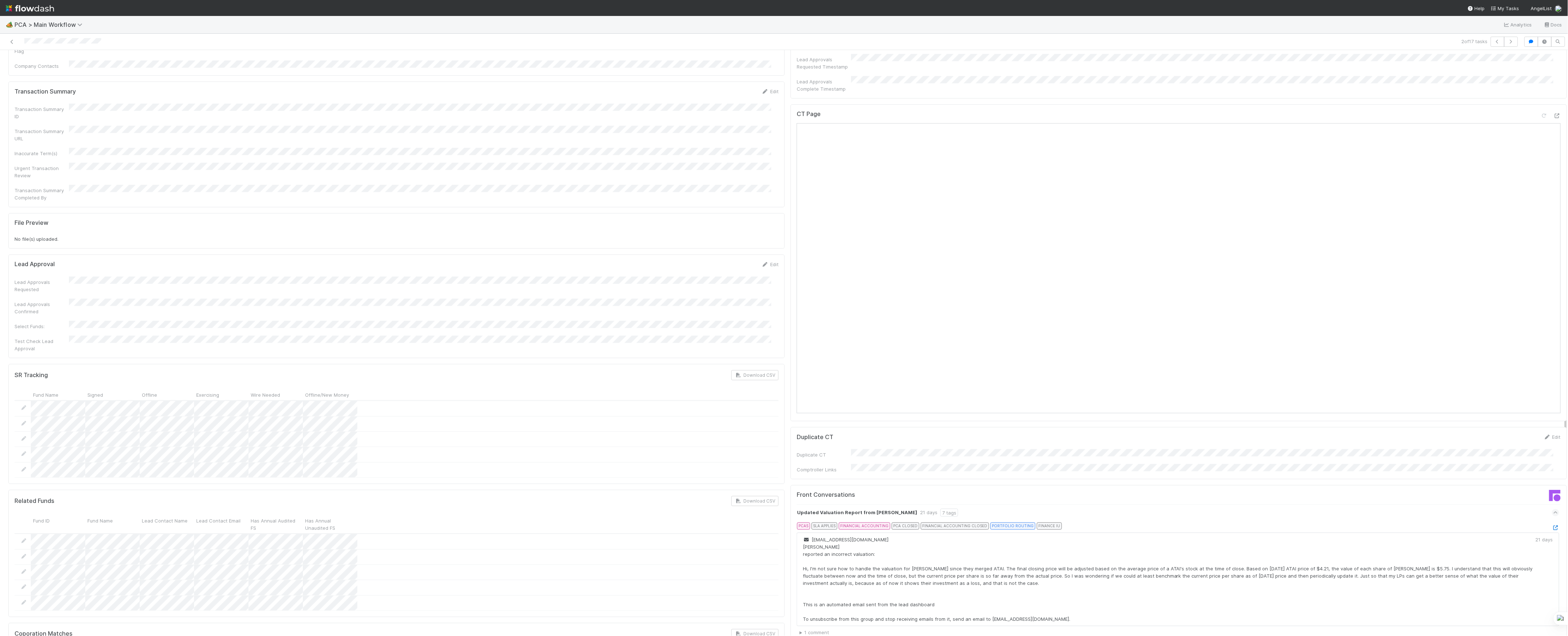
scroll to position [532, 0]
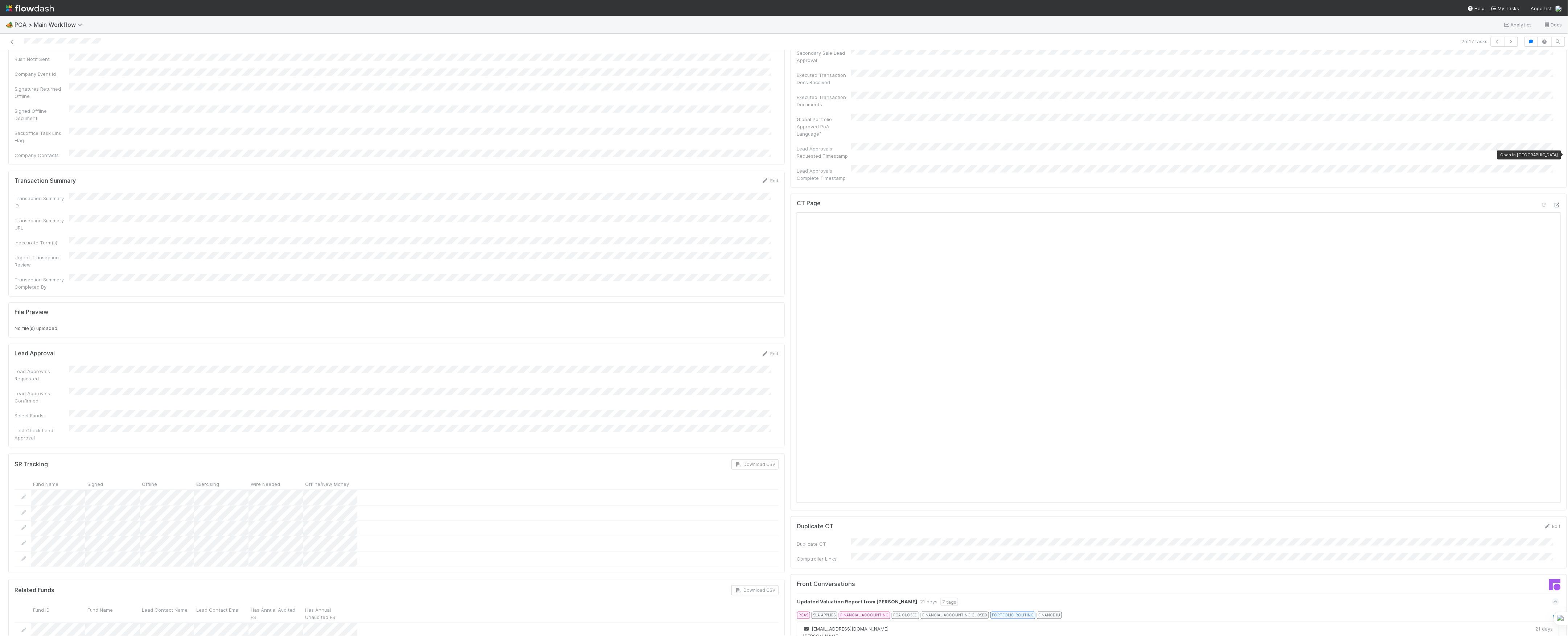
click at [1553, 202] on icon at bounding box center [1556, 204] width 7 height 5
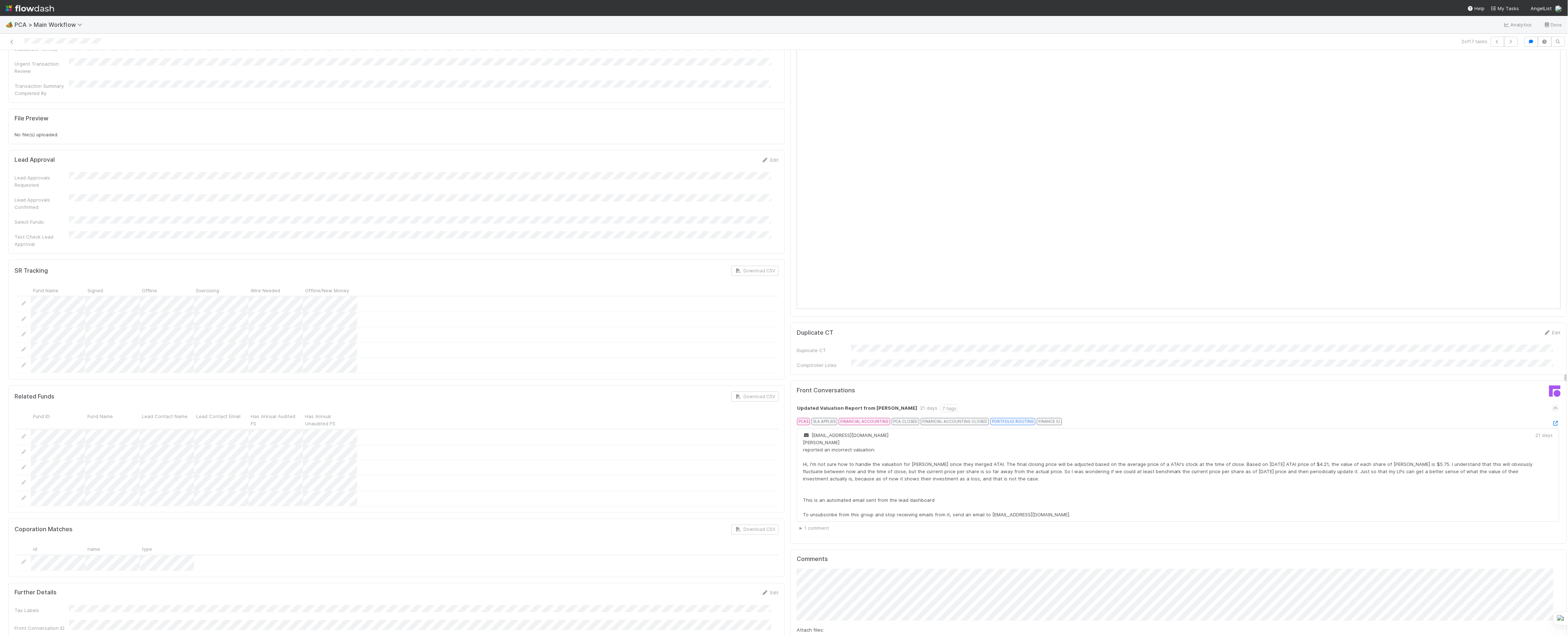
scroll to position [1015, 0]
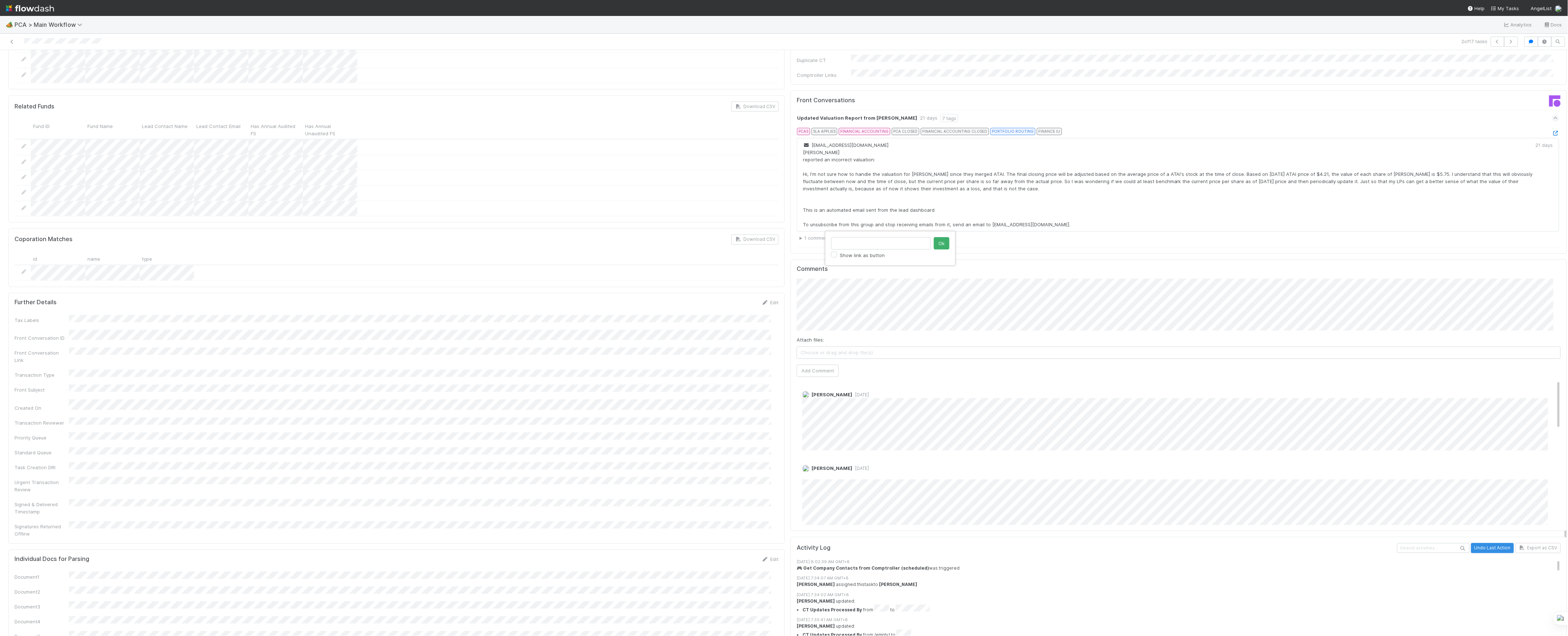
type input "[URL][DOMAIN_NAME]"
click at [938, 243] on button "Ok" at bounding box center [942, 243] width 16 height 12
click at [811, 365] on button "Add Comment" at bounding box center [818, 371] width 42 height 12
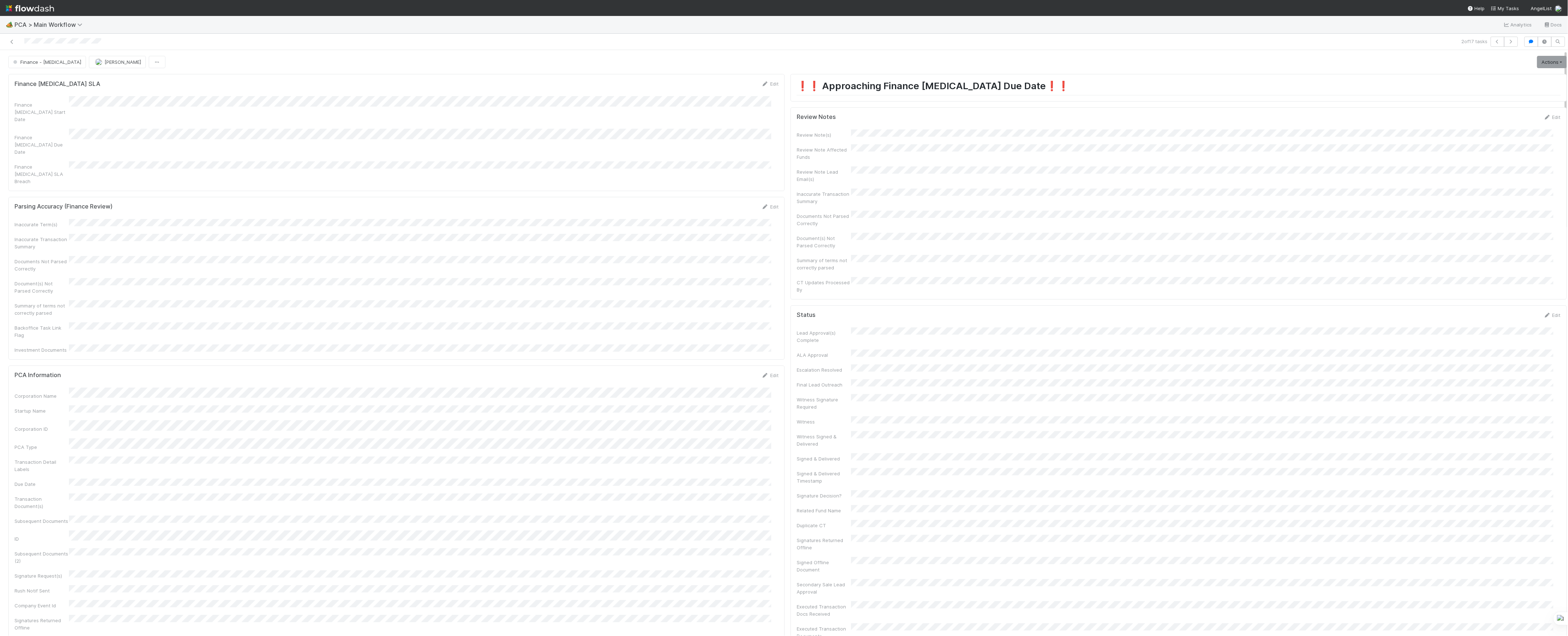
scroll to position [0, 0]
click at [1537, 60] on link "Actions" at bounding box center [1552, 62] width 30 height 12
click at [1460, 118] on button "Move to DCR Review" at bounding box center [1509, 118] width 117 height 10
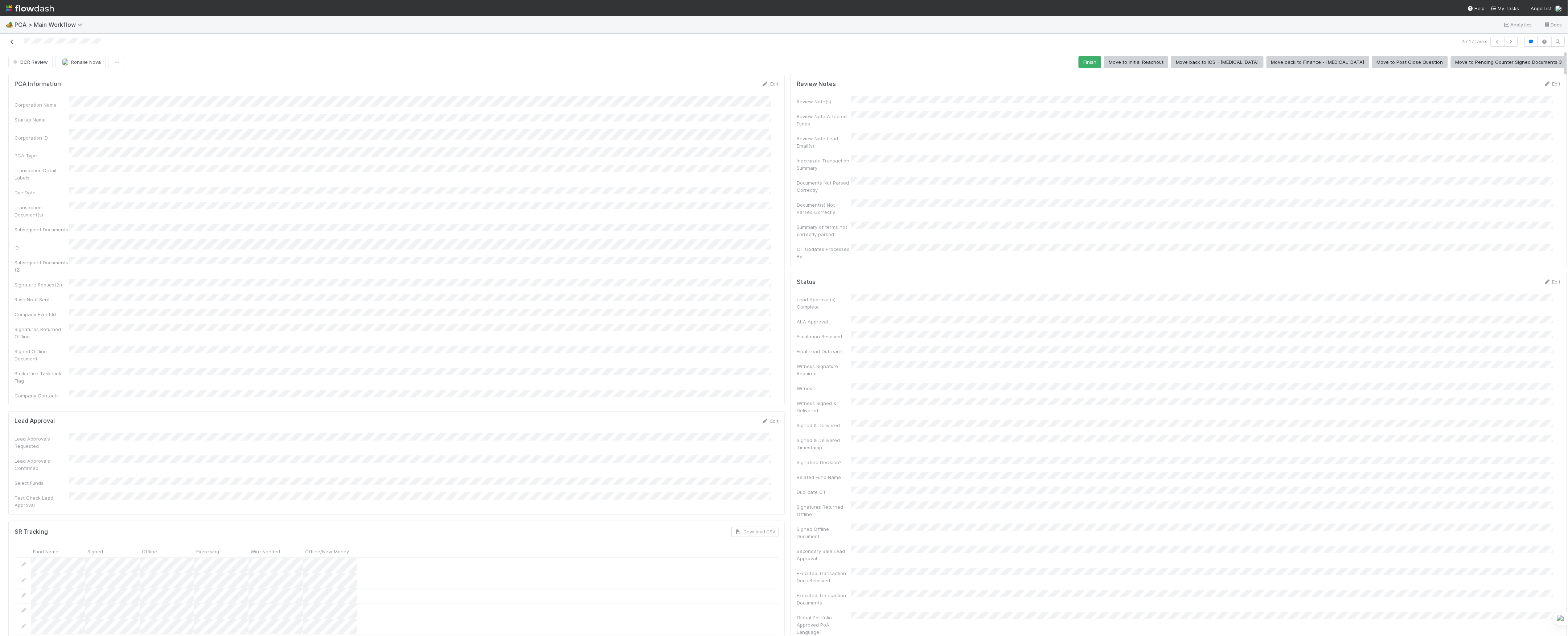
click at [11, 44] on icon at bounding box center [11, 42] width 7 height 5
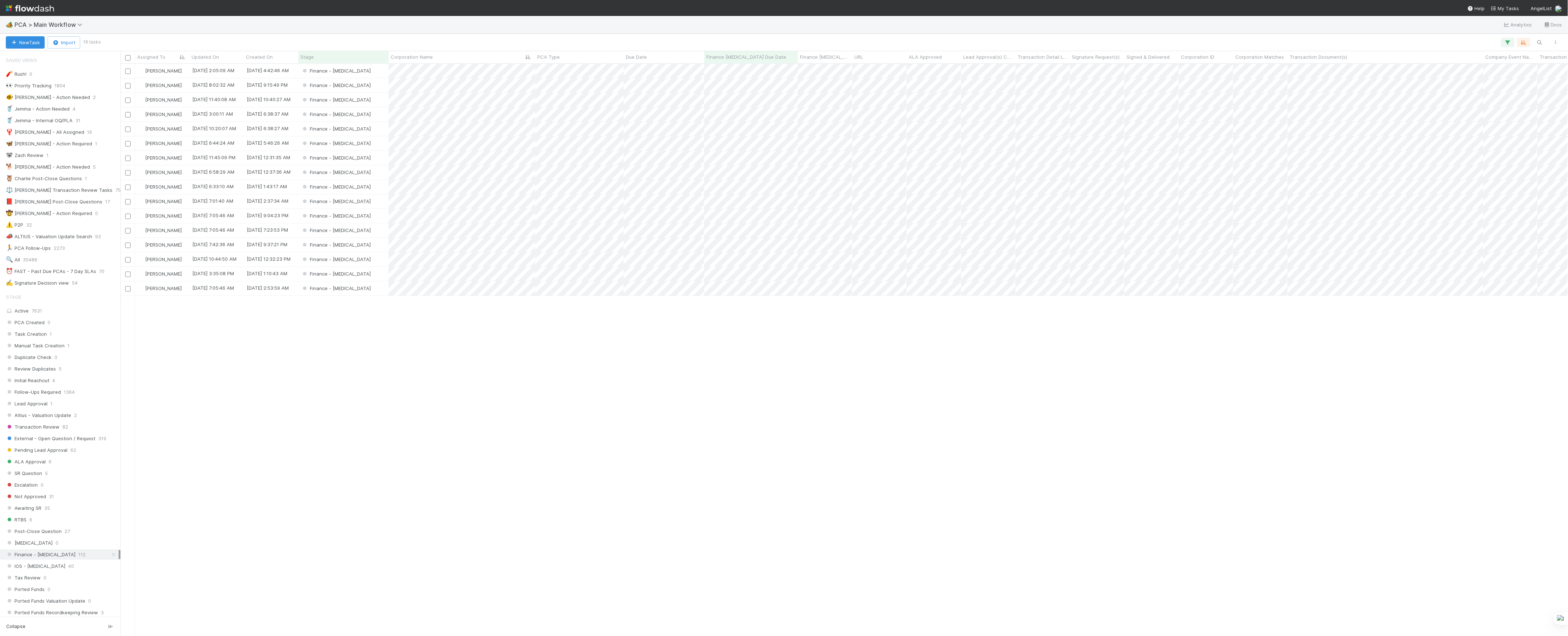
scroll to position [565, 1440]
click at [372, 87] on div "Finance - [MEDICAL_DATA]" at bounding box center [342, 85] width 90 height 14
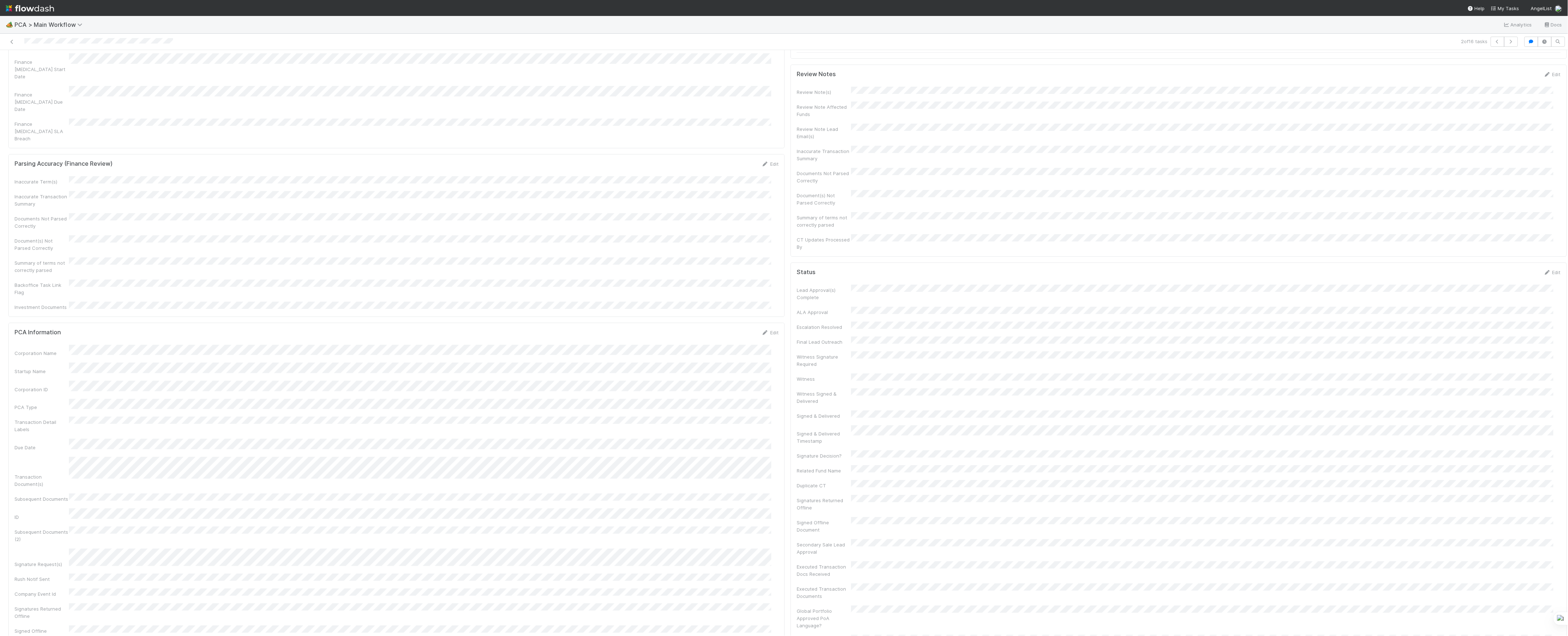
scroll to position [193, 0]
click at [1553, 550] on icon at bounding box center [1556, 552] width 7 height 5
click at [1553, 534] on div at bounding box center [1556, 537] width 7 height 7
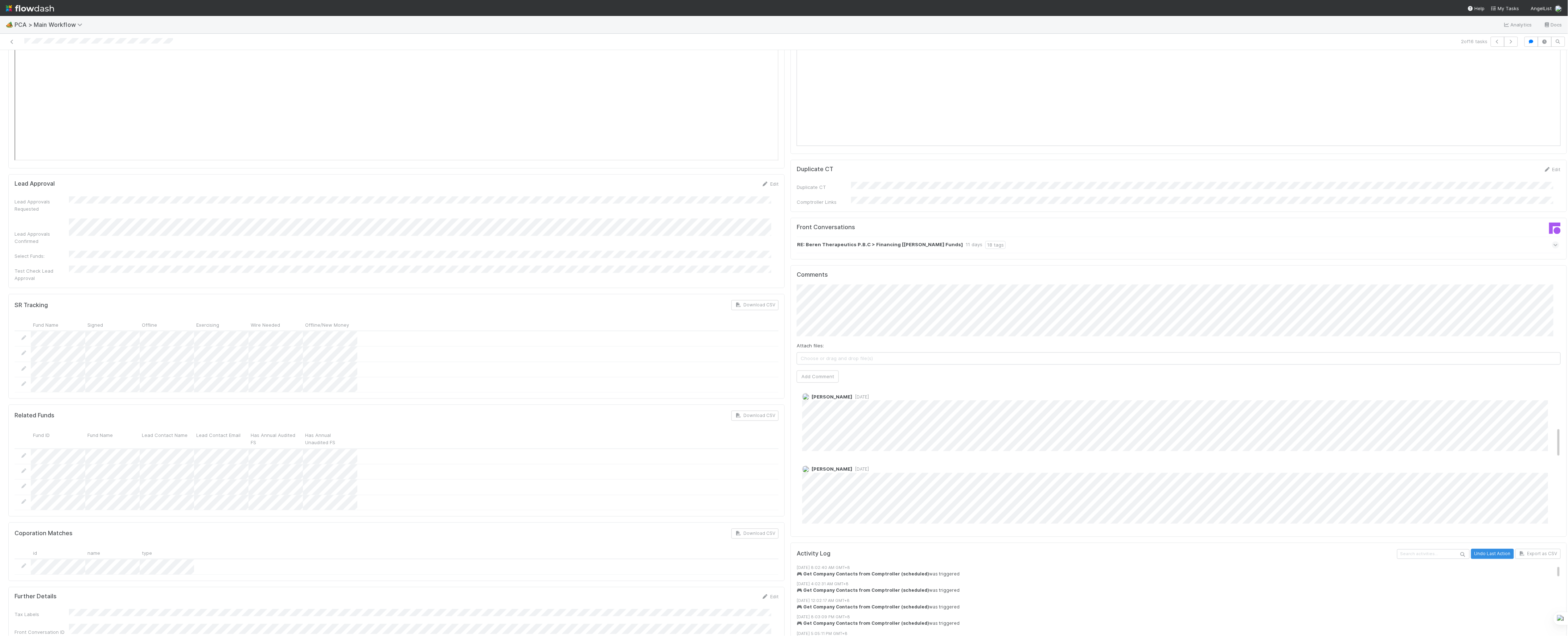
click at [835, 319] on div "Attach files: Choose or drag and drop file(s) Add Comment" at bounding box center [1179, 333] width 764 height 98
click at [832, 319] on div "Attach files: Choose or drag and drop file(s) Add Comment" at bounding box center [1179, 333] width 764 height 98
click at [831, 371] on button "Add Comment" at bounding box center [818, 377] width 42 height 12
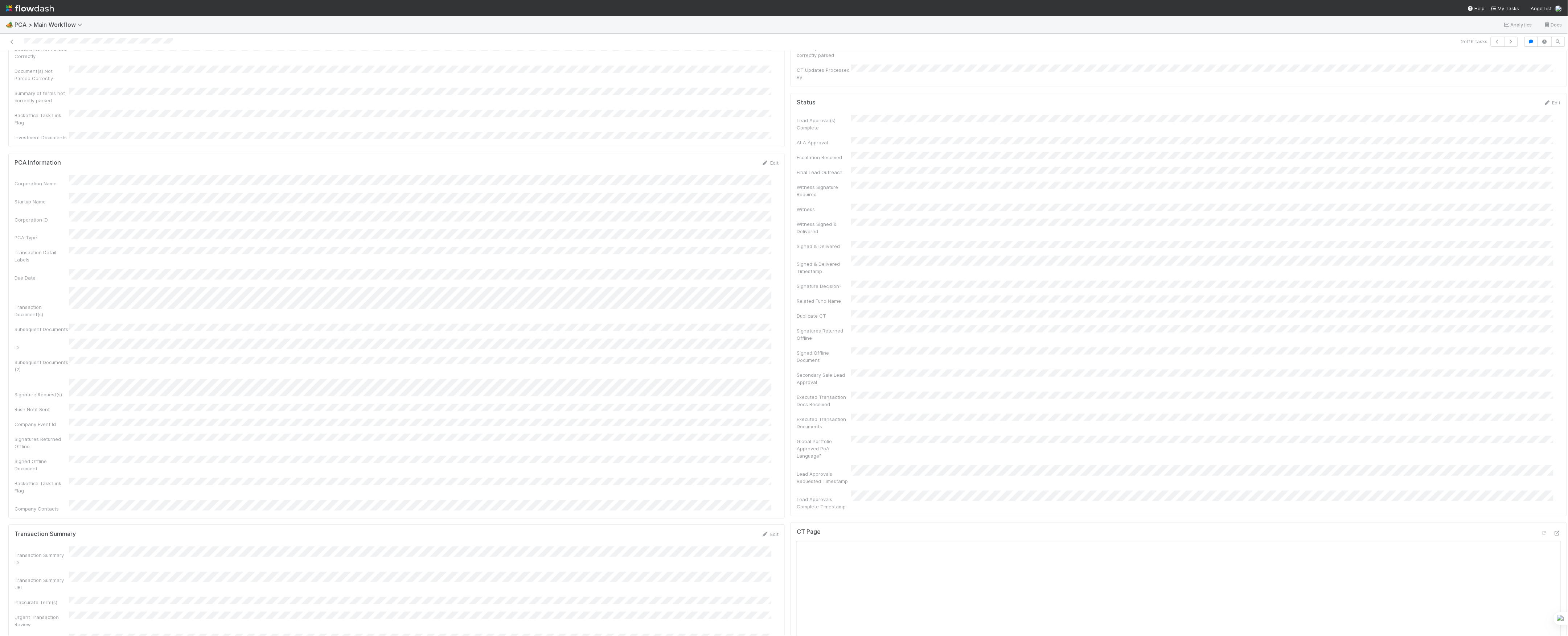
scroll to position [96, 0]
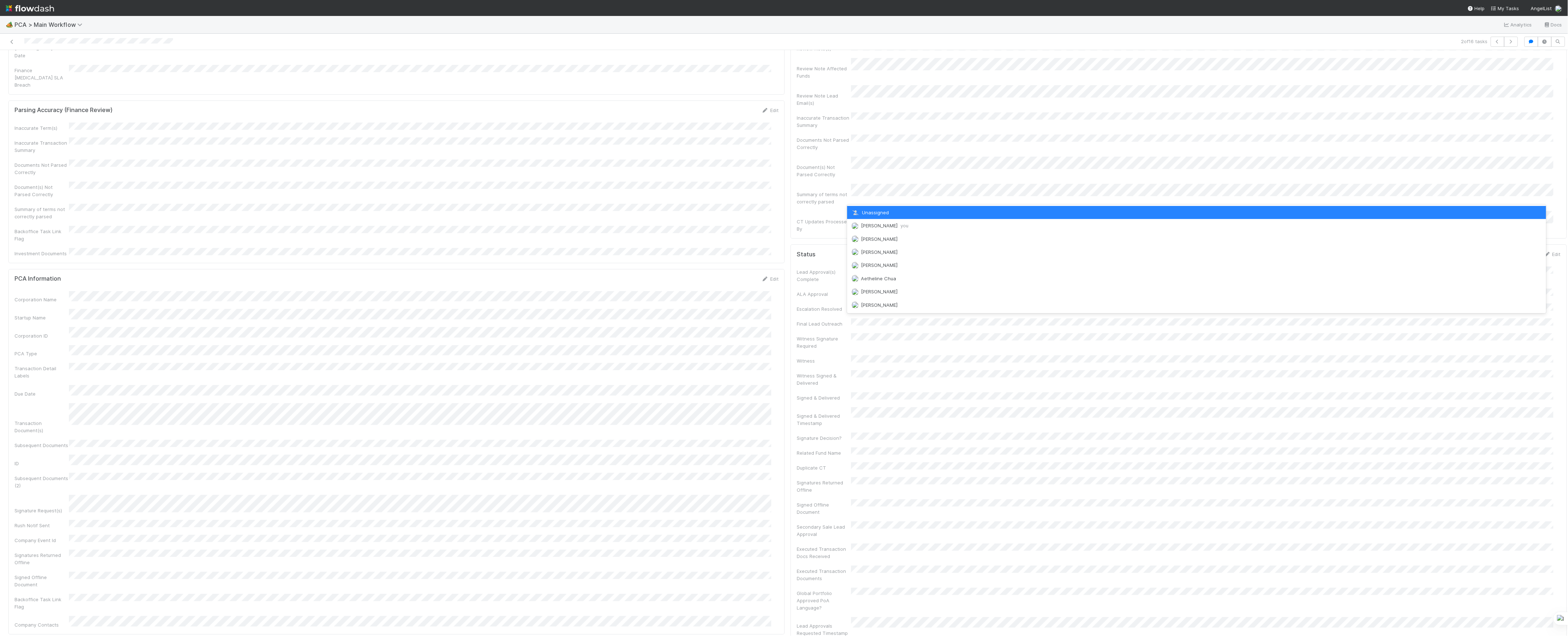
click at [864, 231] on div "[PERSON_NAME] you" at bounding box center [1196, 225] width 700 height 13
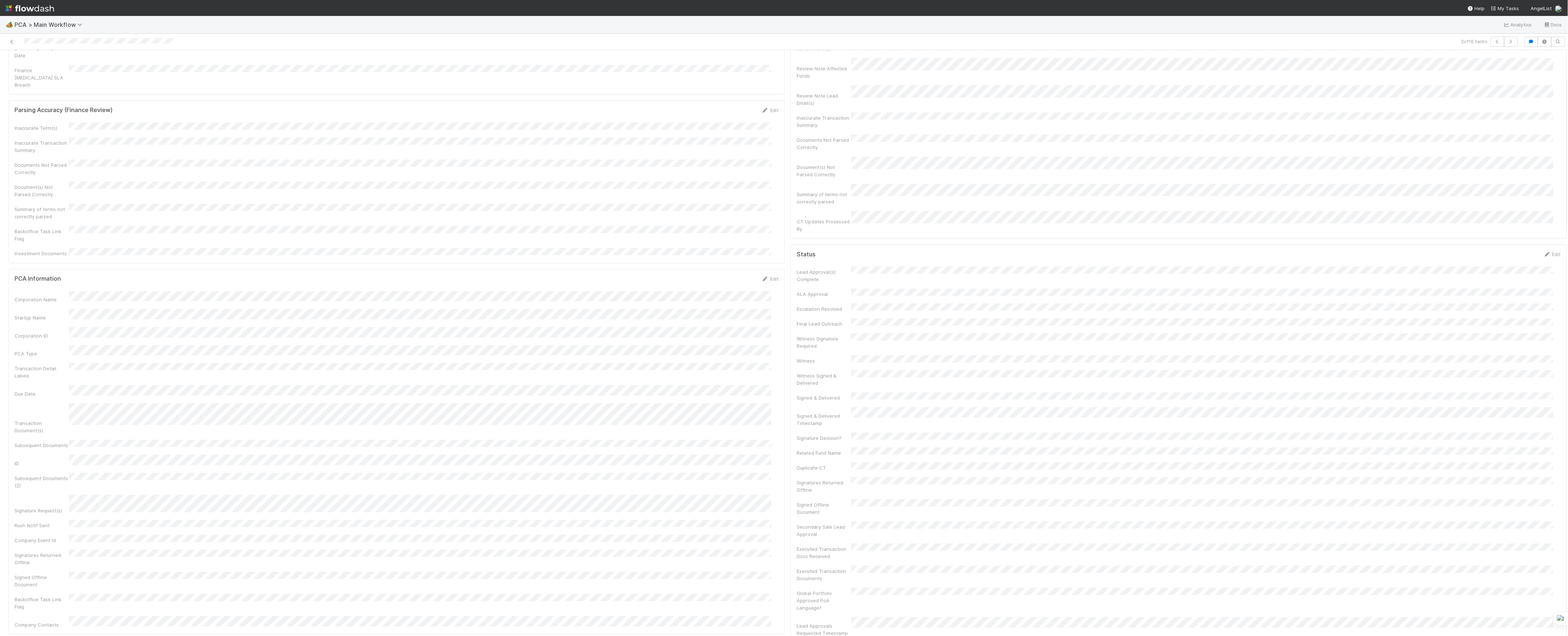
click at [1511, 17] on button "Save" at bounding box center [1521, 23] width 21 height 12
click at [1537, 61] on link "Actions" at bounding box center [1552, 62] width 30 height 12
click at [1481, 89] on button "Move to Post-Close Question" at bounding box center [1509, 87] width 117 height 10
click at [9, 47] on div at bounding box center [383, 42] width 760 height 10
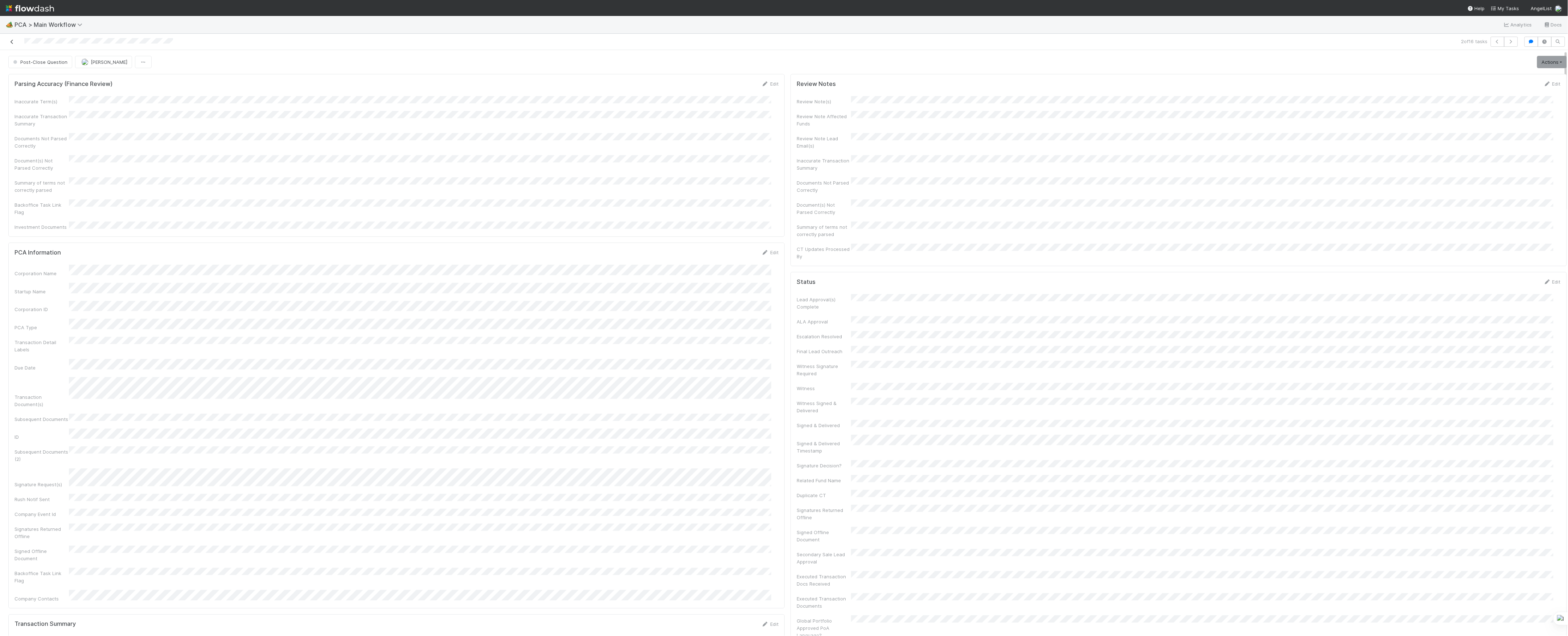
click at [12, 43] on icon at bounding box center [11, 42] width 7 height 5
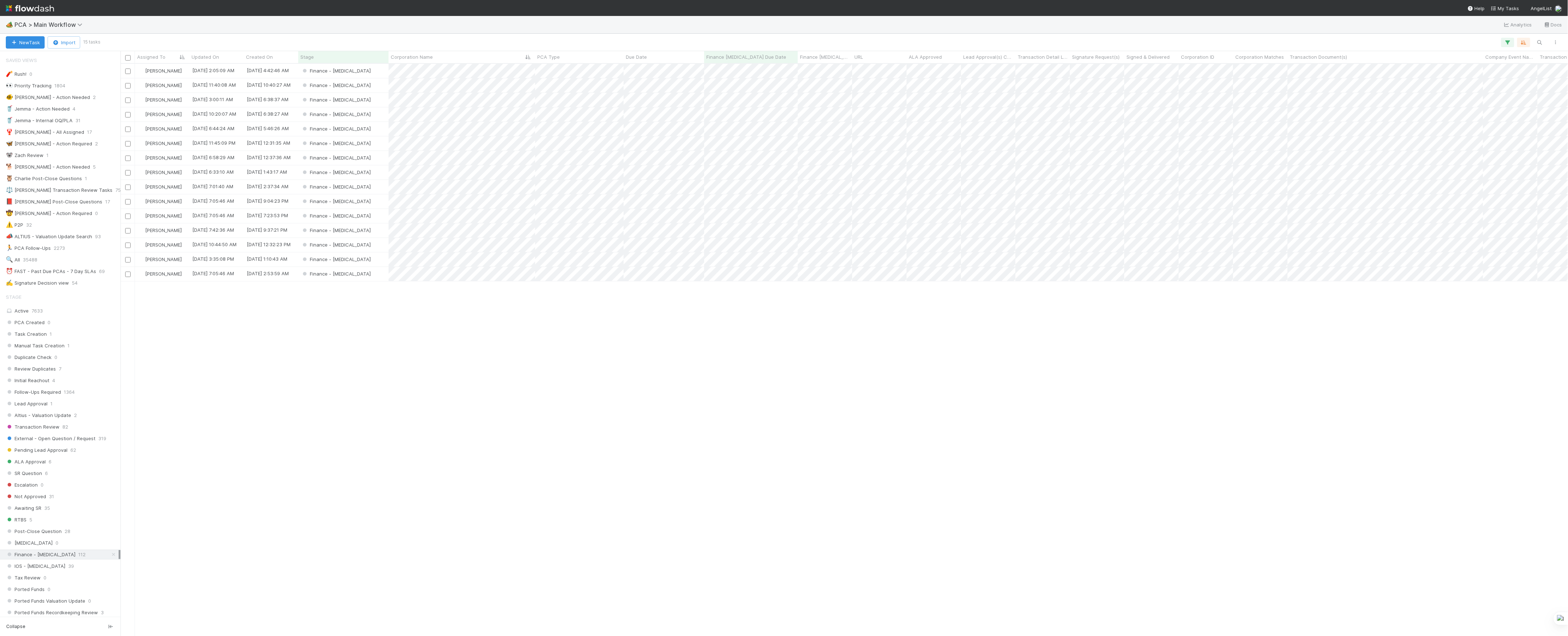
scroll to position [565, 1440]
click at [372, 84] on div "Finance - [MEDICAL_DATA]" at bounding box center [342, 85] width 90 height 14
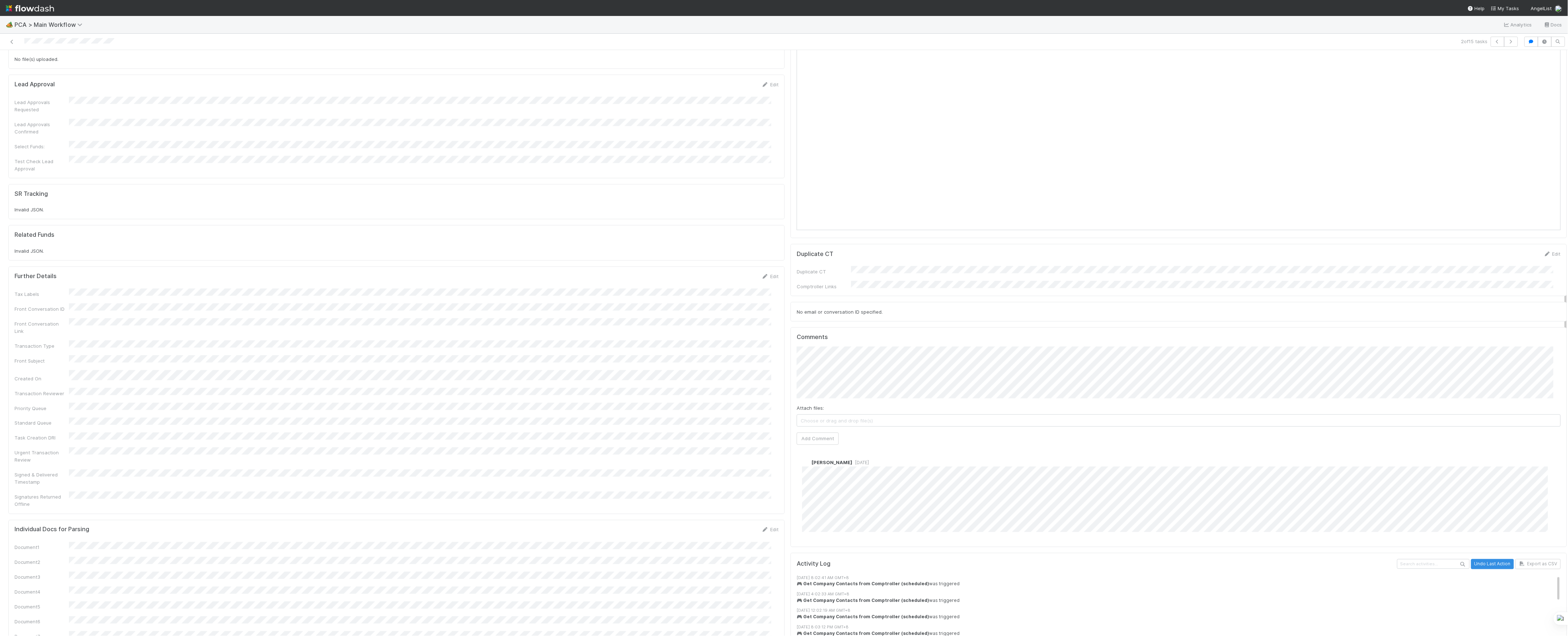
scroll to position [628, 0]
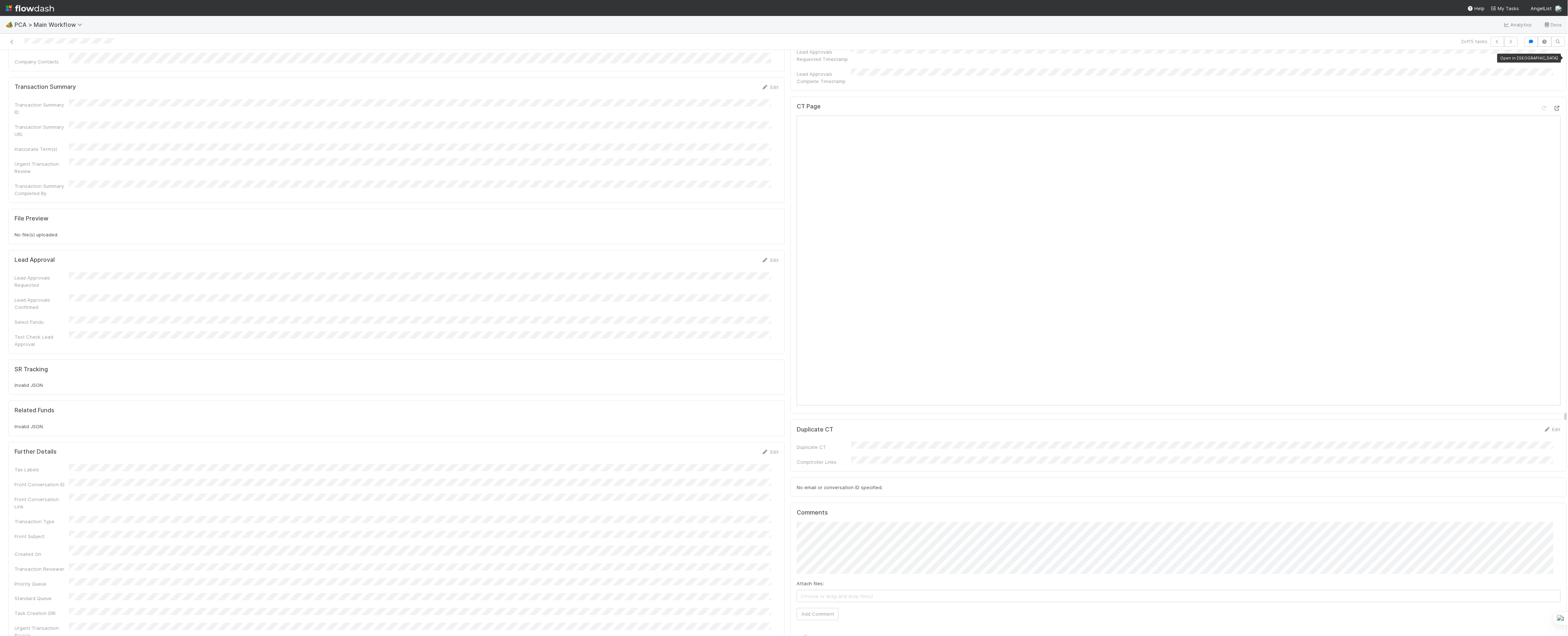
click at [1553, 106] on icon at bounding box center [1556, 108] width 7 height 5
type input "[URL][DOMAIN_NAME]"
click button "Ok" at bounding box center [942, 493] width 16 height 12
click at [816, 608] on button "Add Comment" at bounding box center [818, 614] width 42 height 12
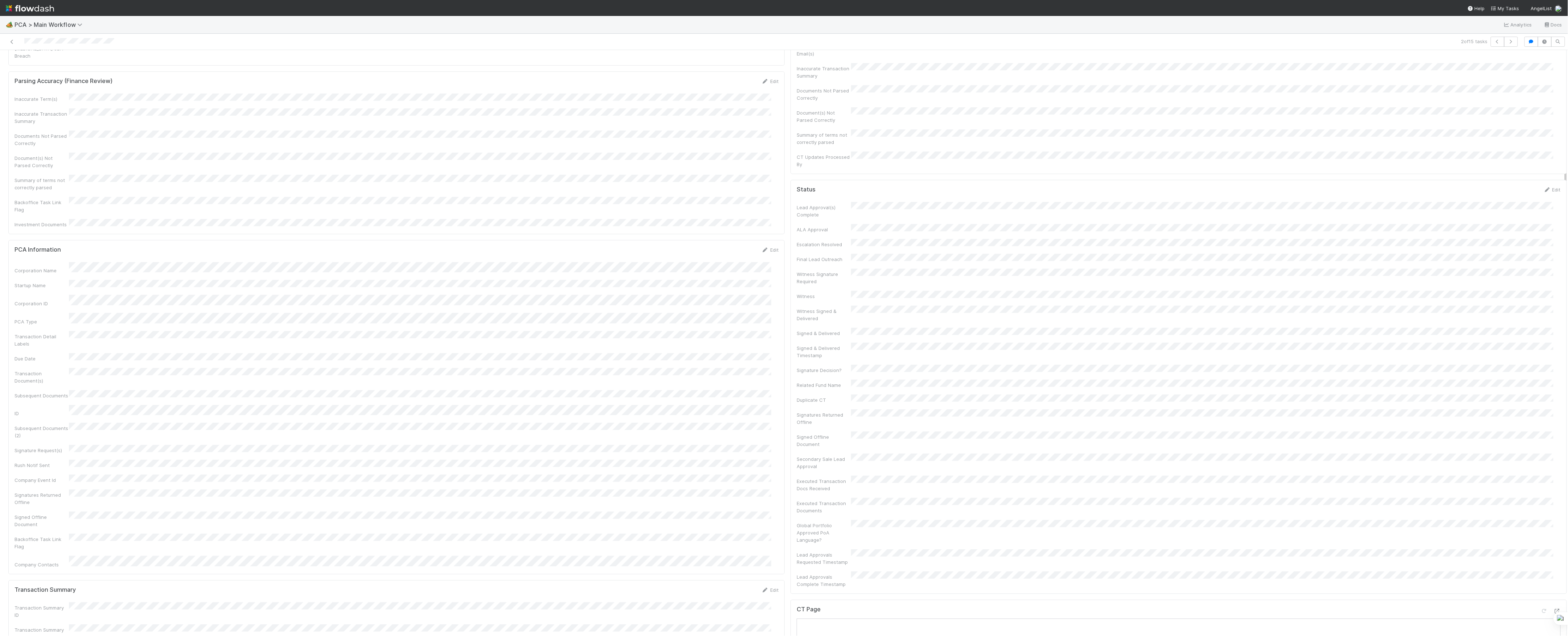
scroll to position [0, 0]
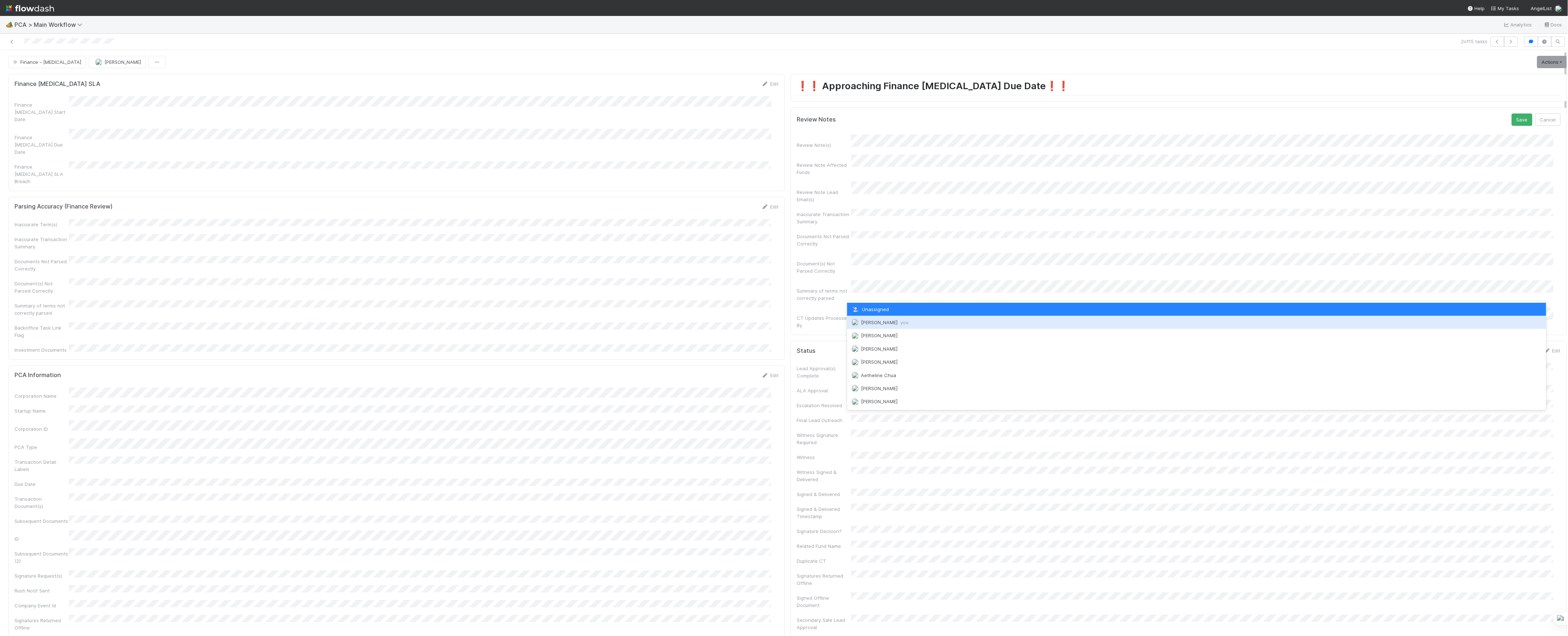
click at [866, 321] on span "[PERSON_NAME] you" at bounding box center [884, 322] width 48 height 6
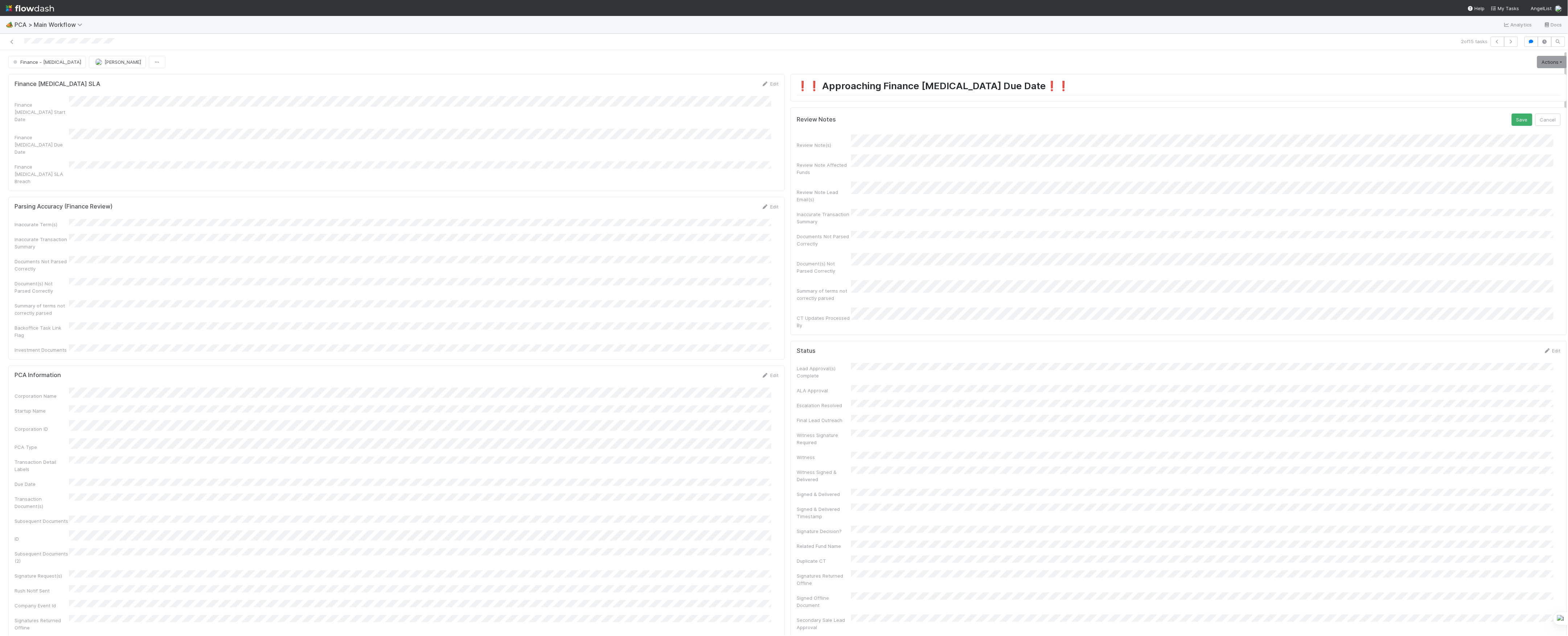
click at [1511, 113] on button "Save" at bounding box center [1521, 119] width 21 height 12
click at [1545, 68] on link "Actions" at bounding box center [1552, 62] width 30 height 12
click at [1469, 119] on button "Move to DCR Review" at bounding box center [1509, 118] width 117 height 10
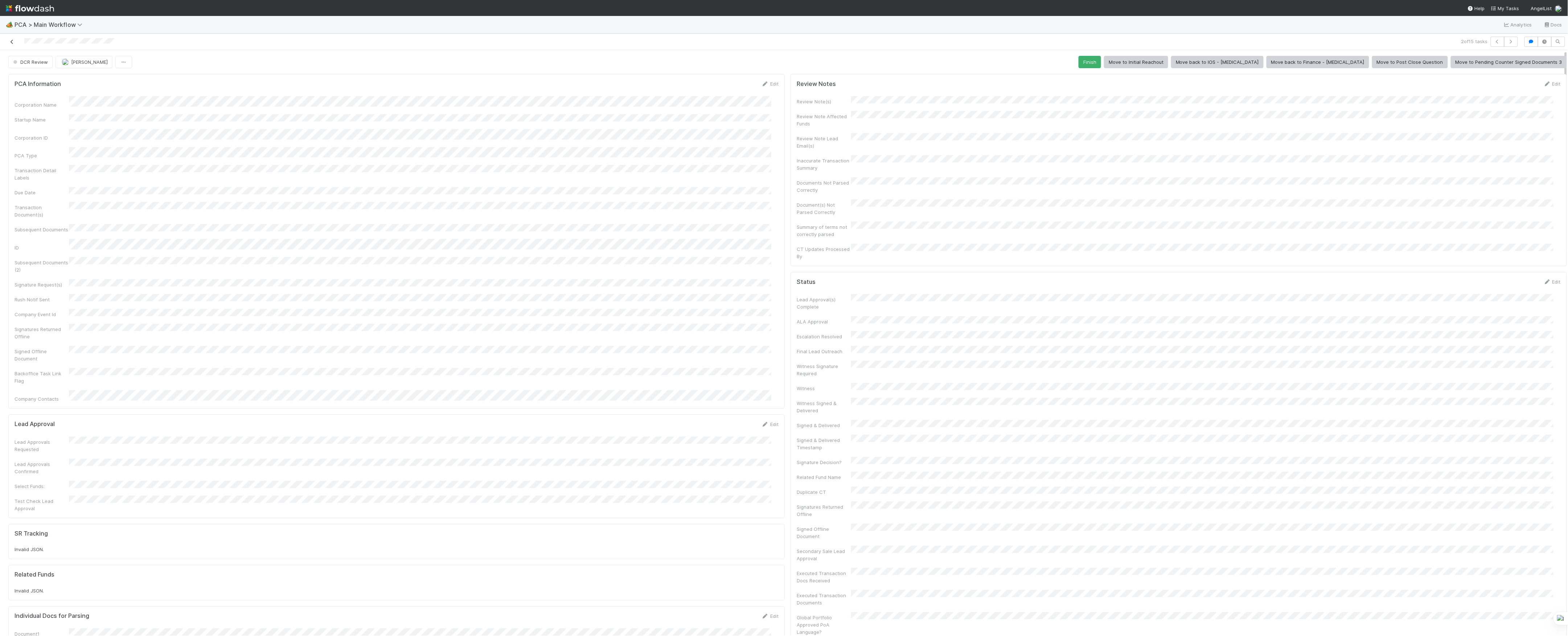
click at [12, 44] on icon at bounding box center [11, 42] width 7 height 5
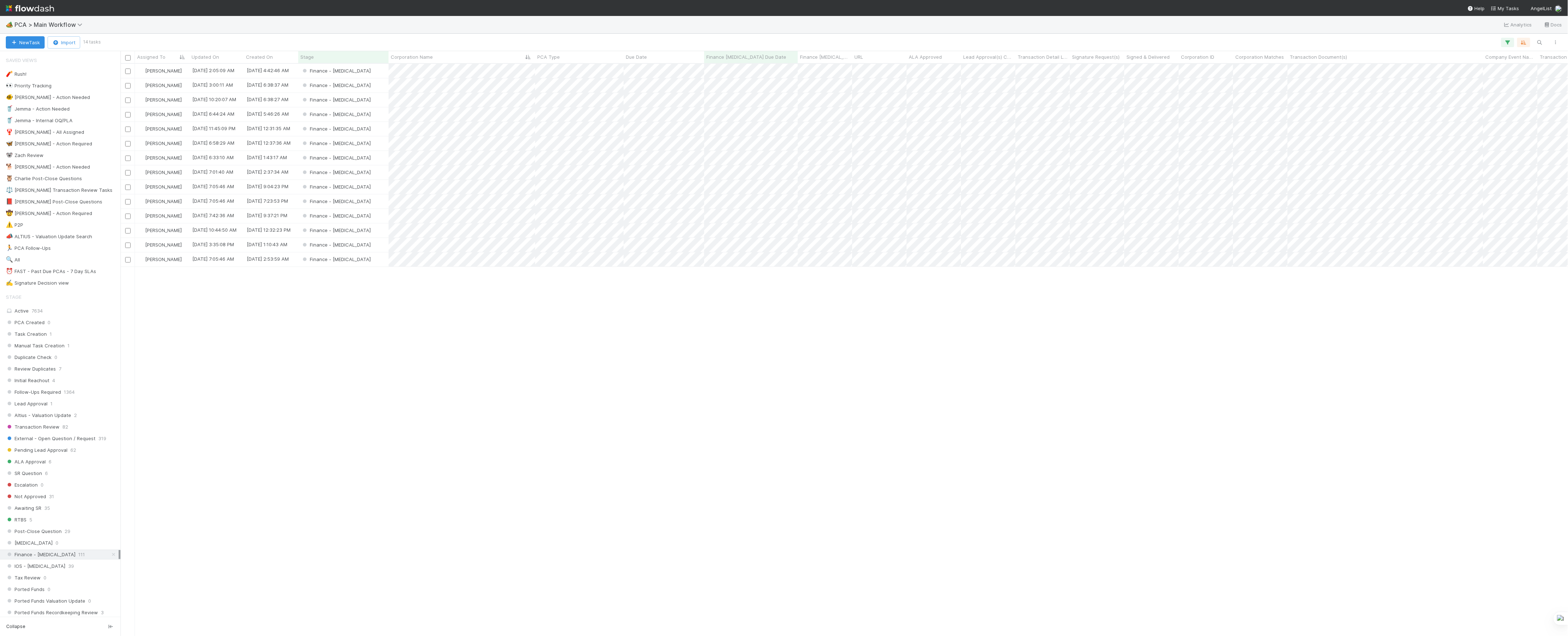
scroll to position [8, 8]
click at [371, 86] on div "Finance - [MEDICAL_DATA]" at bounding box center [342, 85] width 90 height 14
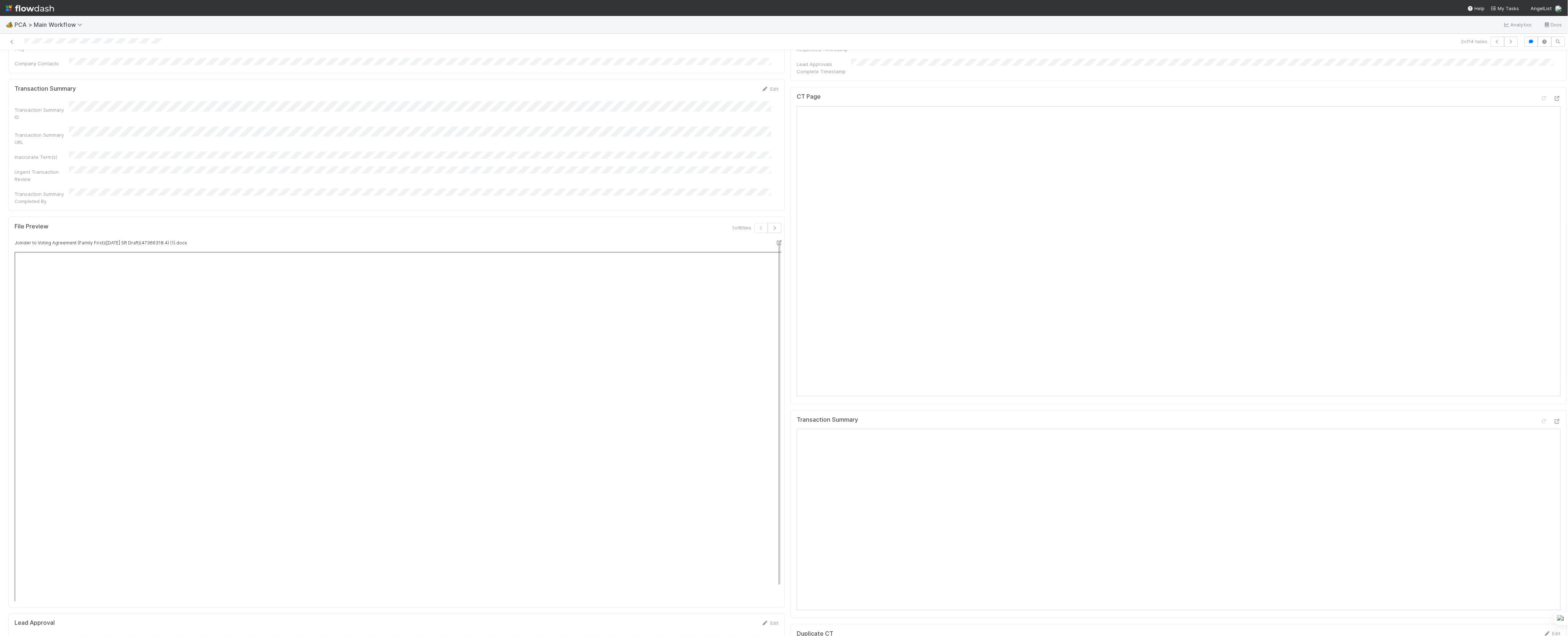
scroll to position [496, 0]
click at [1553, 241] on icon at bounding box center [1556, 243] width 7 height 5
click at [1553, 563] on div at bounding box center [1556, 566] width 7 height 7
